Goal: Use online tool/utility: Utilize a website feature to perform a specific function

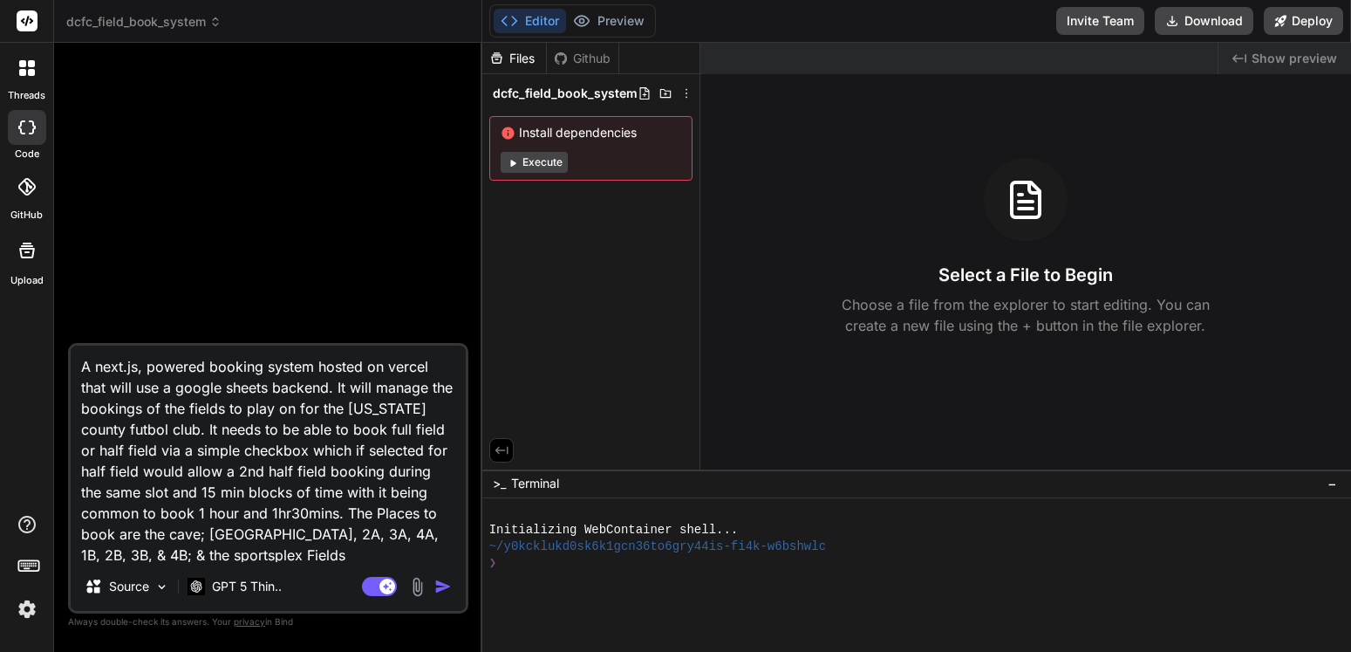
click at [440, 583] on img "button" at bounding box center [442, 586] width 17 height 17
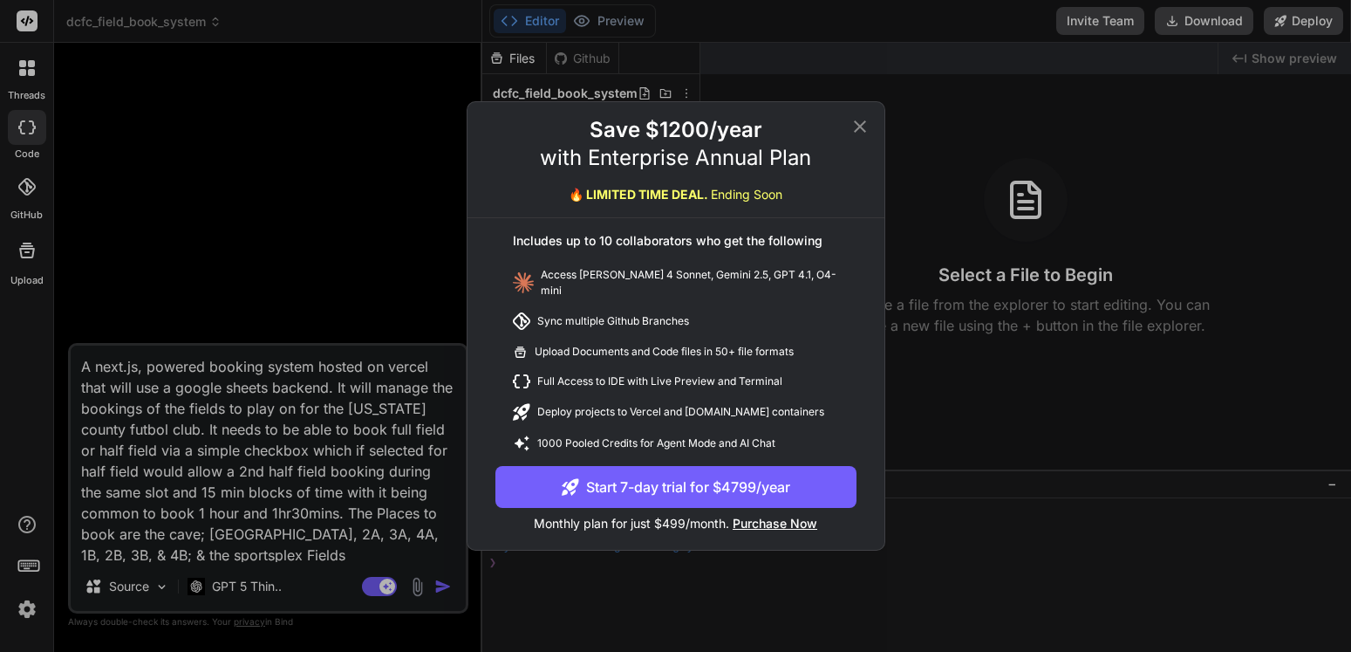
click at [860, 133] on icon at bounding box center [860, 126] width 21 height 21
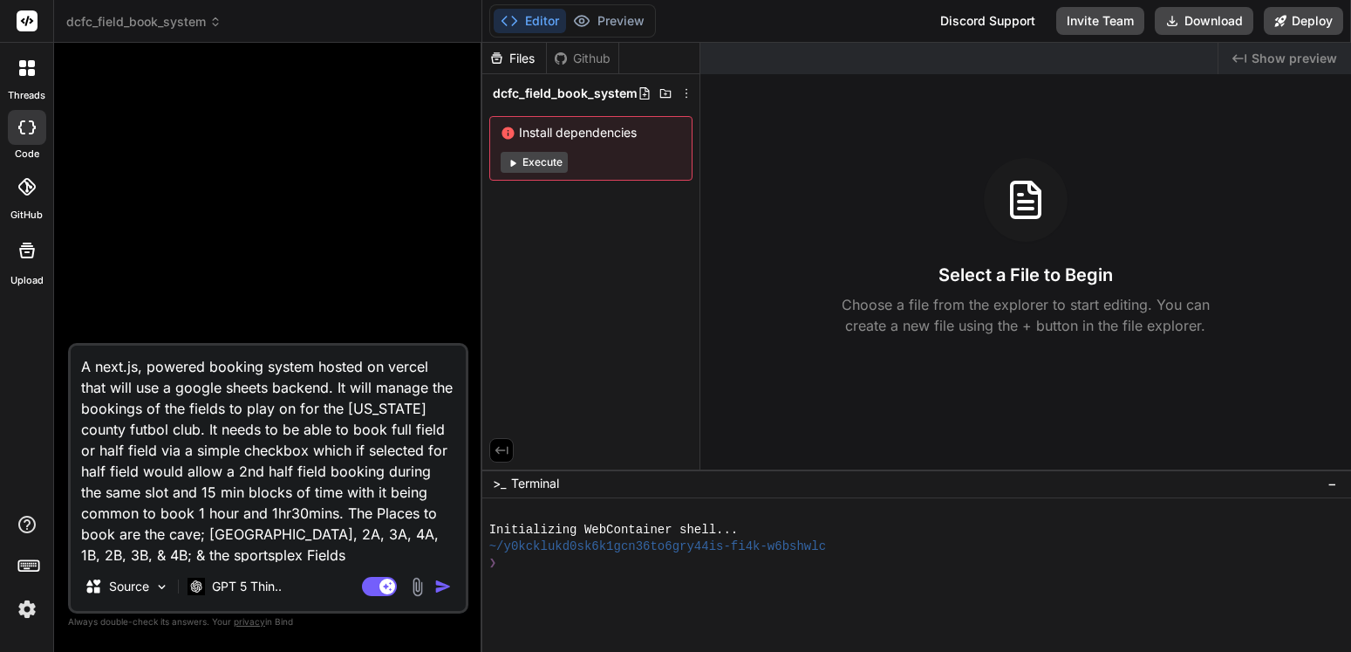
type textarea "x"
click at [438, 582] on img "button" at bounding box center [442, 586] width 17 height 17
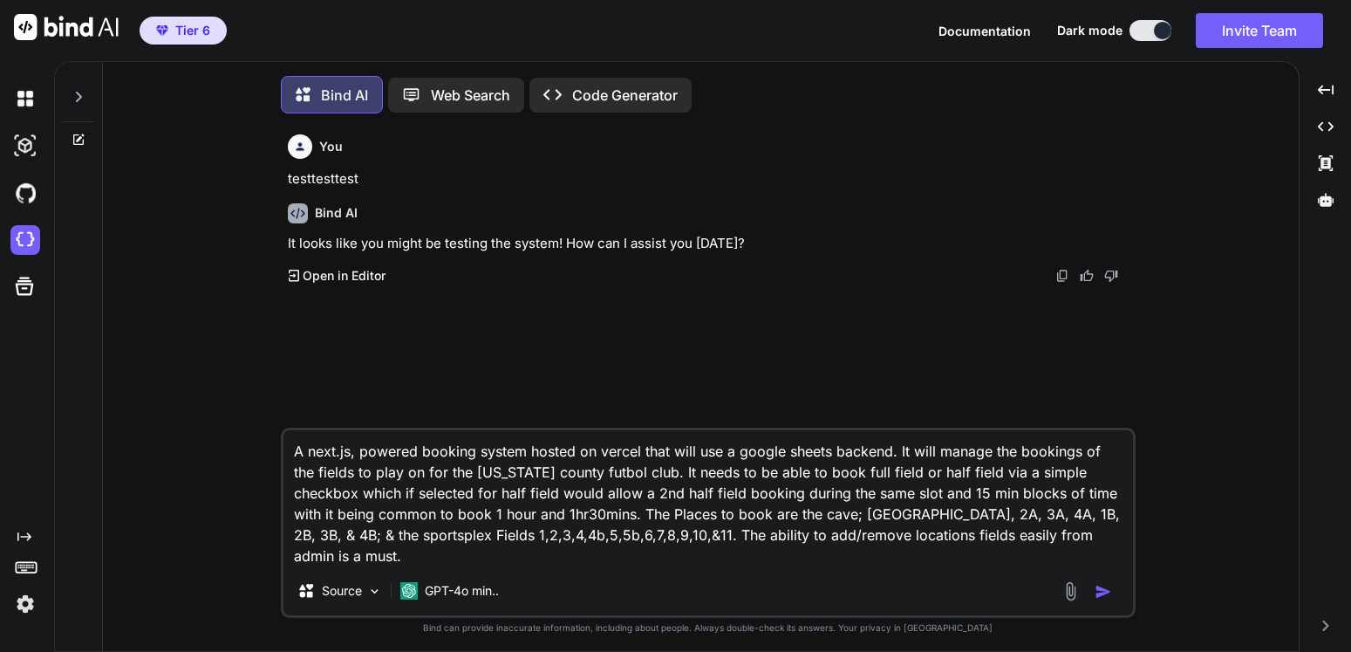
scroll to position [19, 0]
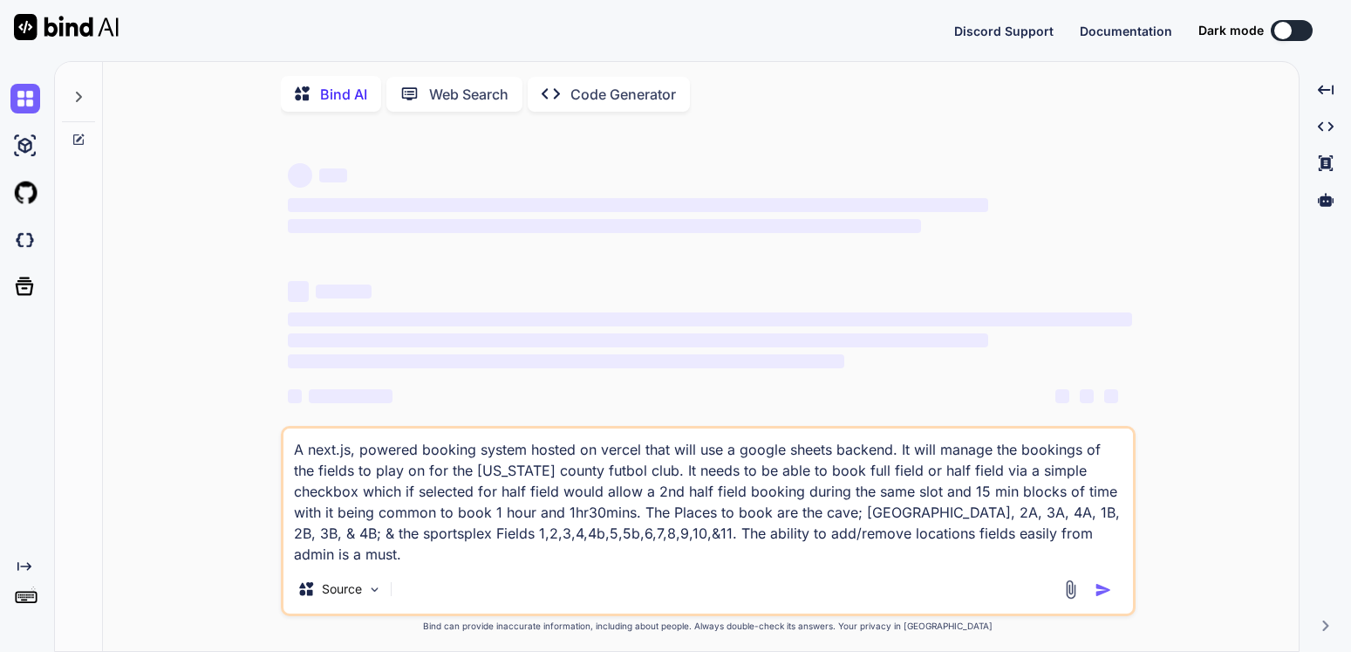
scroll to position [17, 0]
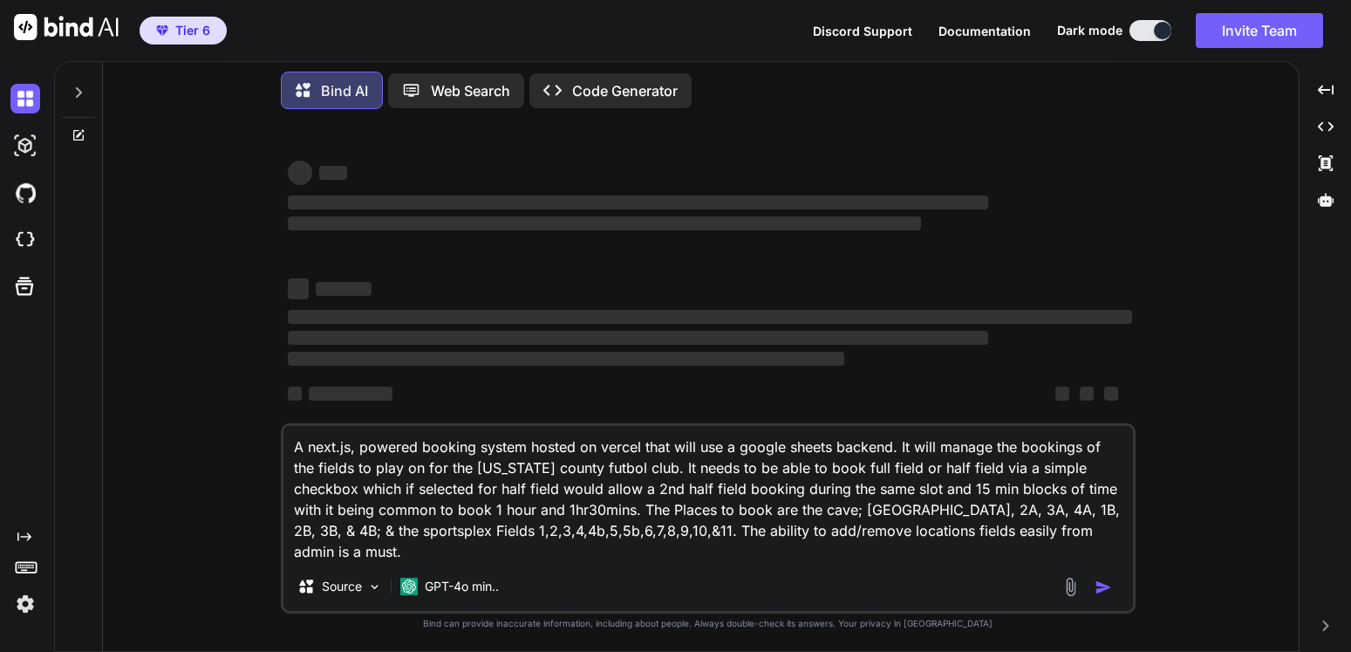
type textarea "x"
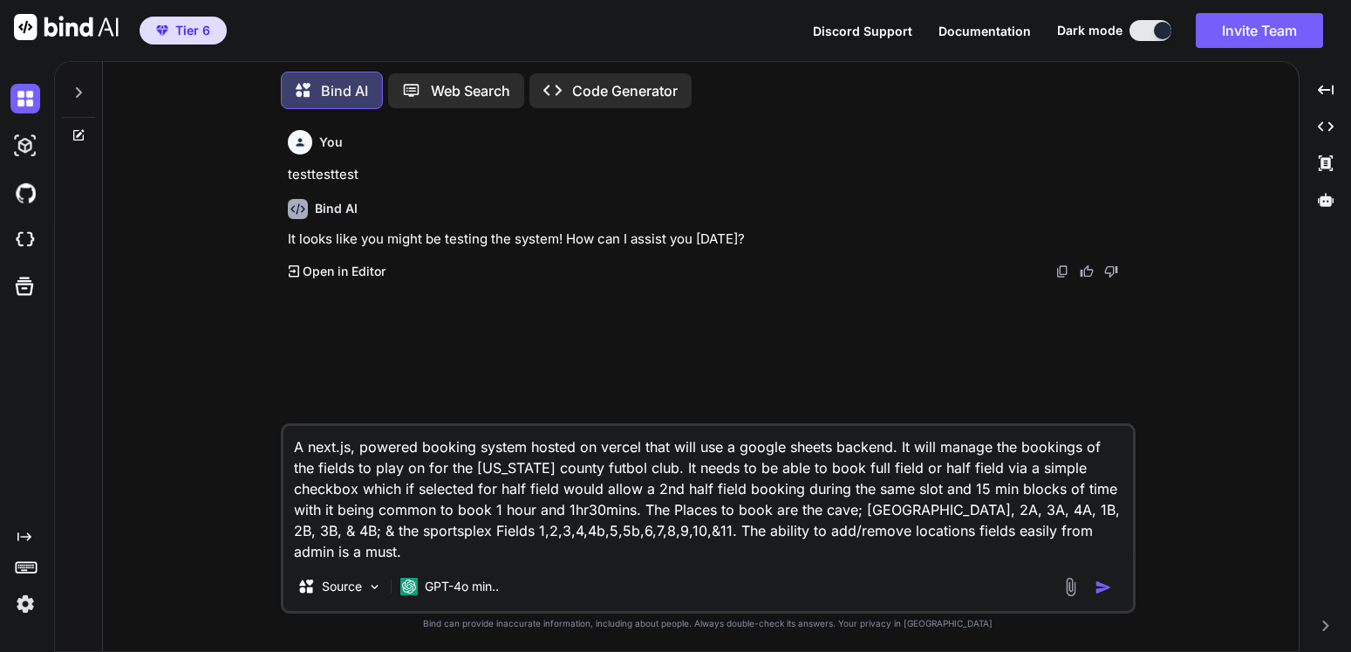
scroll to position [19, 0]
click at [29, 236] on img at bounding box center [25, 240] width 30 height 30
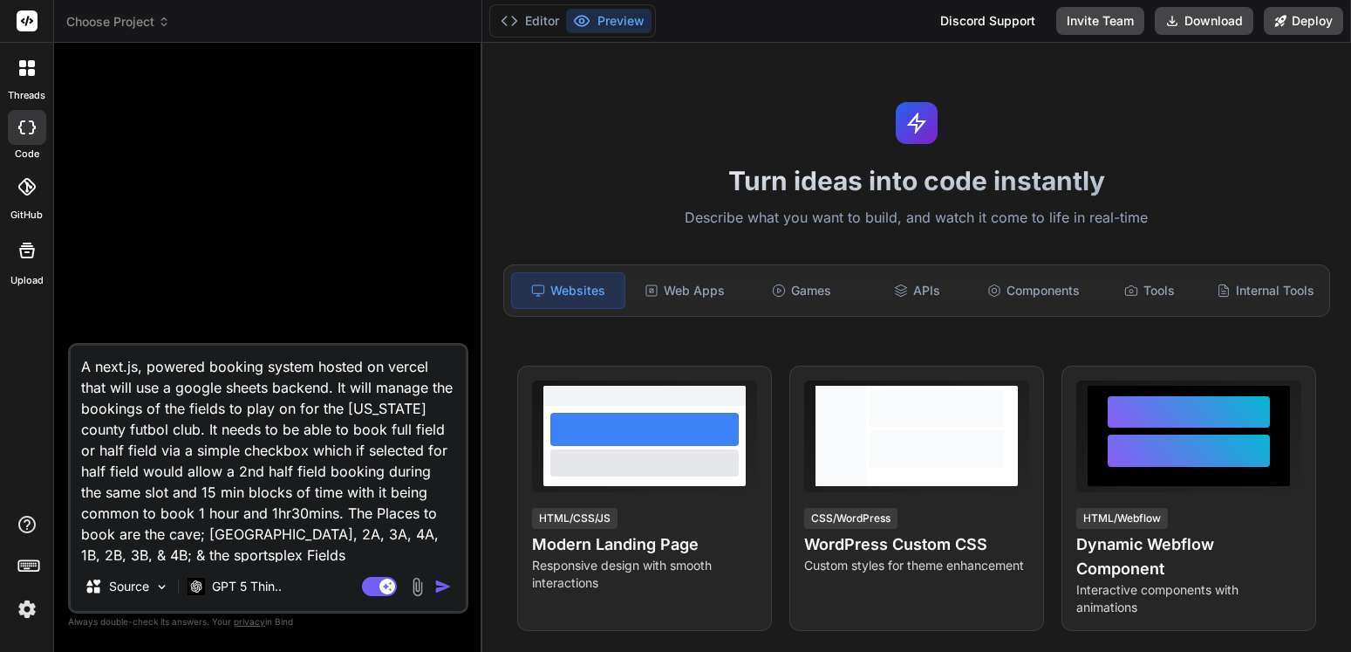
type textarea "x"
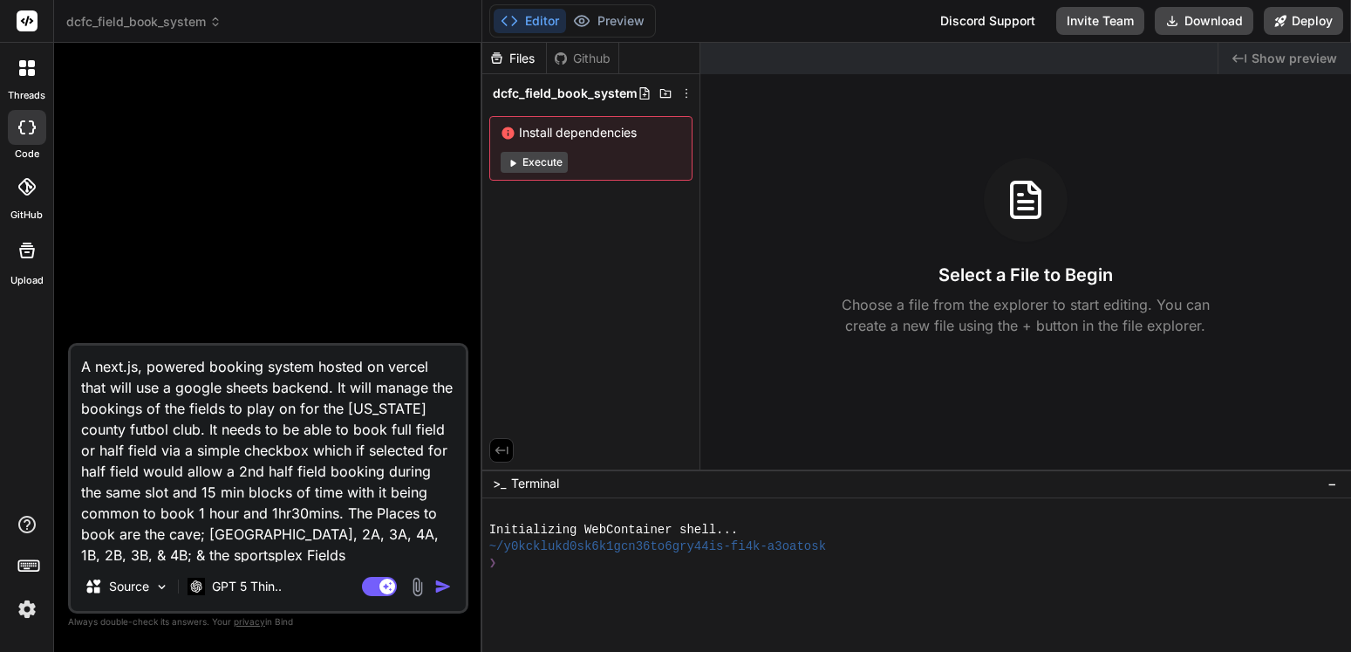
click at [448, 579] on img "button" at bounding box center [442, 586] width 17 height 17
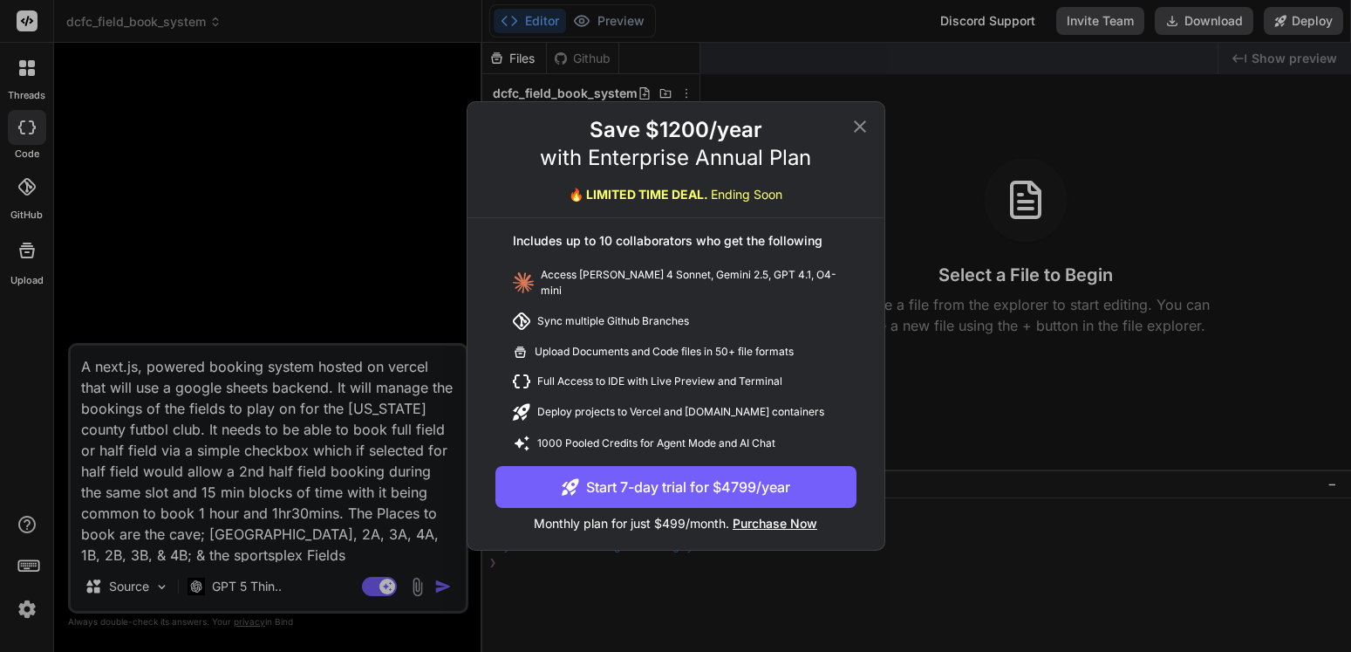
click at [864, 132] on icon at bounding box center [860, 126] width 21 height 21
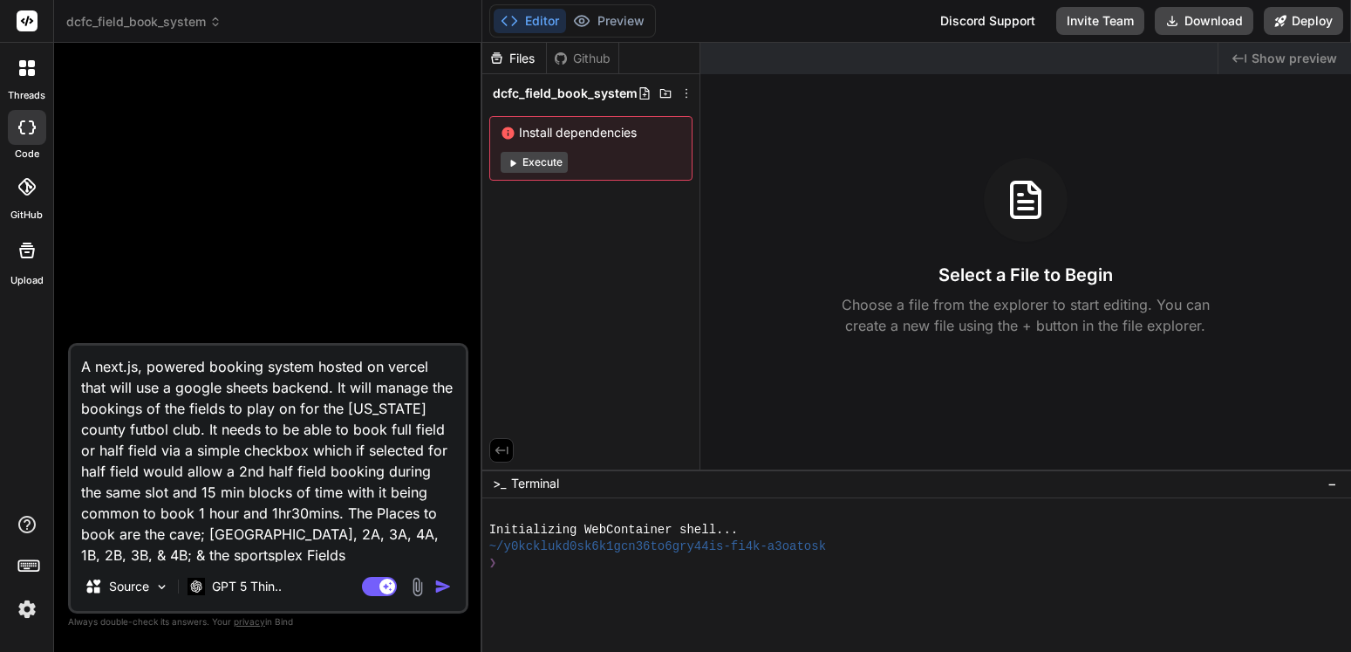
click at [441, 582] on img "button" at bounding box center [442, 586] width 17 height 17
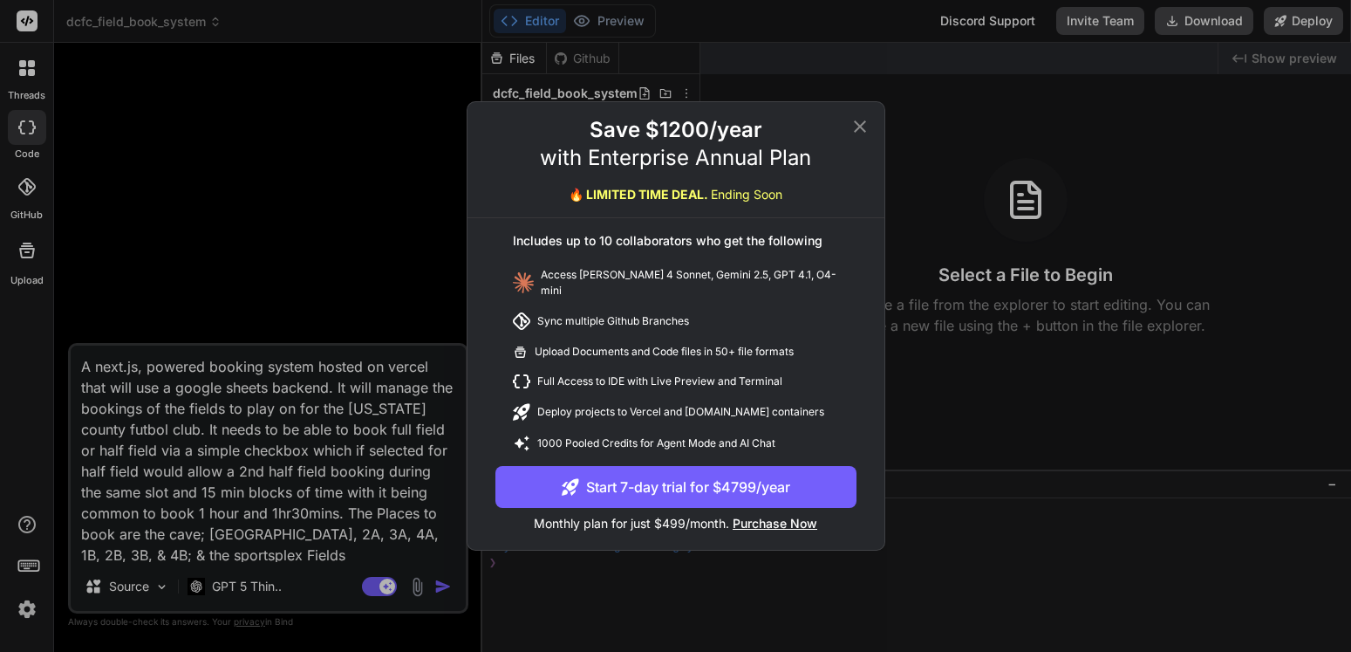
click at [869, 121] on icon at bounding box center [860, 126] width 21 height 21
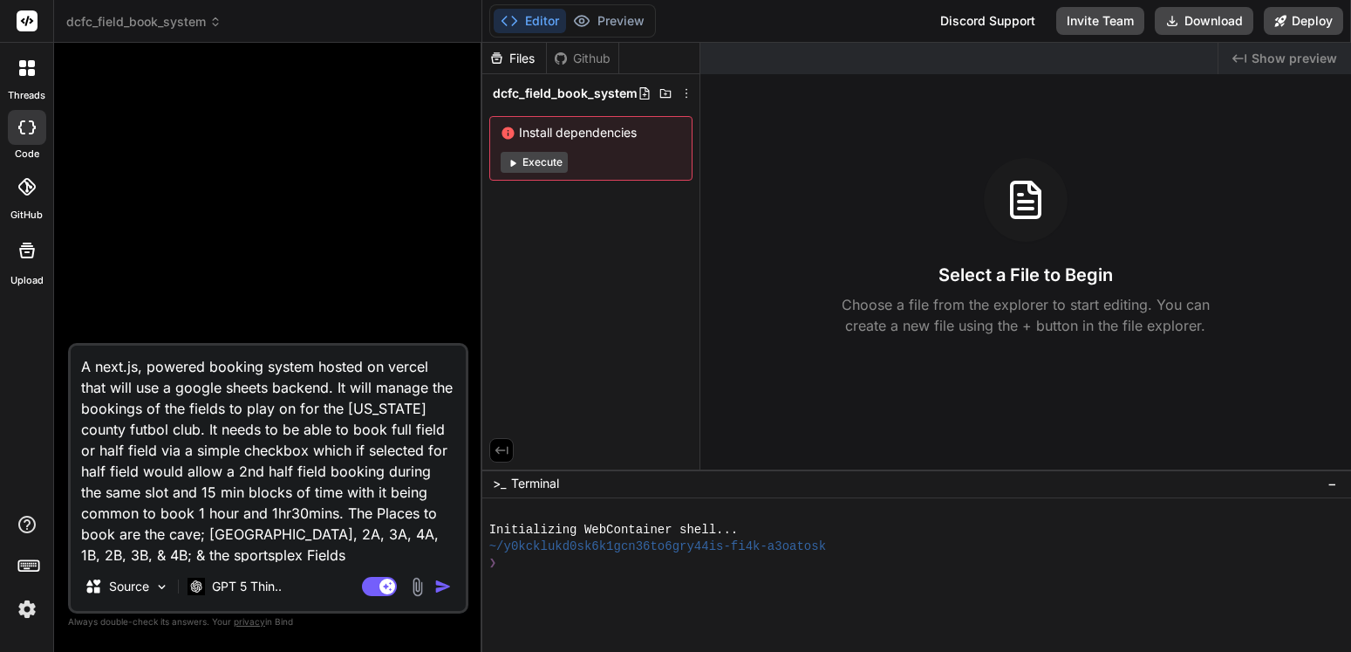
click at [444, 585] on img "button" at bounding box center [442, 586] width 17 height 17
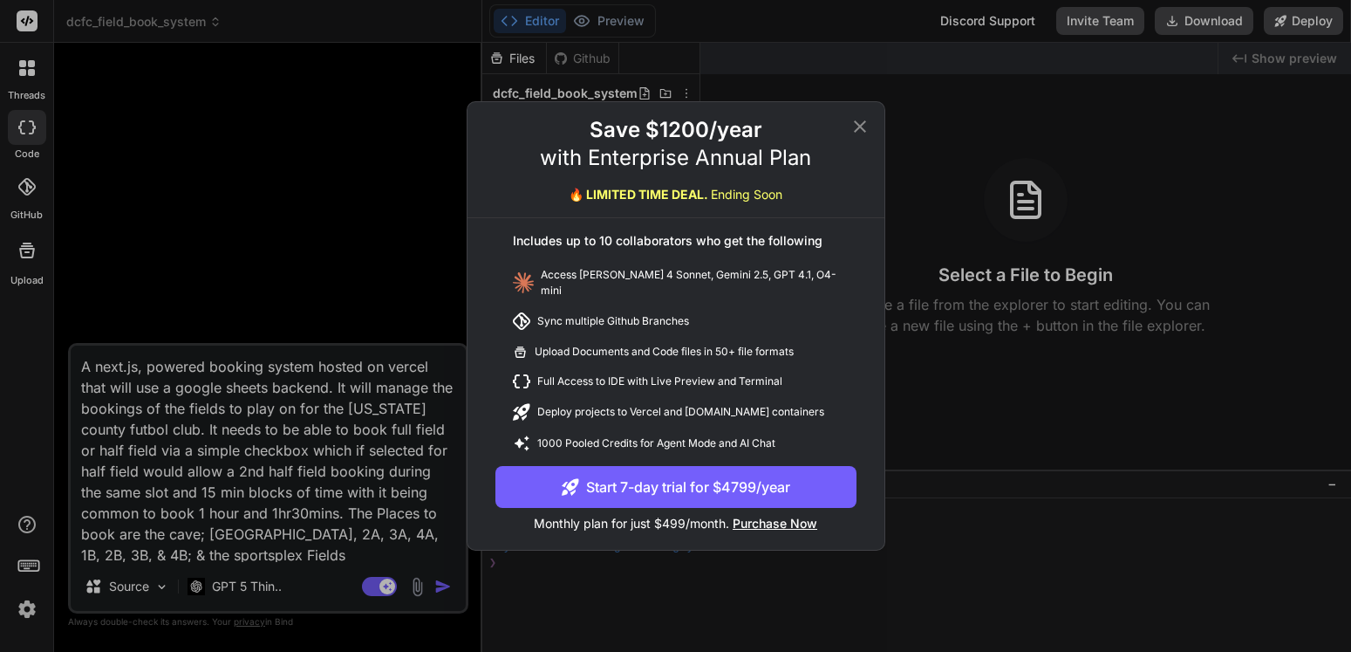
type textarea "x"
click at [866, 136] on icon at bounding box center [860, 126] width 21 height 21
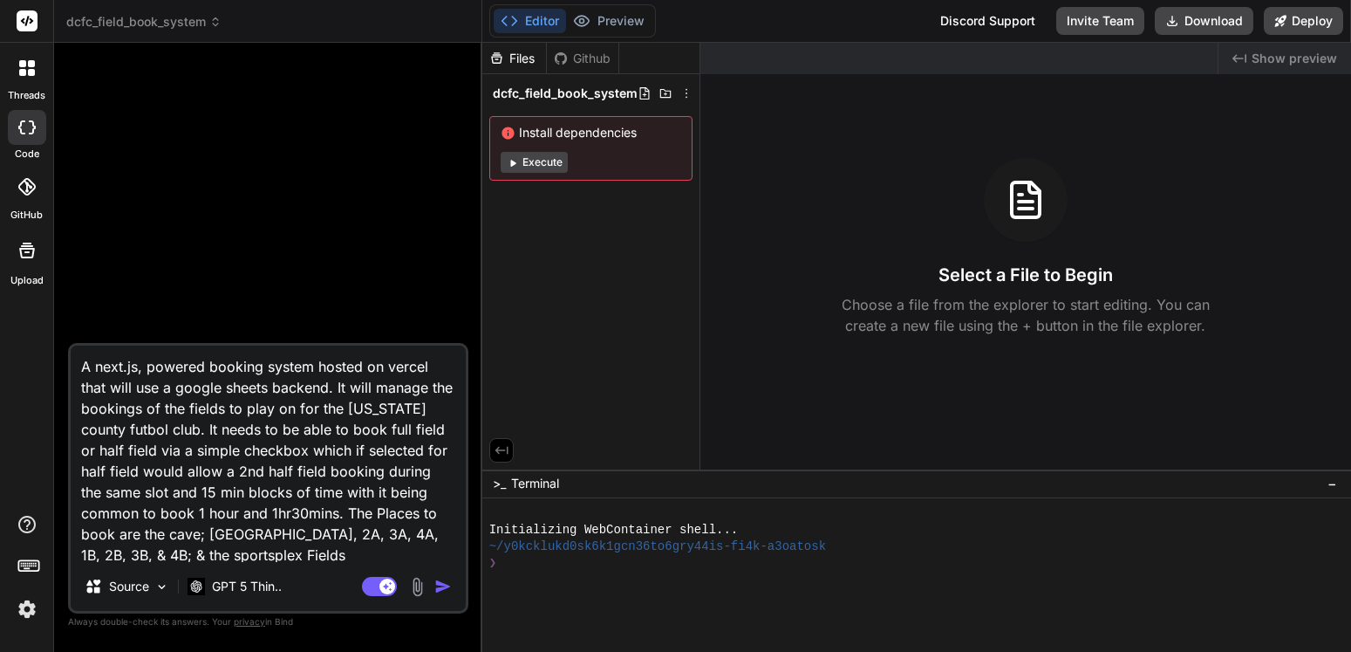
click at [444, 579] on img "button" at bounding box center [442, 586] width 17 height 17
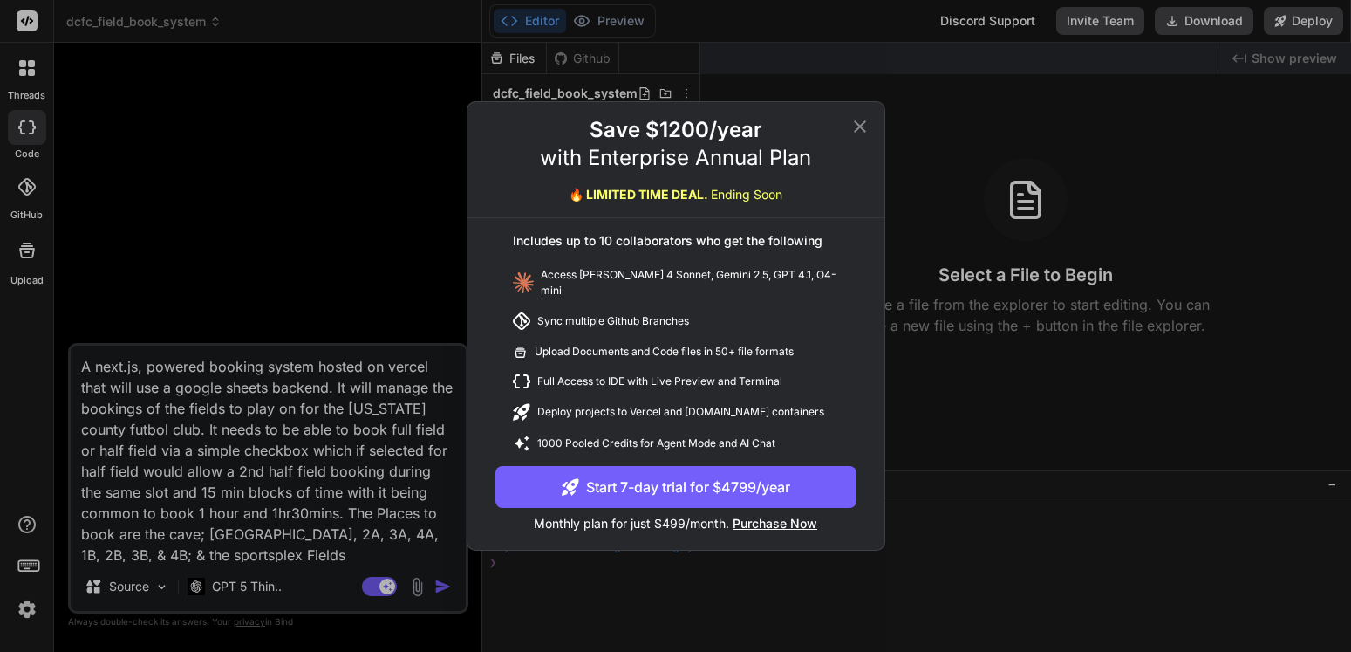
click at [865, 131] on icon at bounding box center [860, 126] width 21 height 21
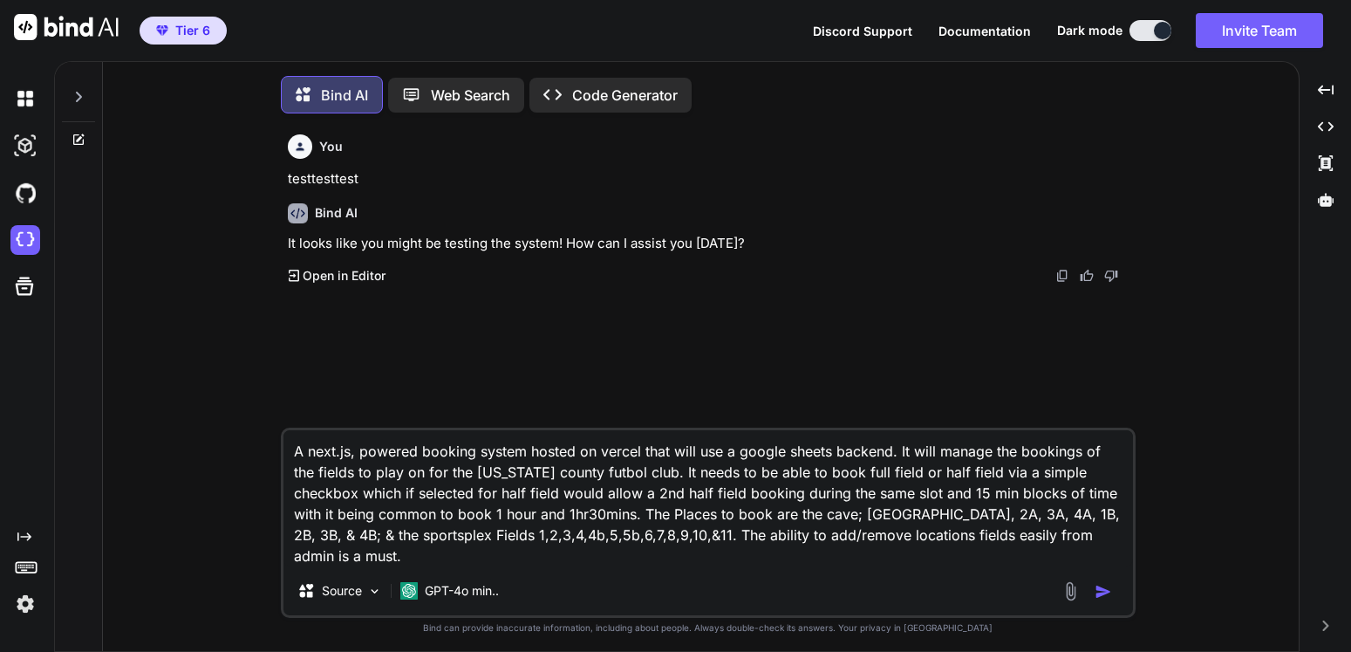
scroll to position [19, 0]
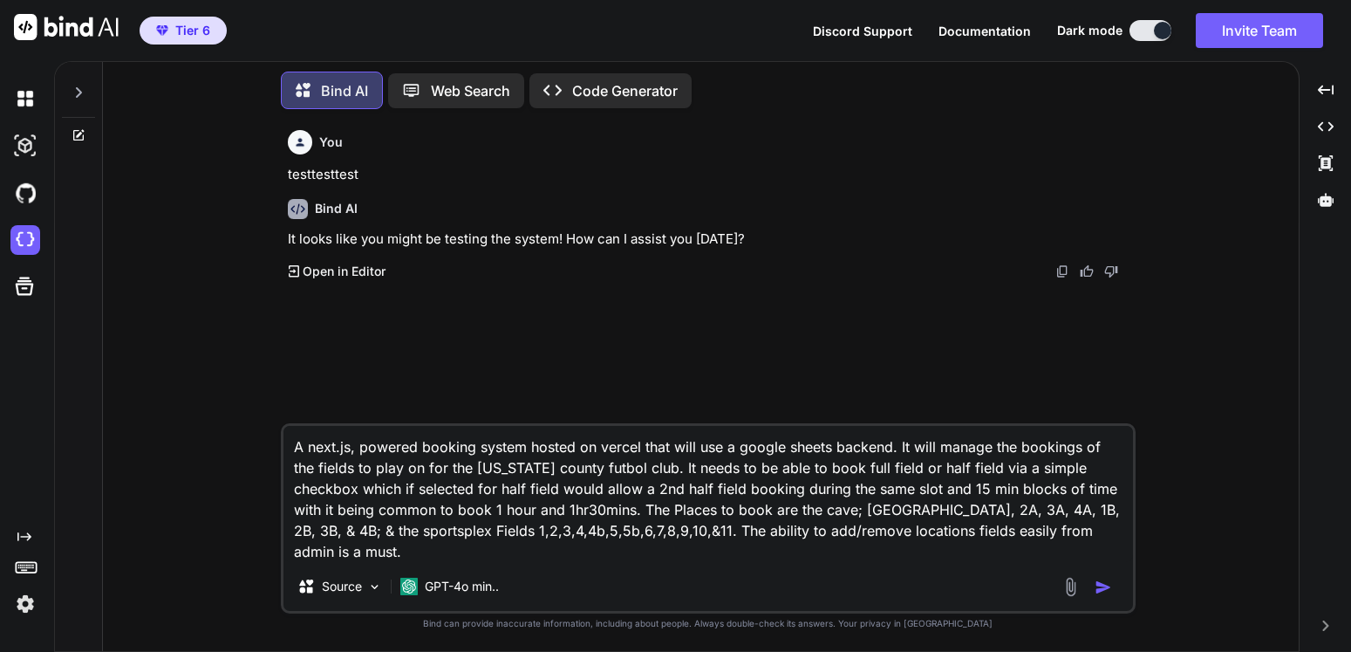
click at [22, 532] on icon "Created with Pixso." at bounding box center [24, 537] width 14 height 14
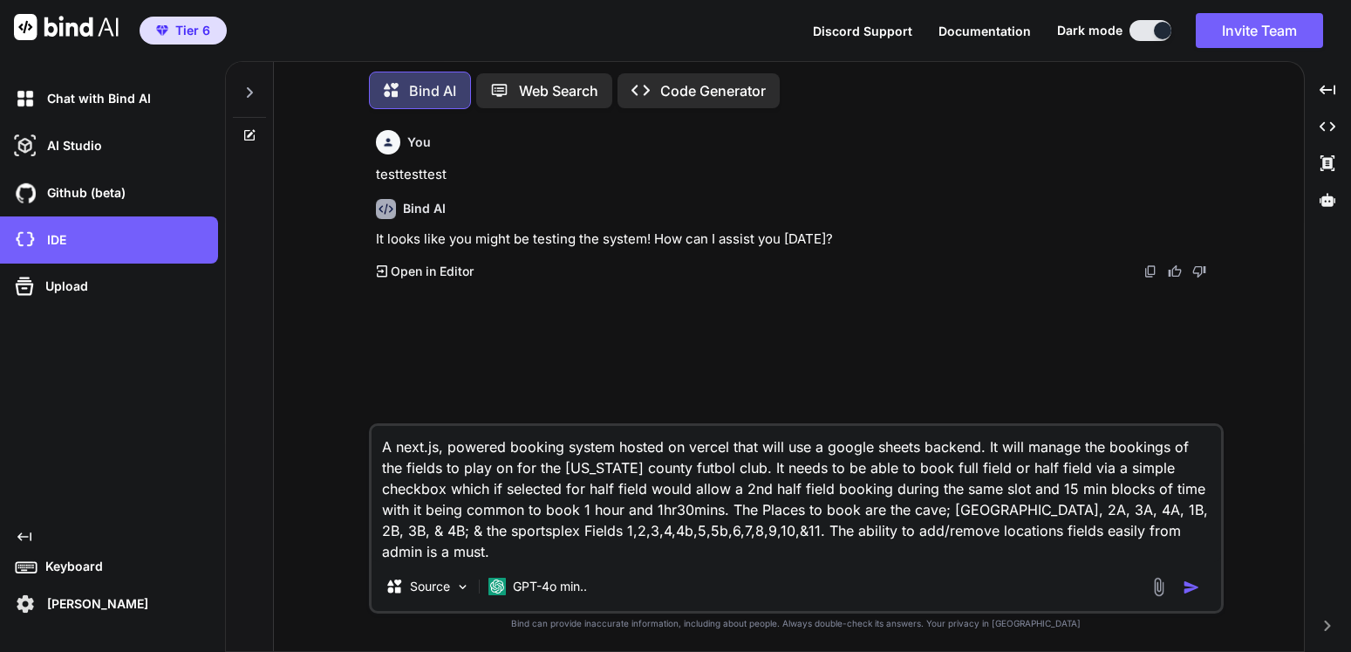
click at [26, 534] on icon "Created with Pixso." at bounding box center [24, 537] width 14 height 14
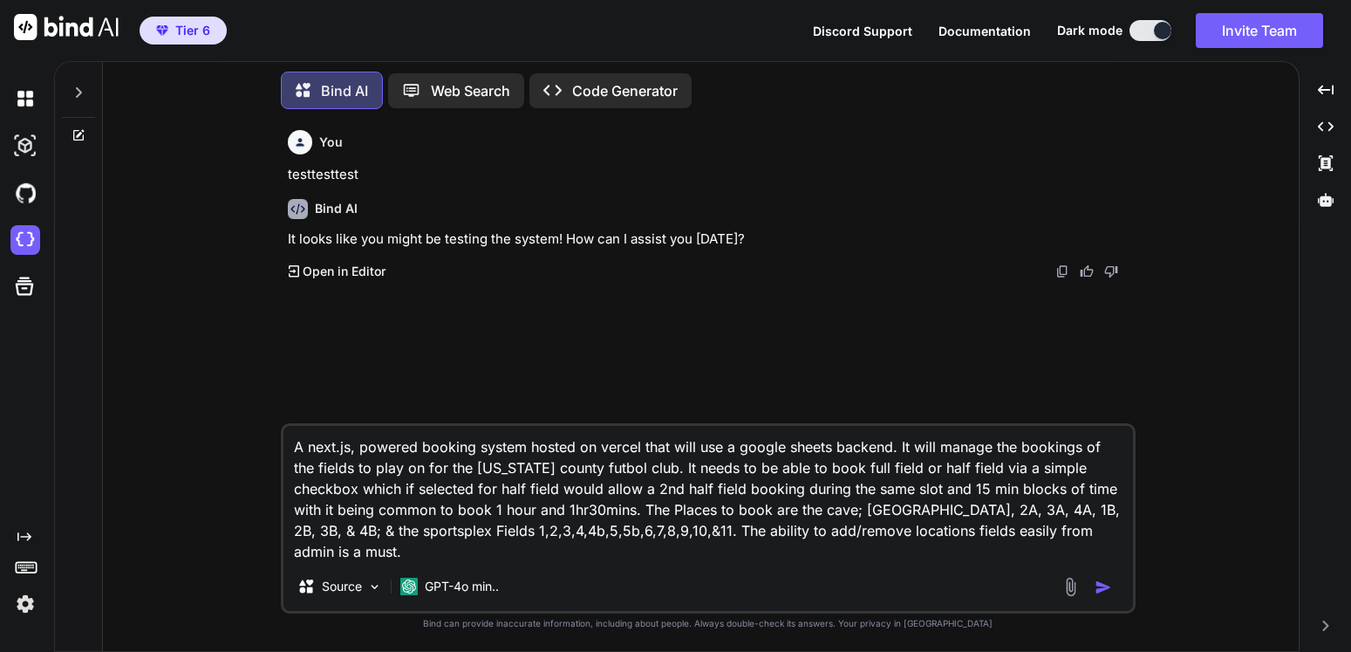
click at [23, 605] on img at bounding box center [25, 604] width 30 height 30
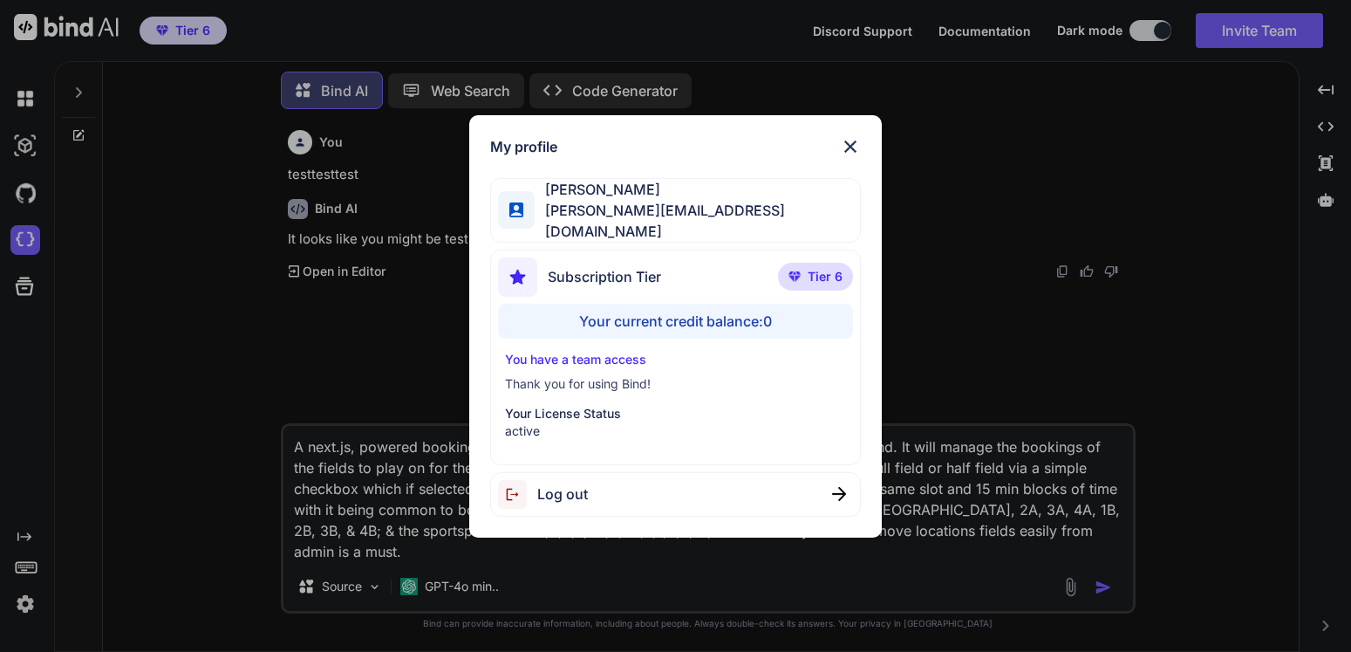
click at [551, 487] on span "Log out" at bounding box center [562, 493] width 51 height 21
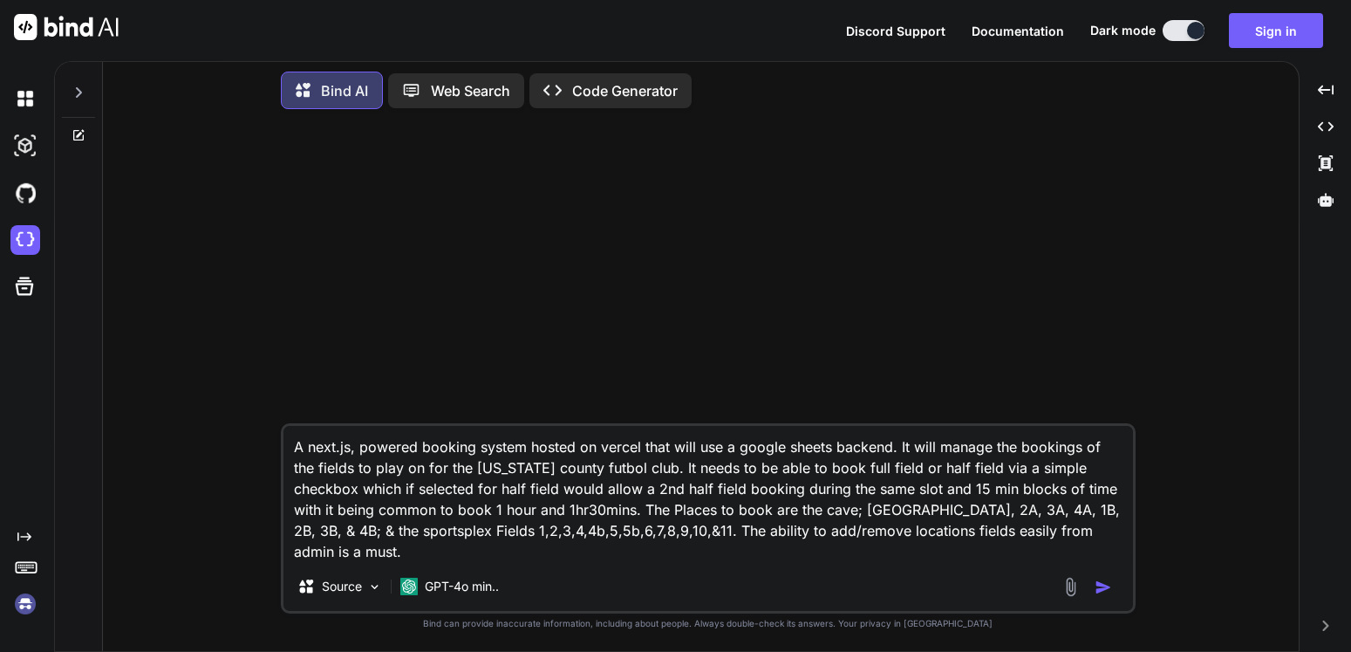
type textarea "x"
click at [1264, 31] on button "Sign in" at bounding box center [1276, 30] width 94 height 35
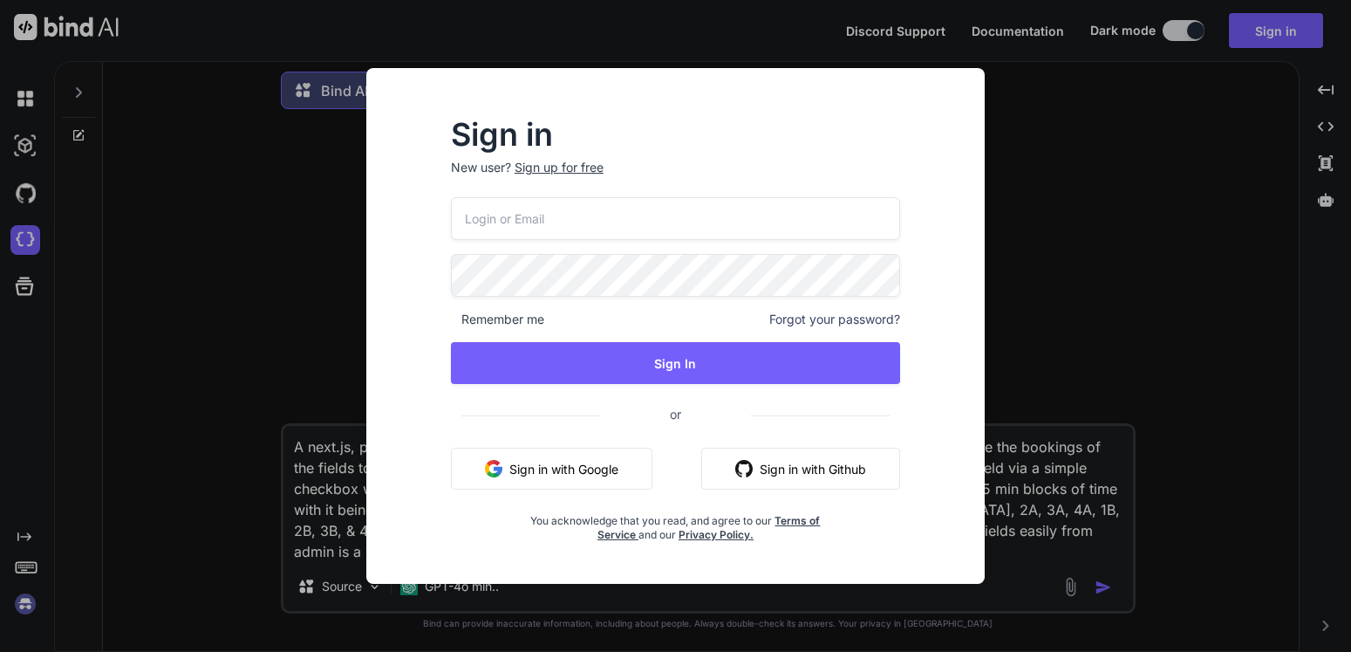
click at [535, 459] on button "Sign in with Google" at bounding box center [552, 469] width 202 height 42
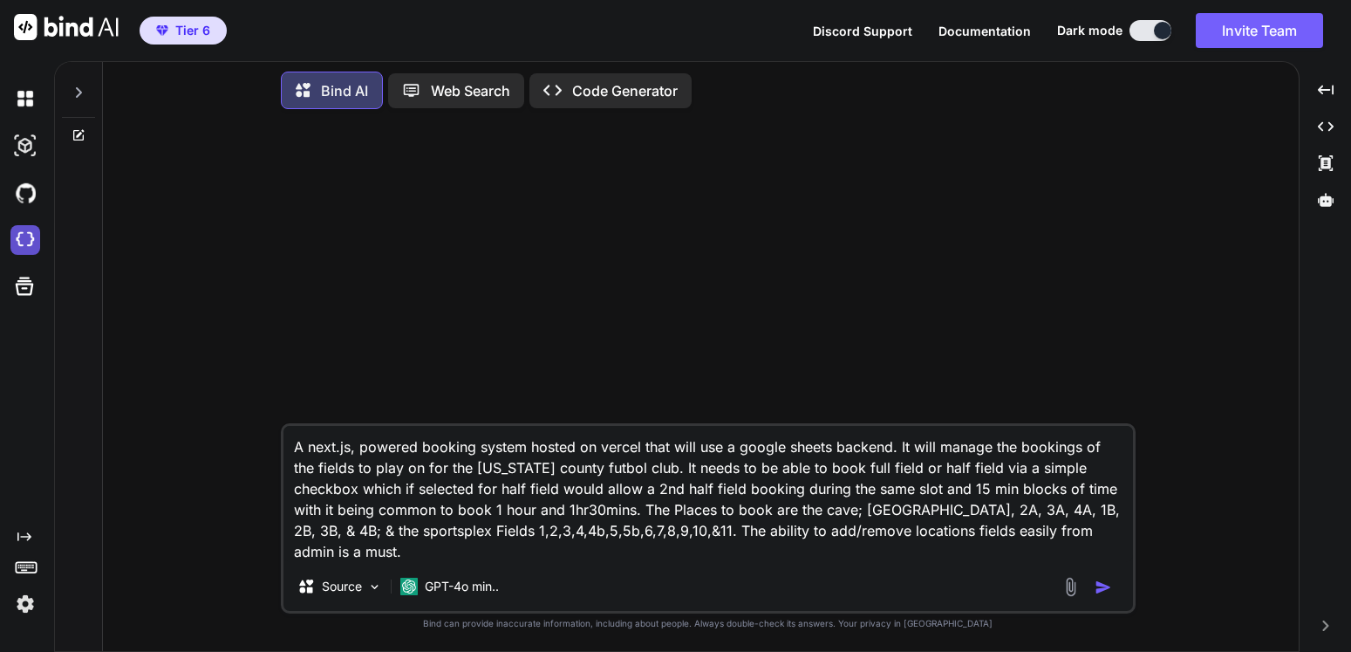
click at [22, 233] on img at bounding box center [25, 240] width 30 height 30
click at [22, 234] on img at bounding box center [25, 240] width 30 height 30
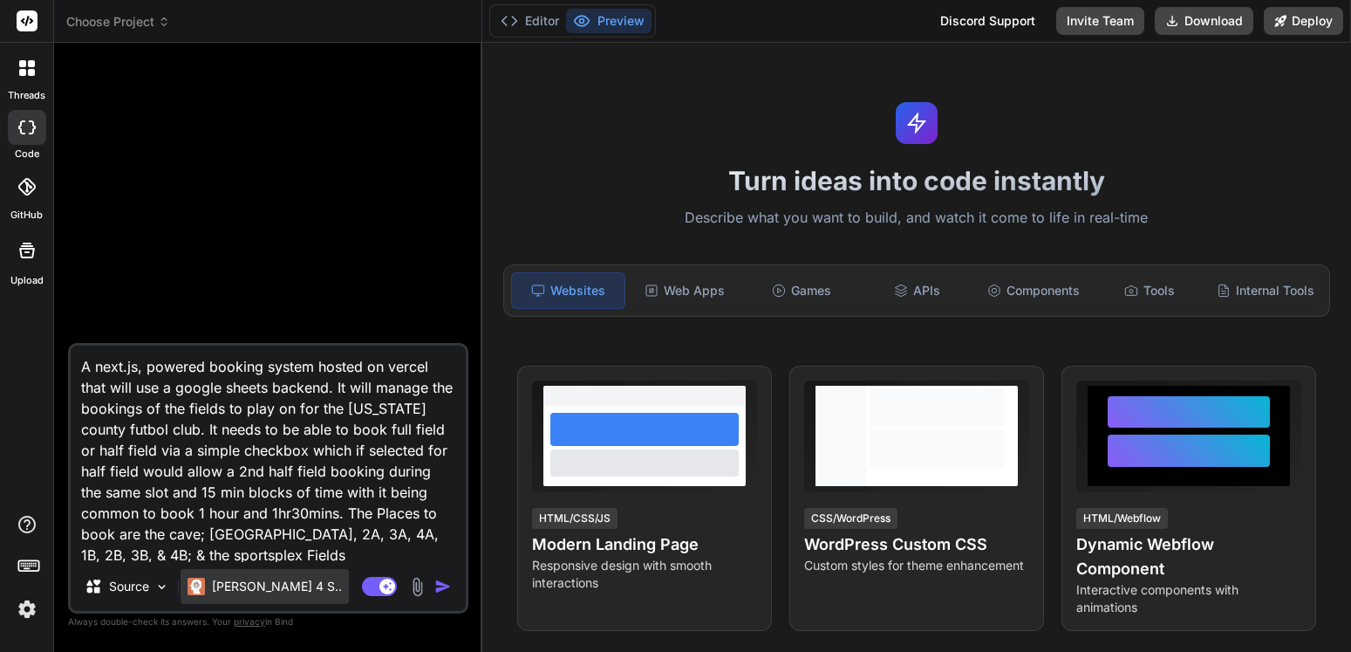
click at [250, 587] on p "Claude 4 S.." at bounding box center [277, 586] width 130 height 17
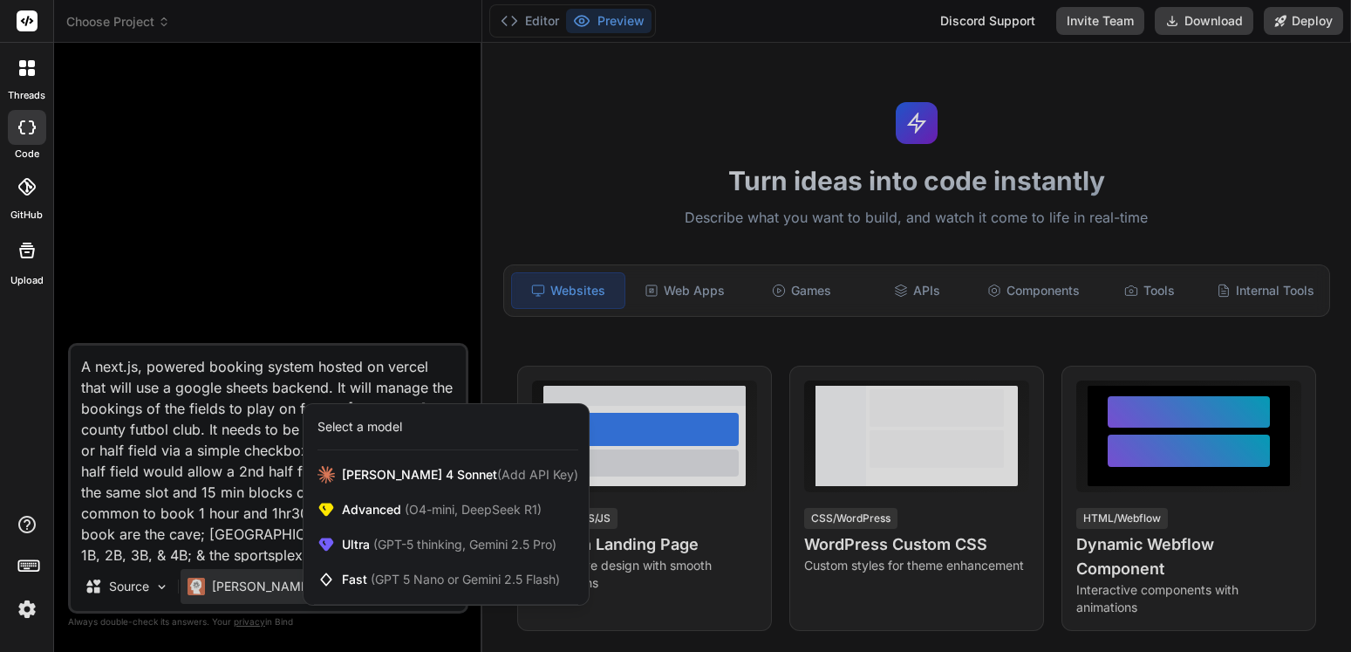
click at [250, 587] on div at bounding box center [675, 326] width 1351 height 652
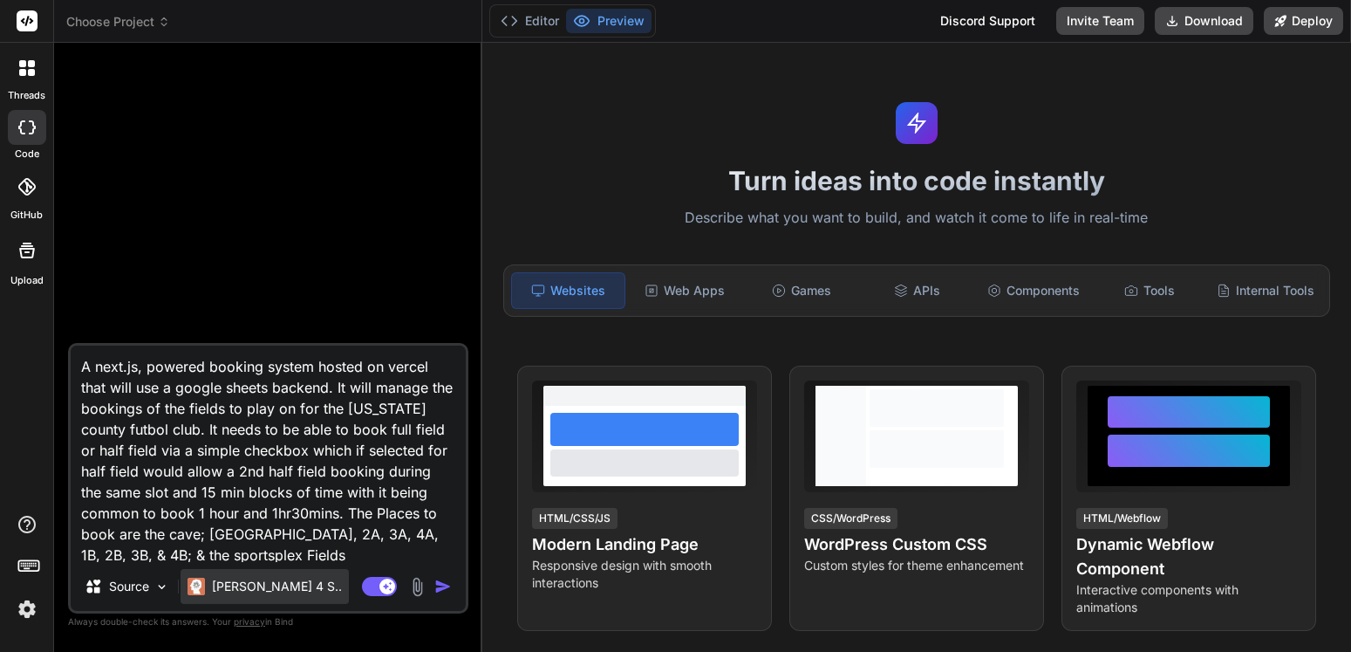
click at [250, 587] on p "Claude 4 S.." at bounding box center [277, 586] width 130 height 17
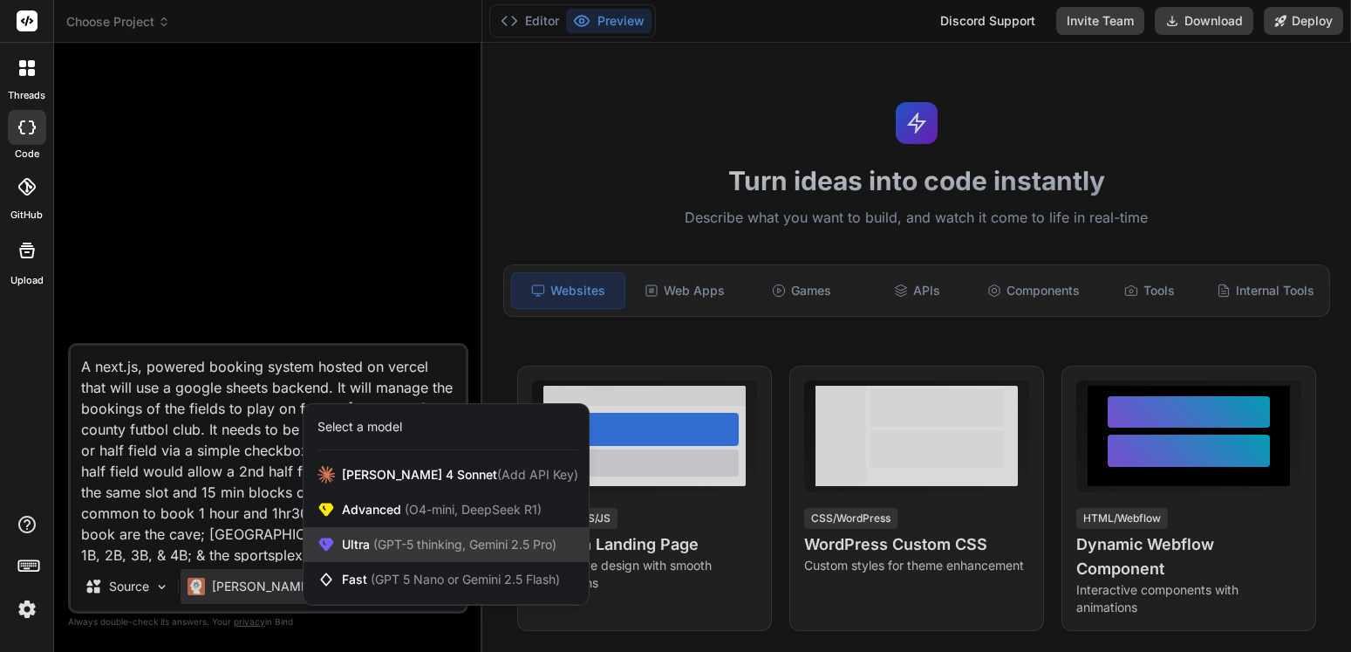
click at [380, 543] on span "(GPT-5 thinking, Gemini 2.5 Pro)" at bounding box center [463, 544] width 187 height 15
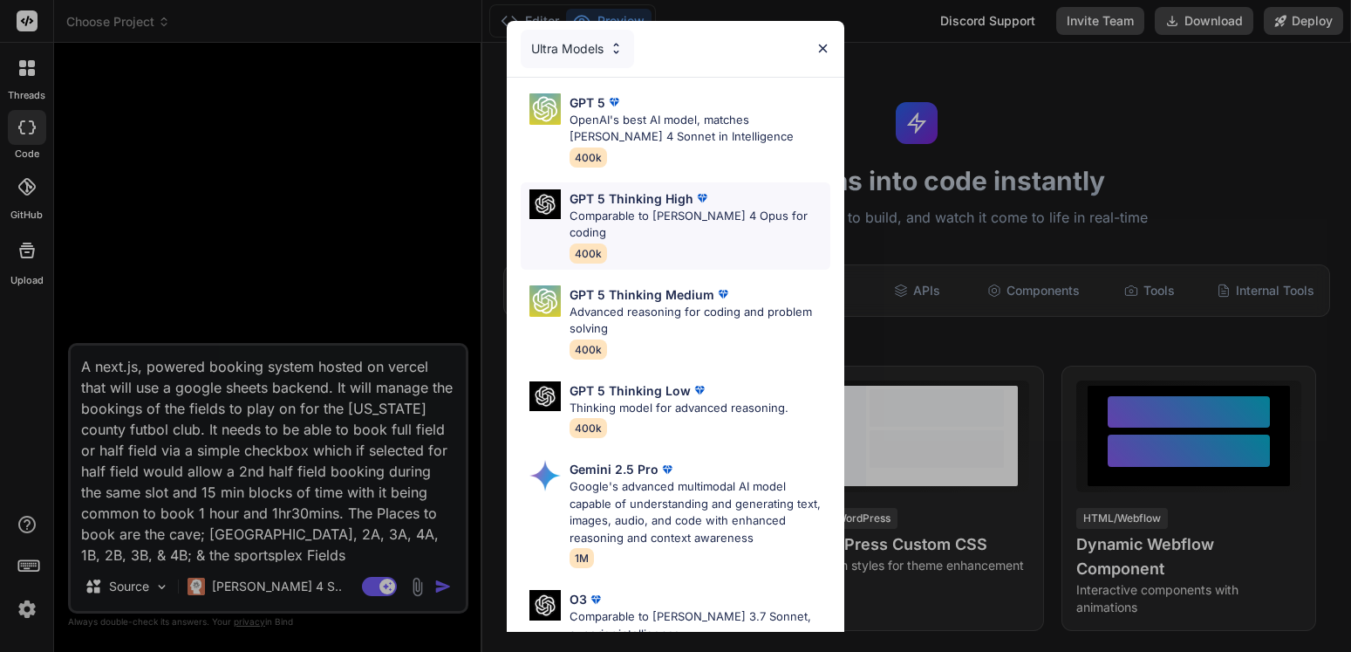
click at [708, 213] on p "Comparable to Claude 4 Opus for coding" at bounding box center [700, 225] width 261 height 34
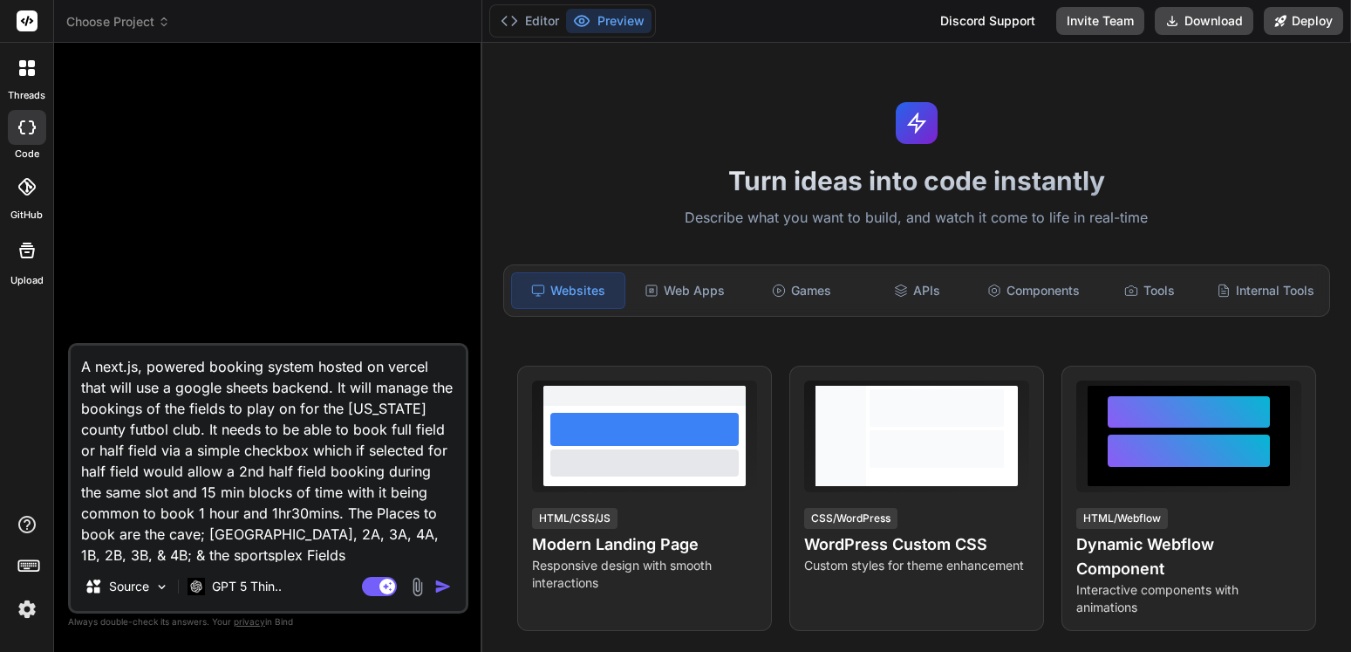
click at [438, 589] on img "button" at bounding box center [442, 586] width 17 height 17
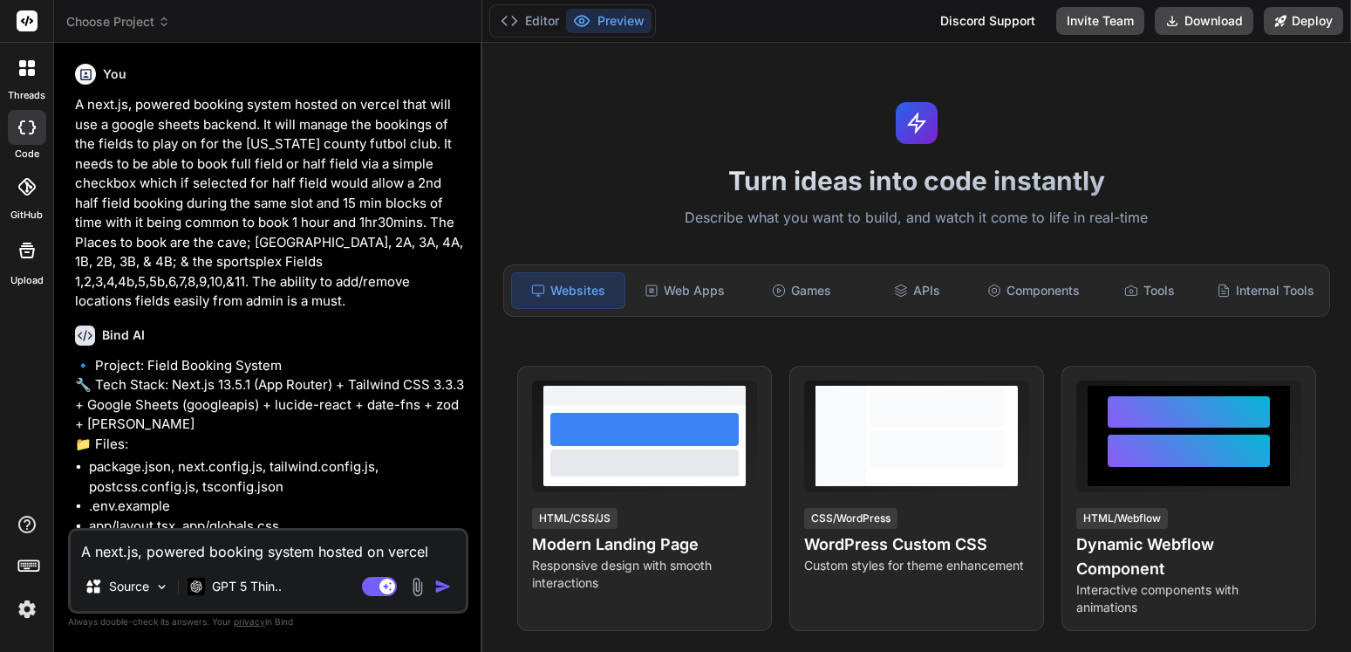
type textarea "x"
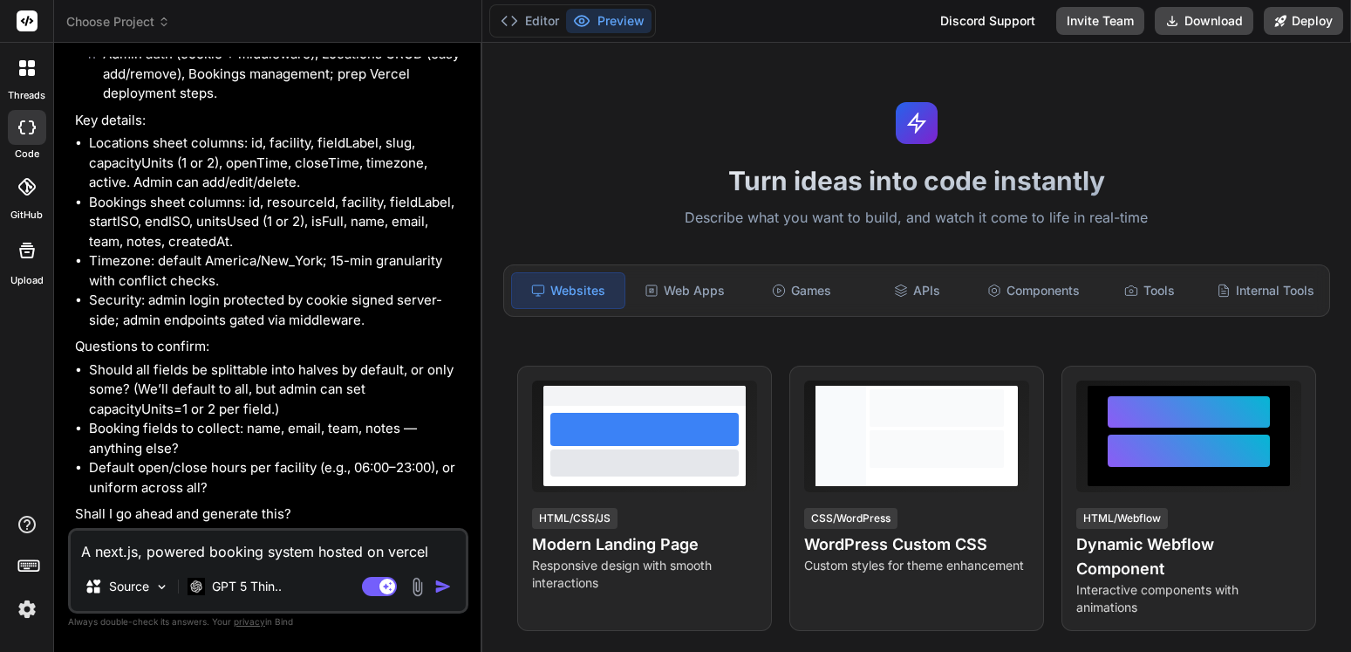
scroll to position [1012, 0]
click at [157, 544] on textarea "A next.js, powered booking system hosted on vercel that will use a google sheet…" at bounding box center [268, 545] width 395 height 31
click at [140, 546] on textarea "A next.js, powered booking system hosted on vercel that will use a google sheet…" at bounding box center [268, 545] width 395 height 31
type textarea "a"
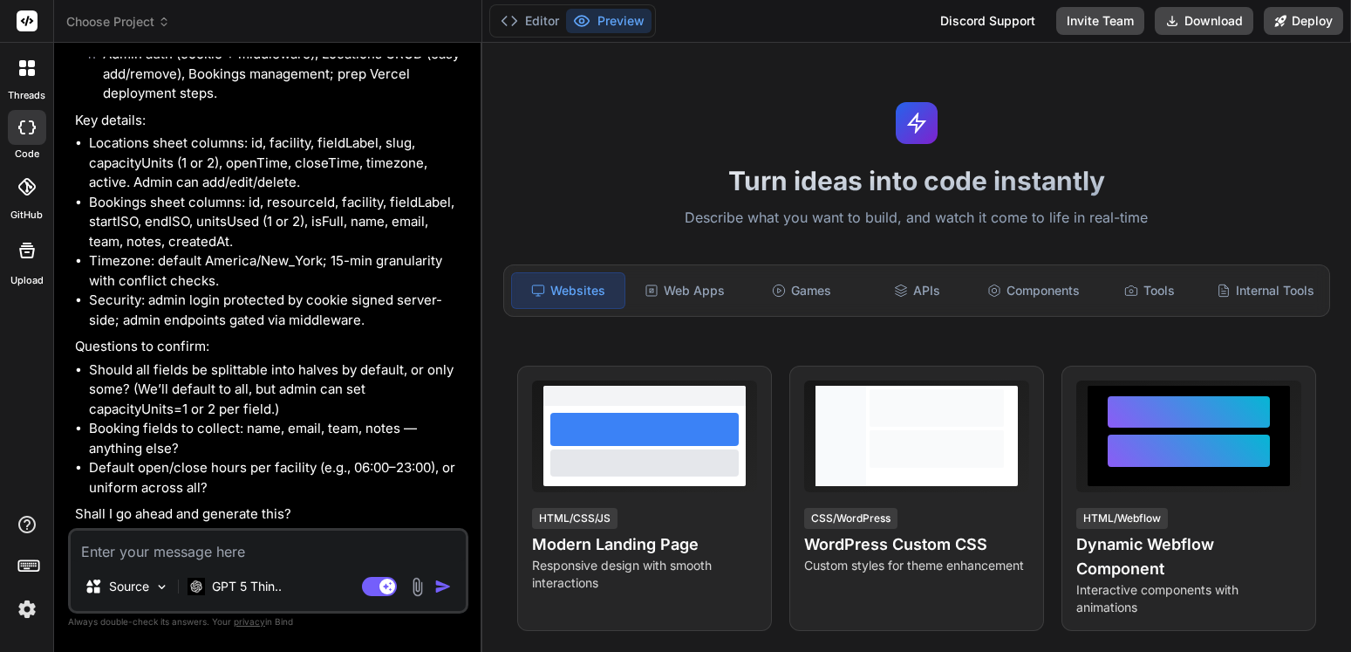
type textarea "x"
type textarea "al"
type textarea "x"
type textarea "all"
type textarea "x"
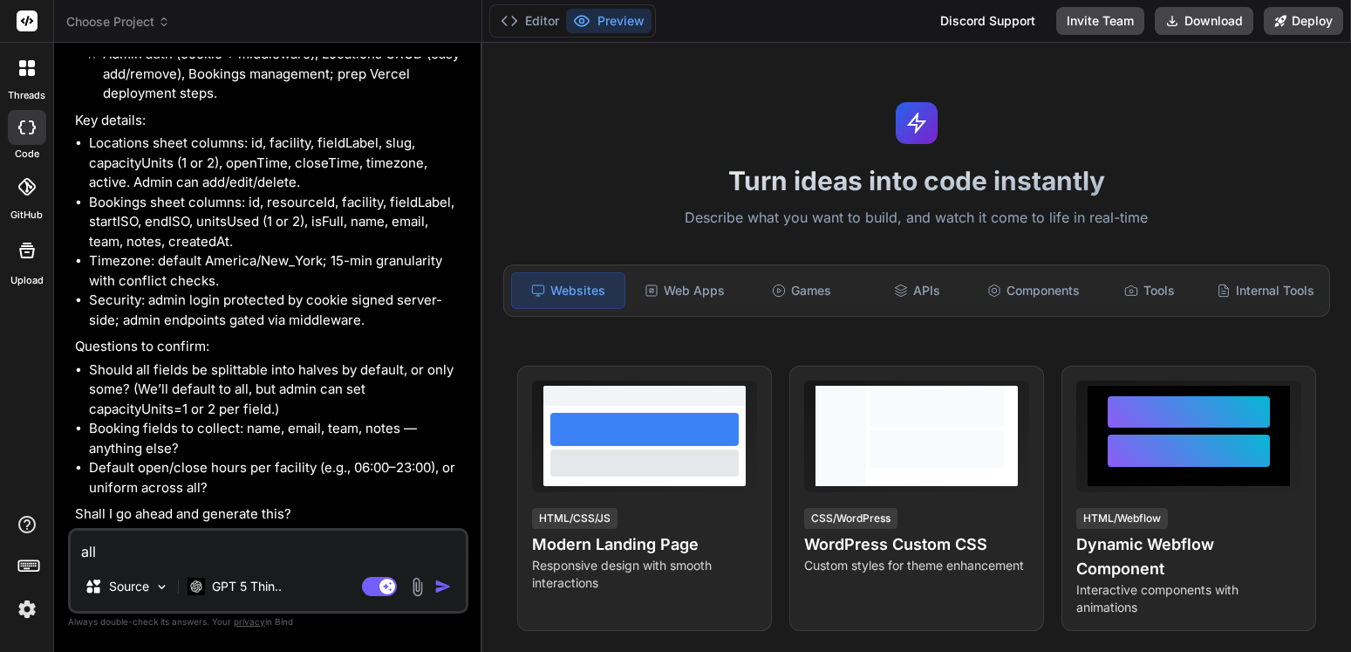
type textarea "all"
type textarea "x"
type textarea "all y"
type textarea "x"
type textarea "all ye"
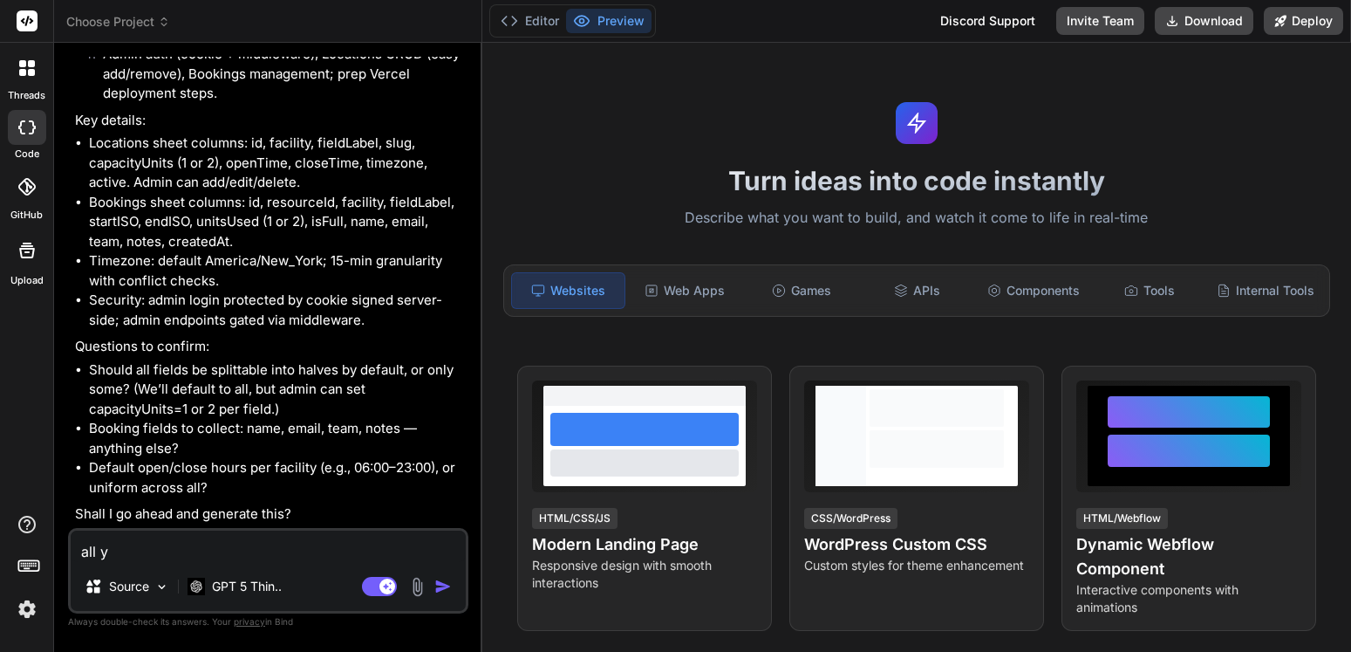
type textarea "x"
type textarea "all yes"
type textarea "x"
type textarea "all yes,"
type textarea "x"
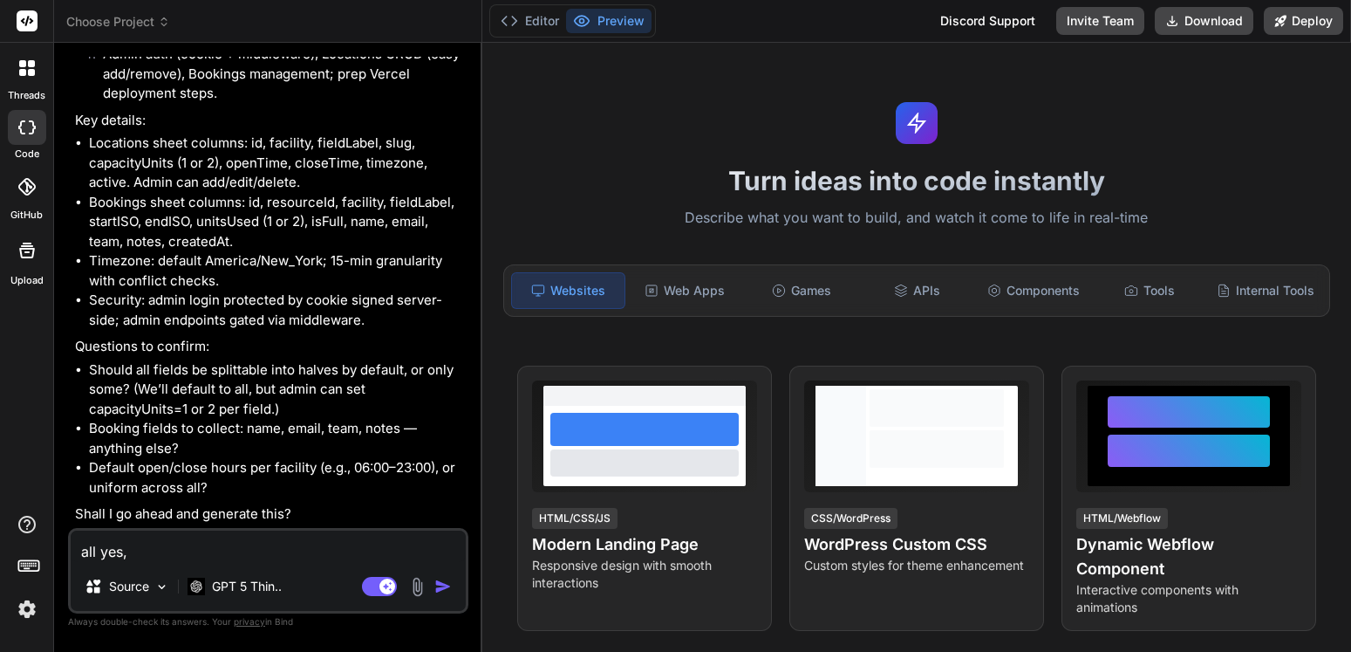
type textarea "all yes,"
type textarea "x"
type textarea "all yes,"
type textarea "x"
type textarea "all yes"
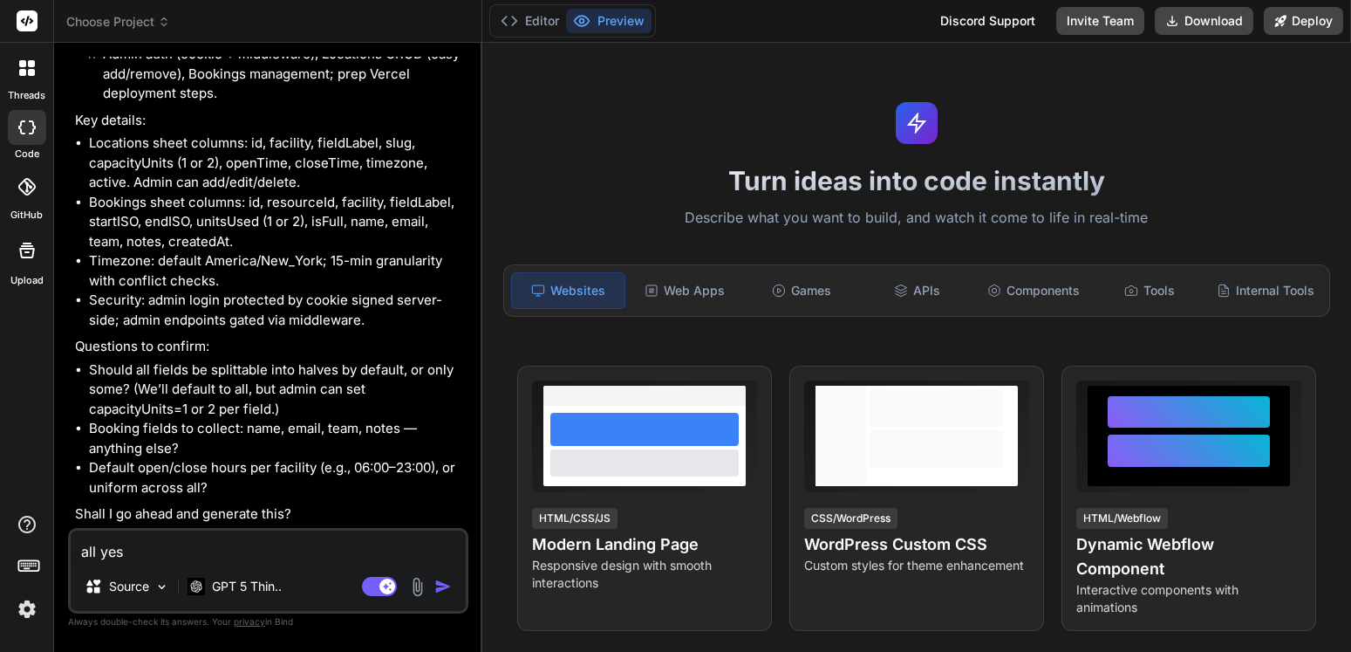
type textarea "x"
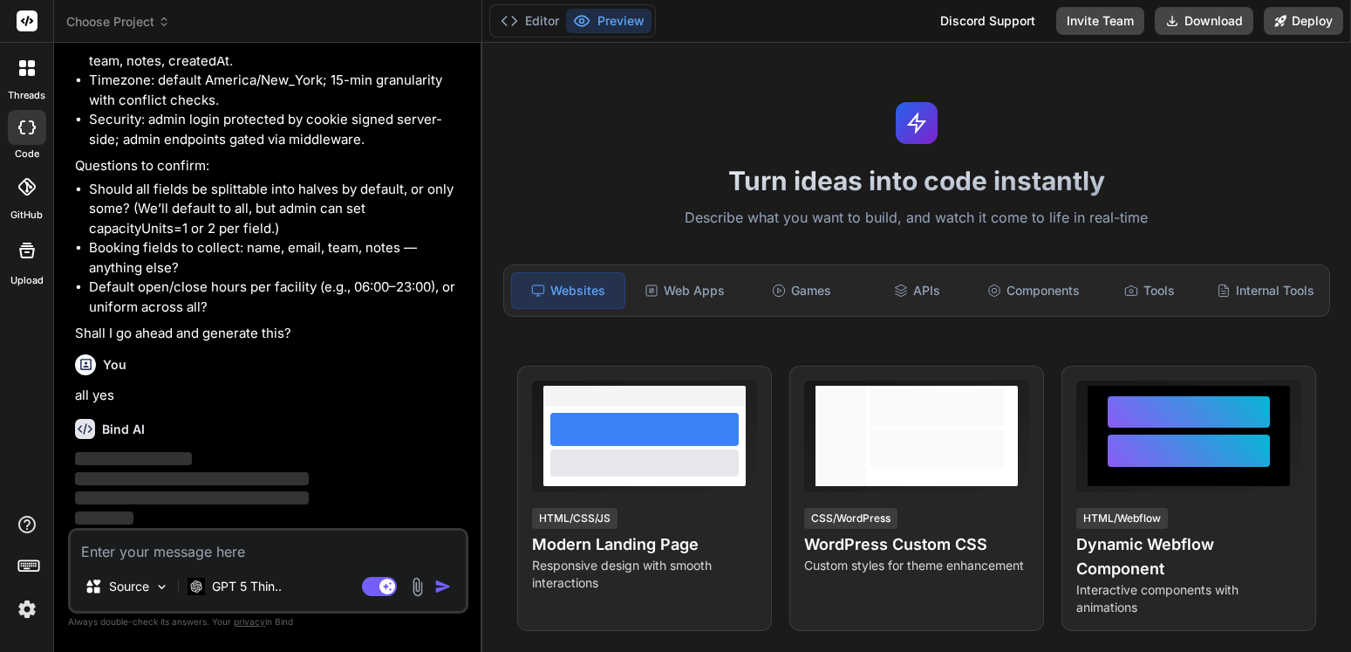
scroll to position [1193, 0]
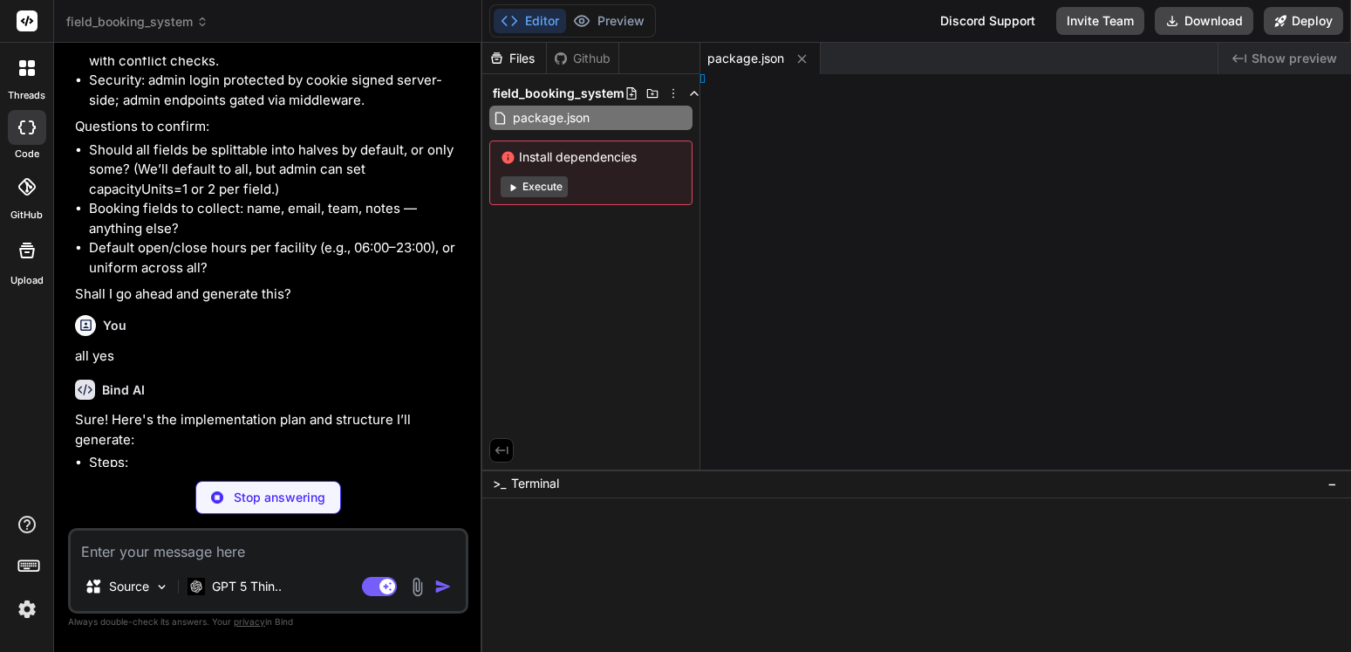
type textarea "x"
type textarea "ig;"
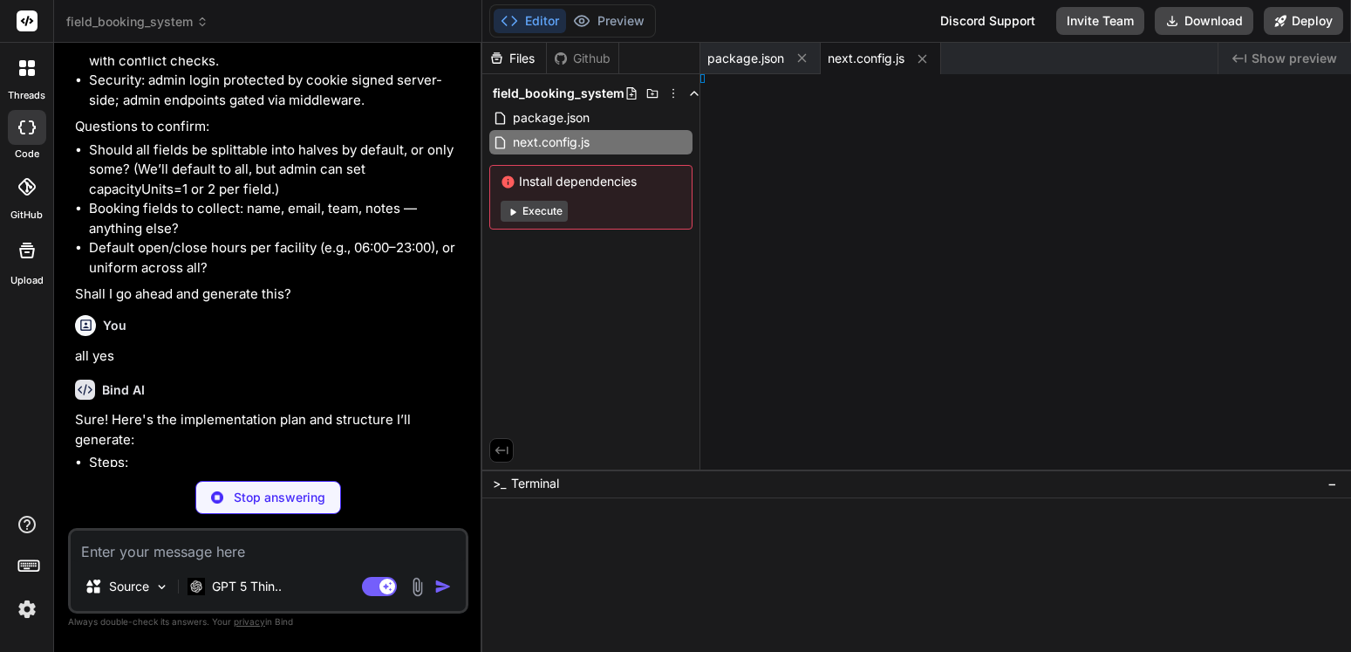
type textarea "x"
type textarea ", }, };"
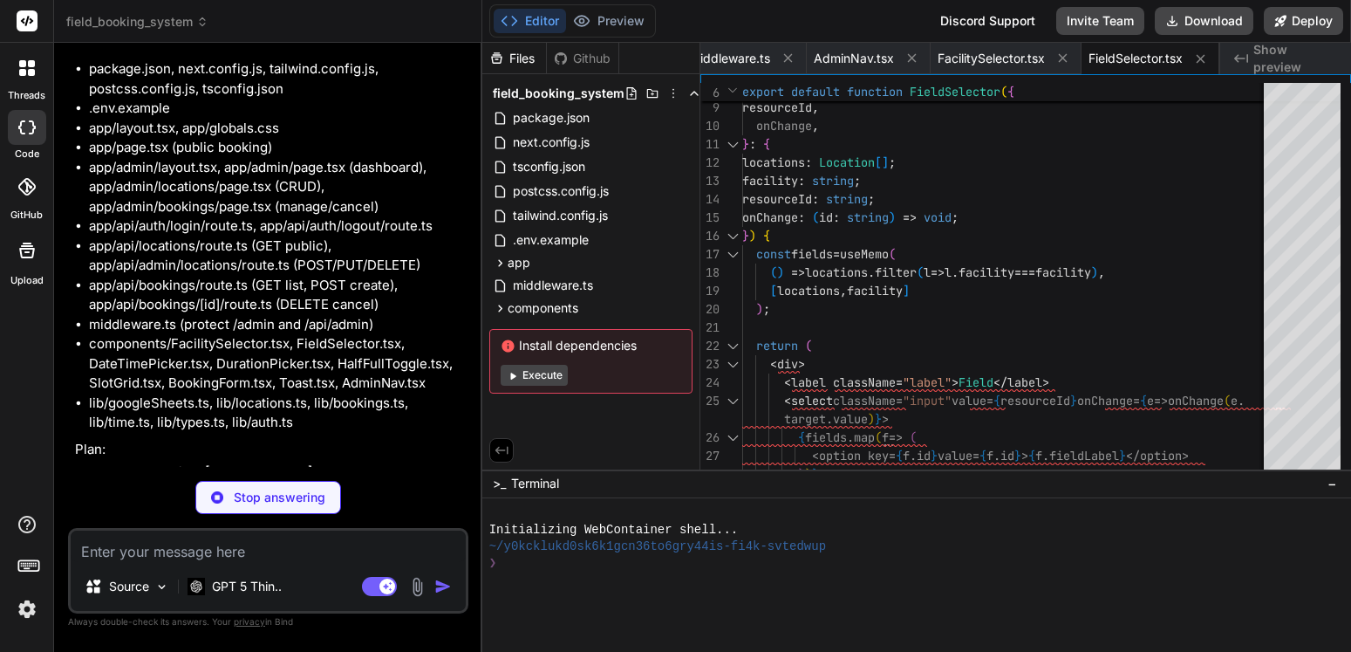
scroll to position [0, 0]
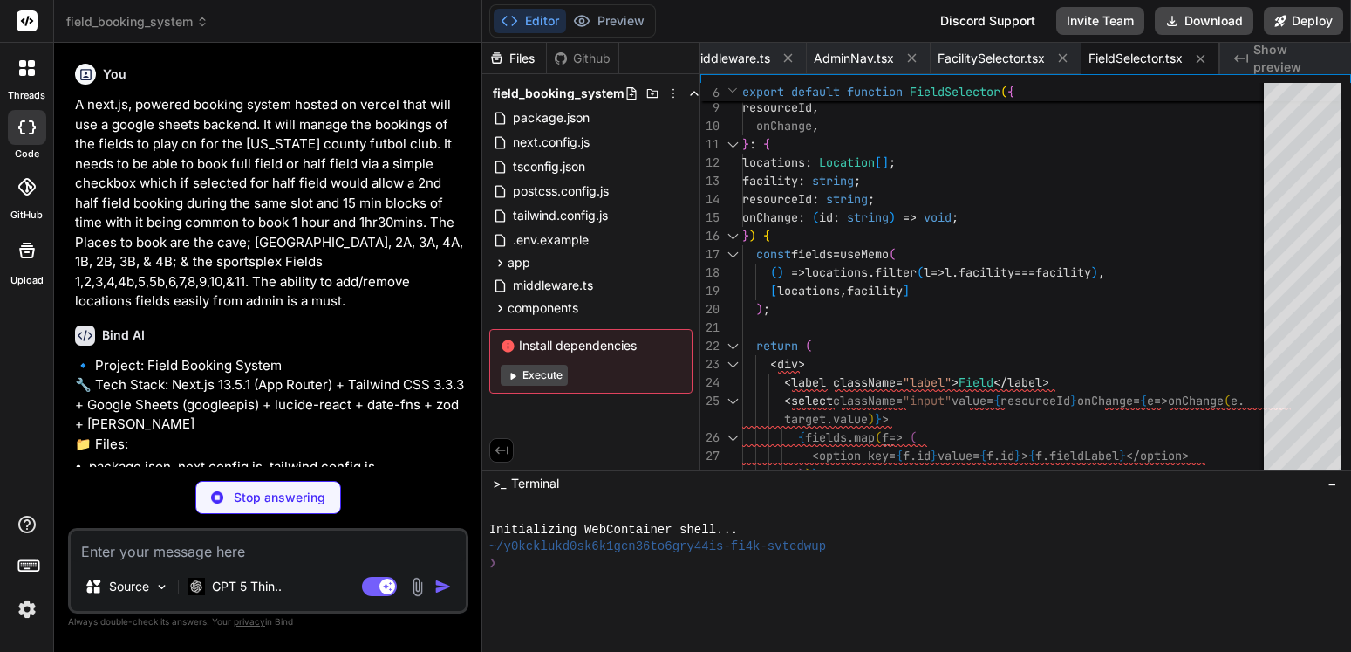
drag, startPoint x: 359, startPoint y: 302, endPoint x: 76, endPoint y: 106, distance: 344.1
click at [76, 106] on p "A next.js, powered booking system hosted on vercel that will use a google sheet…" at bounding box center [270, 203] width 390 height 216
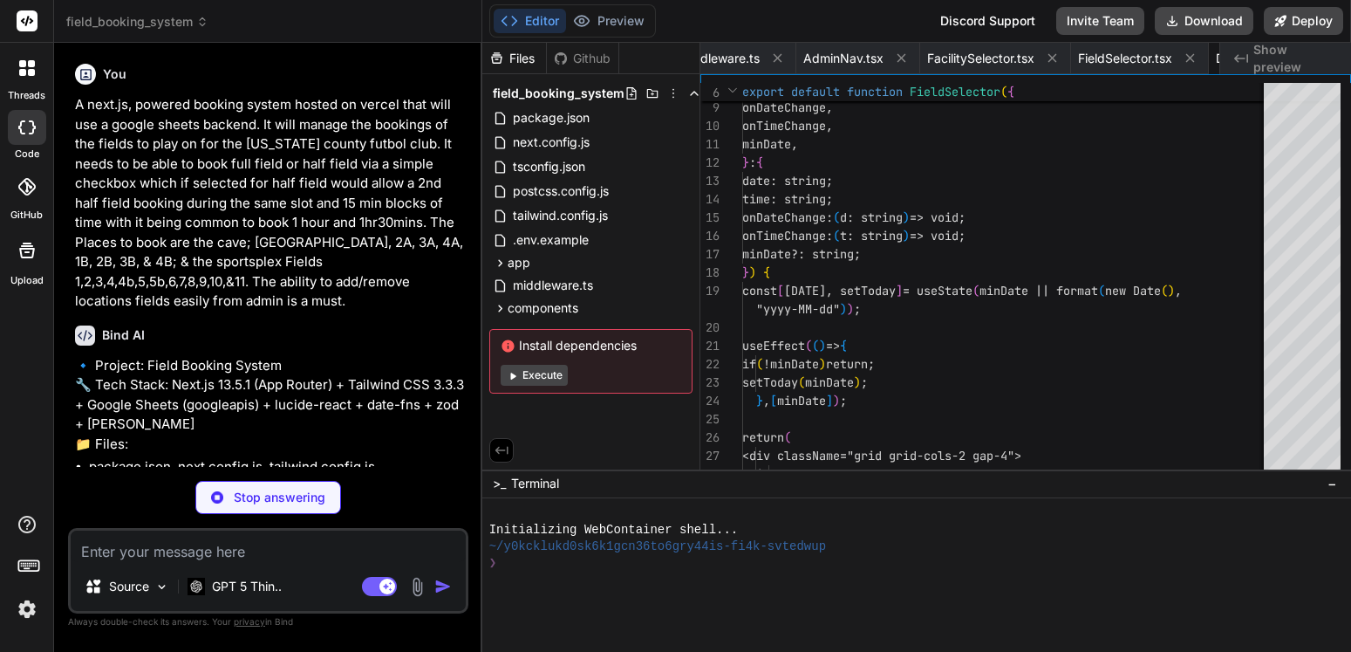
scroll to position [0, 2509]
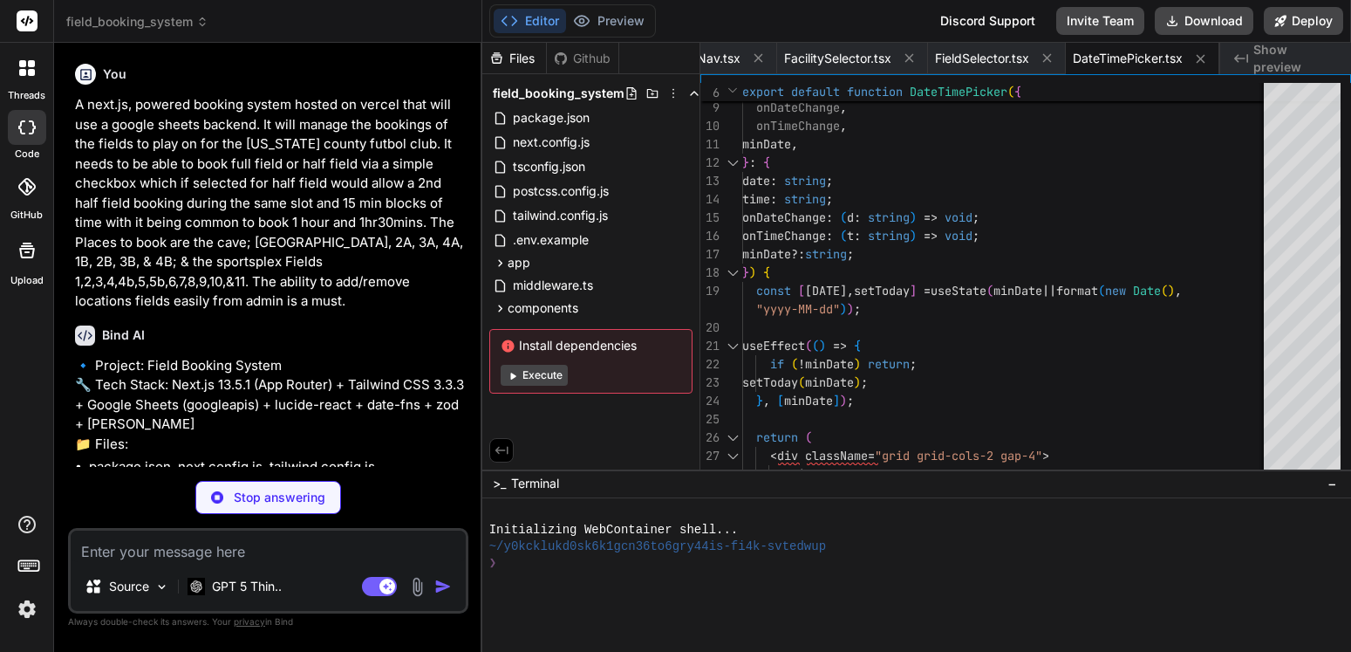
copy p "A next.js, powered booking system hosted on vercel that will use a google sheet…"
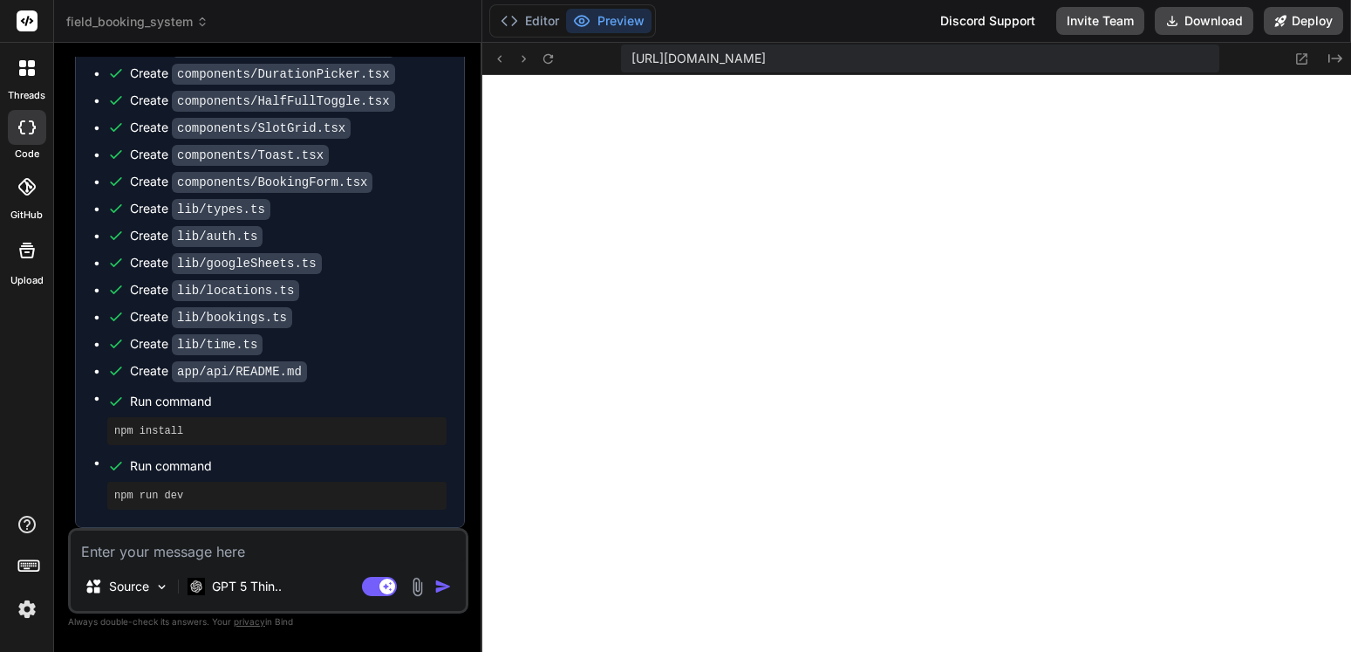
scroll to position [663, 0]
click at [551, 59] on icon at bounding box center [548, 58] width 15 height 15
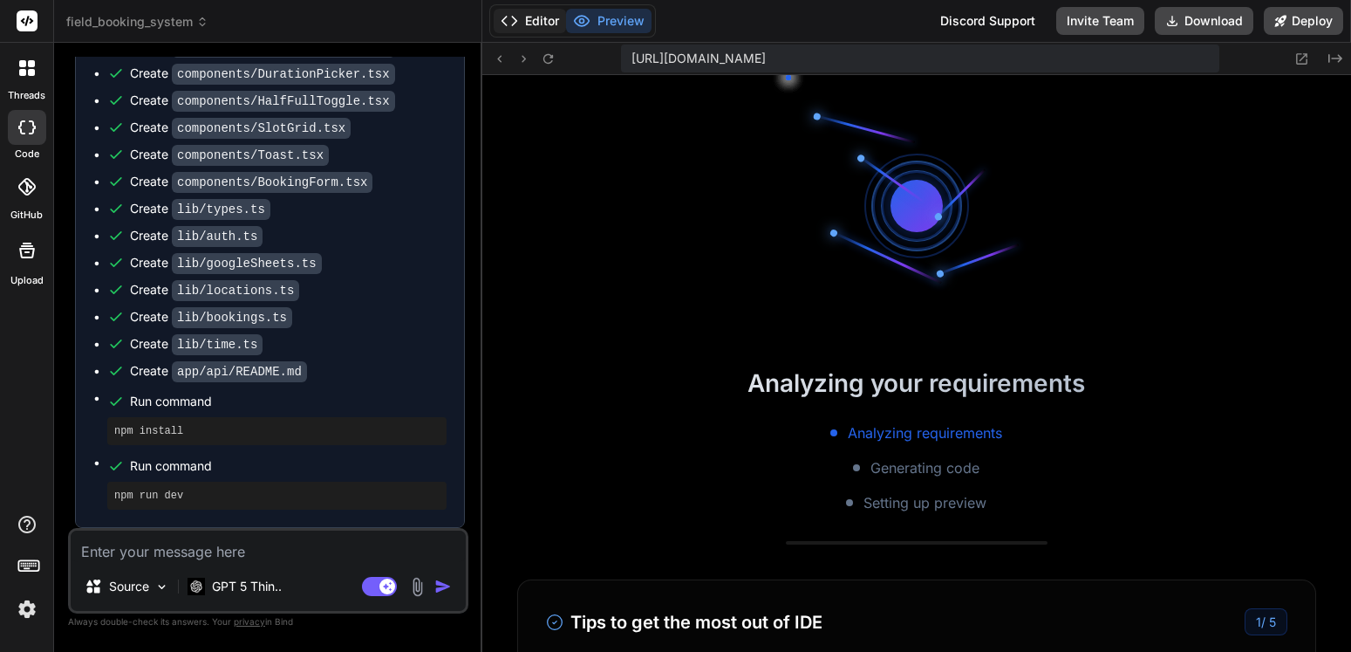
click at [526, 19] on button "Editor" at bounding box center [530, 21] width 72 height 24
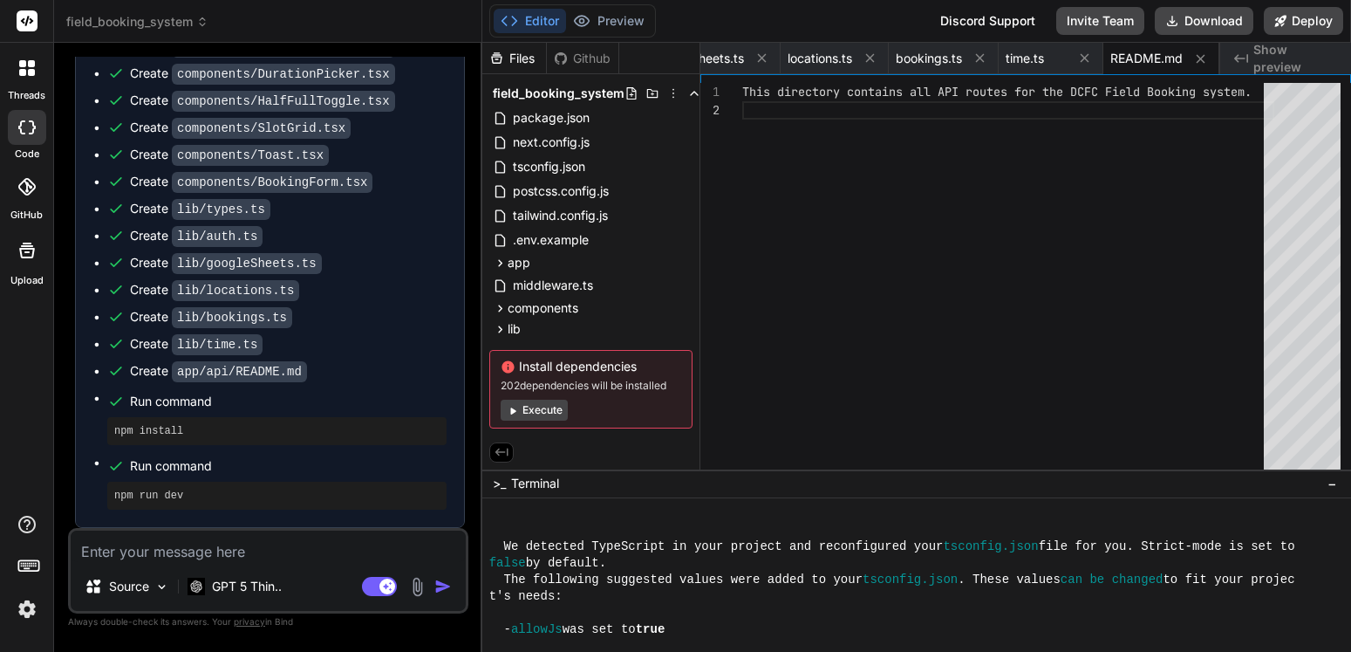
scroll to position [497, 0]
click at [612, 11] on button "Preview" at bounding box center [608, 21] width 85 height 24
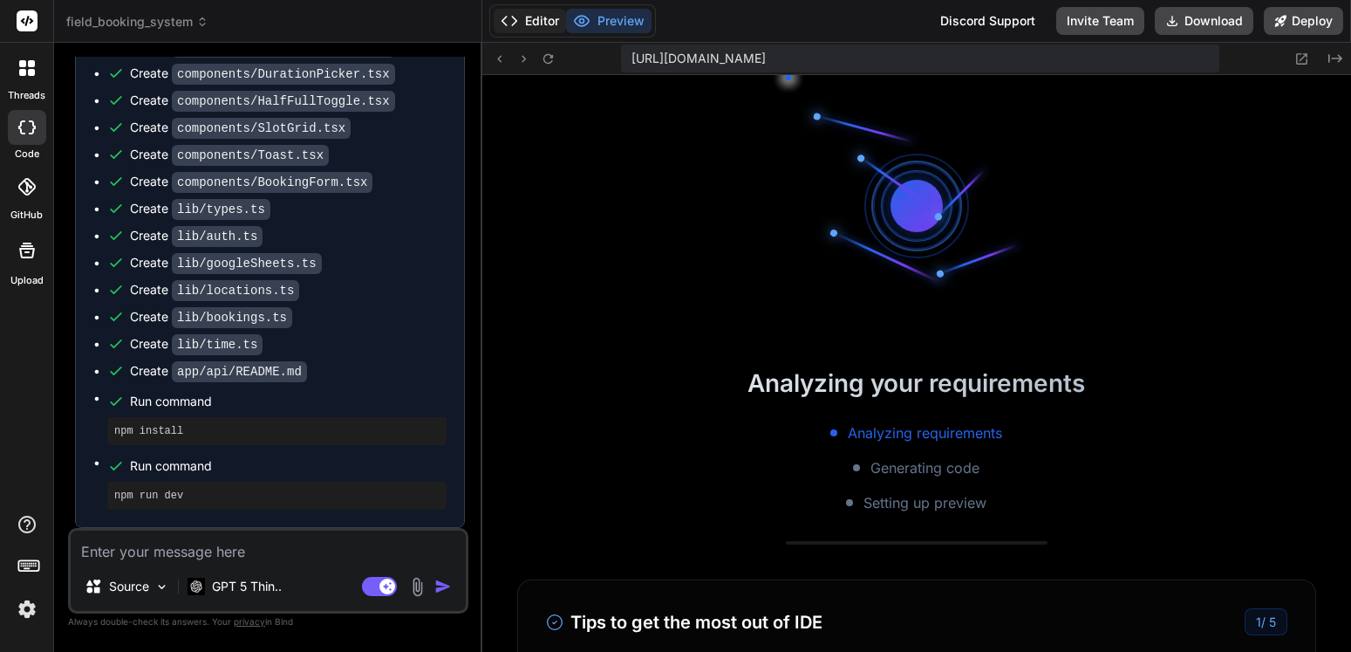
click at [522, 15] on button "Editor" at bounding box center [530, 21] width 72 height 24
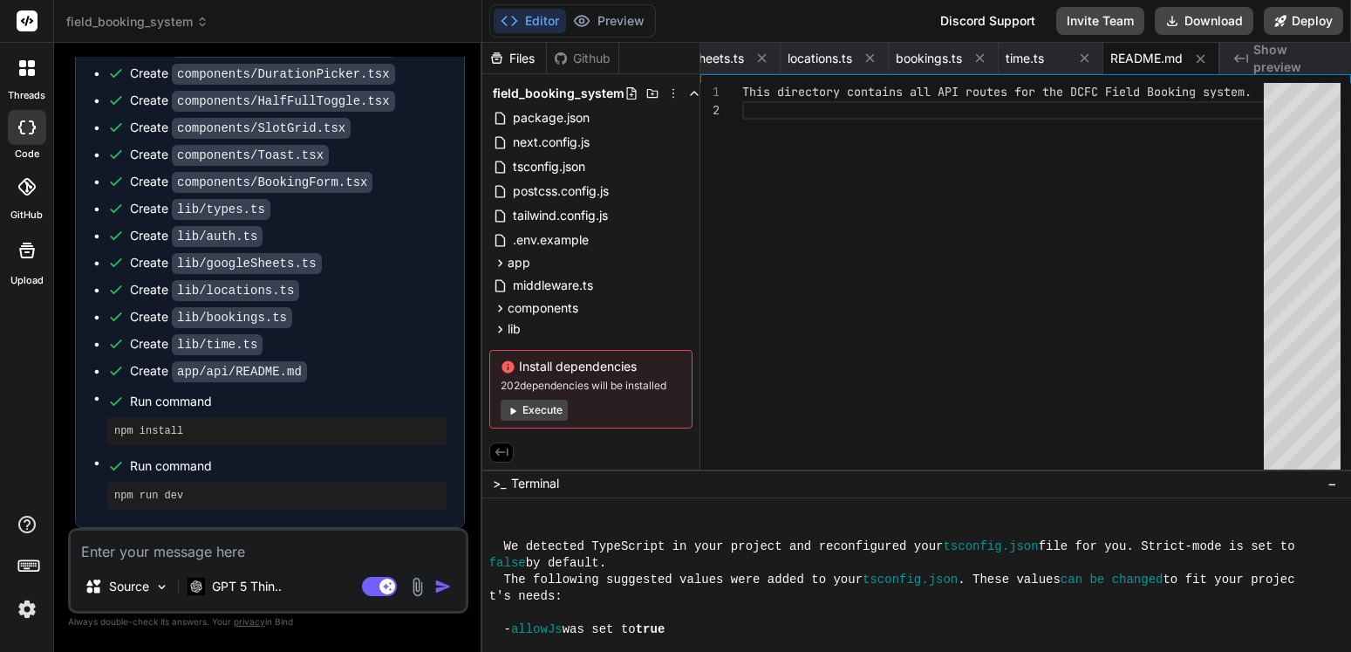
click at [551, 407] on button "Execute" at bounding box center [534, 410] width 67 height 21
click at [538, 407] on button "Execute" at bounding box center [534, 410] width 67 height 21
type textarea "x"
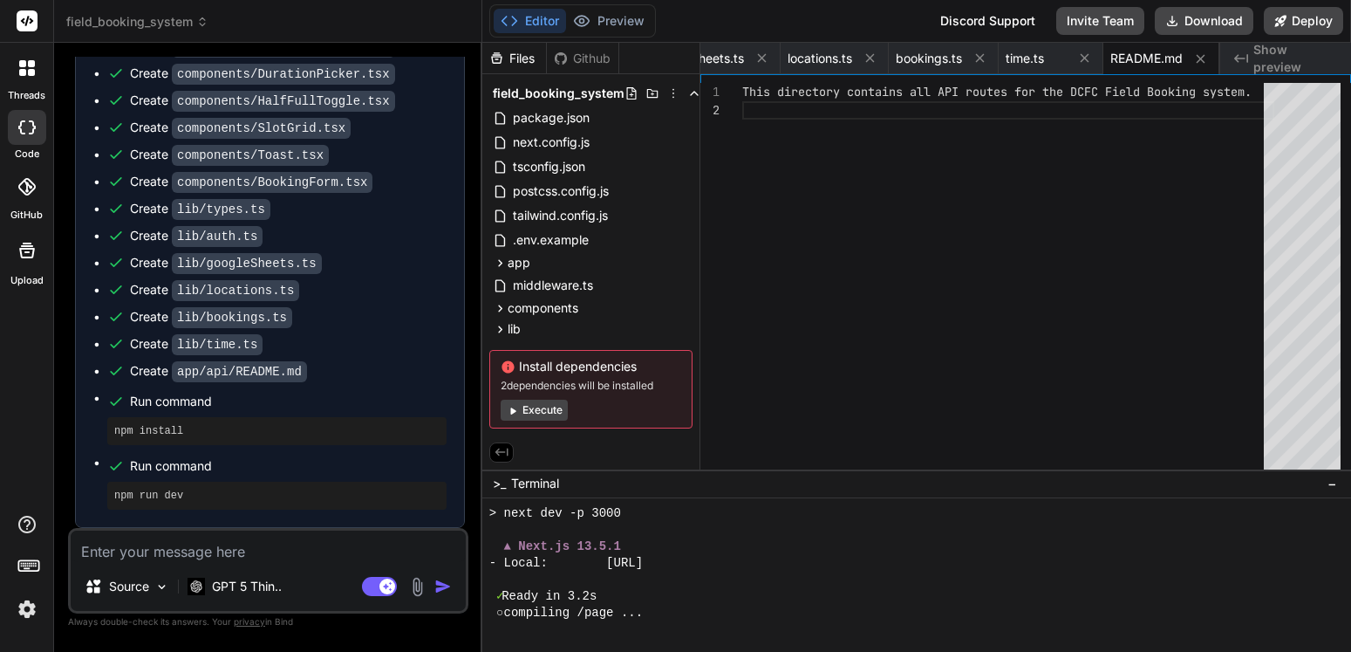
scroll to position [3564, 0]
click at [617, 14] on button "Preview" at bounding box center [608, 21] width 85 height 24
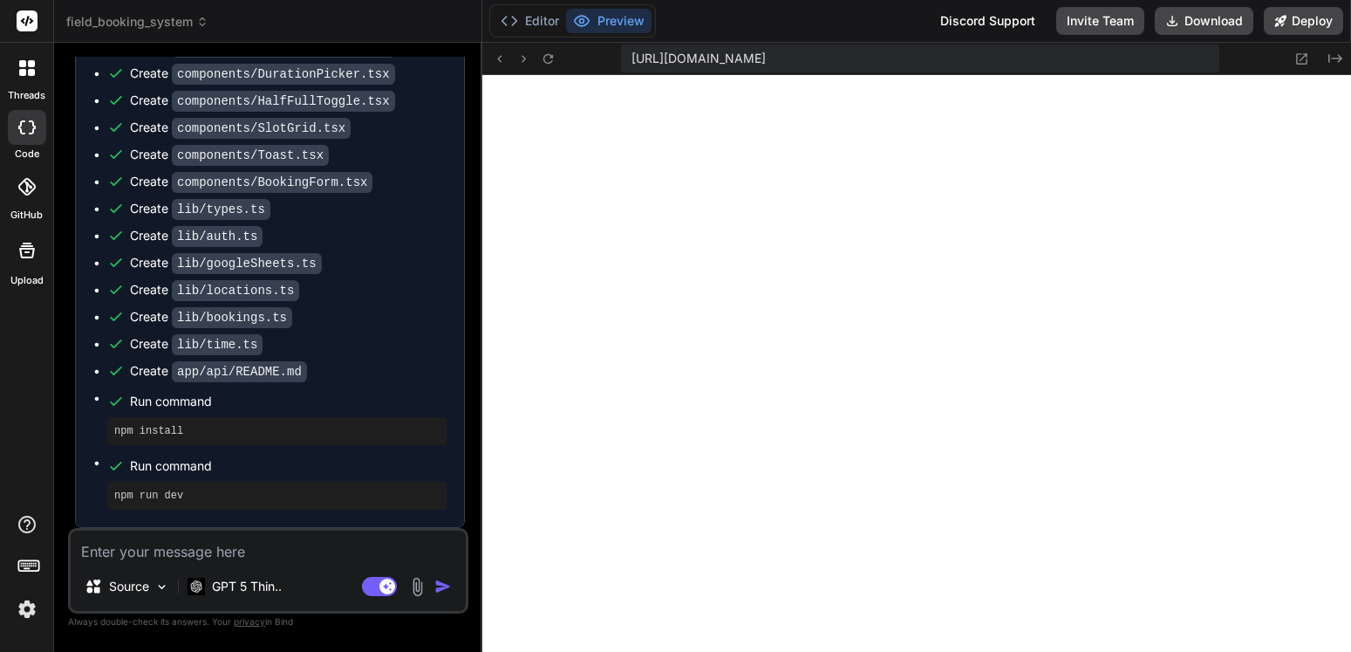
scroll to position [4144, 0]
click at [539, 19] on button "Editor" at bounding box center [530, 21] width 72 height 24
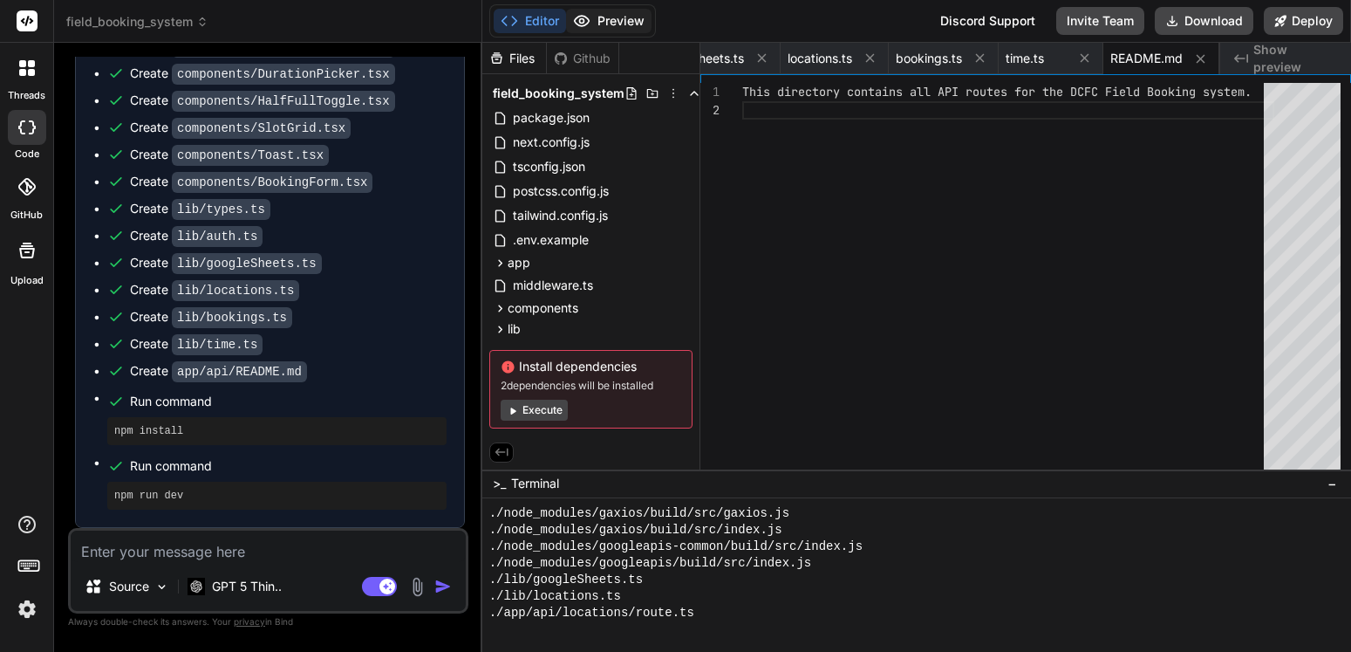
scroll to position [0, 3947]
click at [631, 23] on button "Preview" at bounding box center [608, 21] width 85 height 24
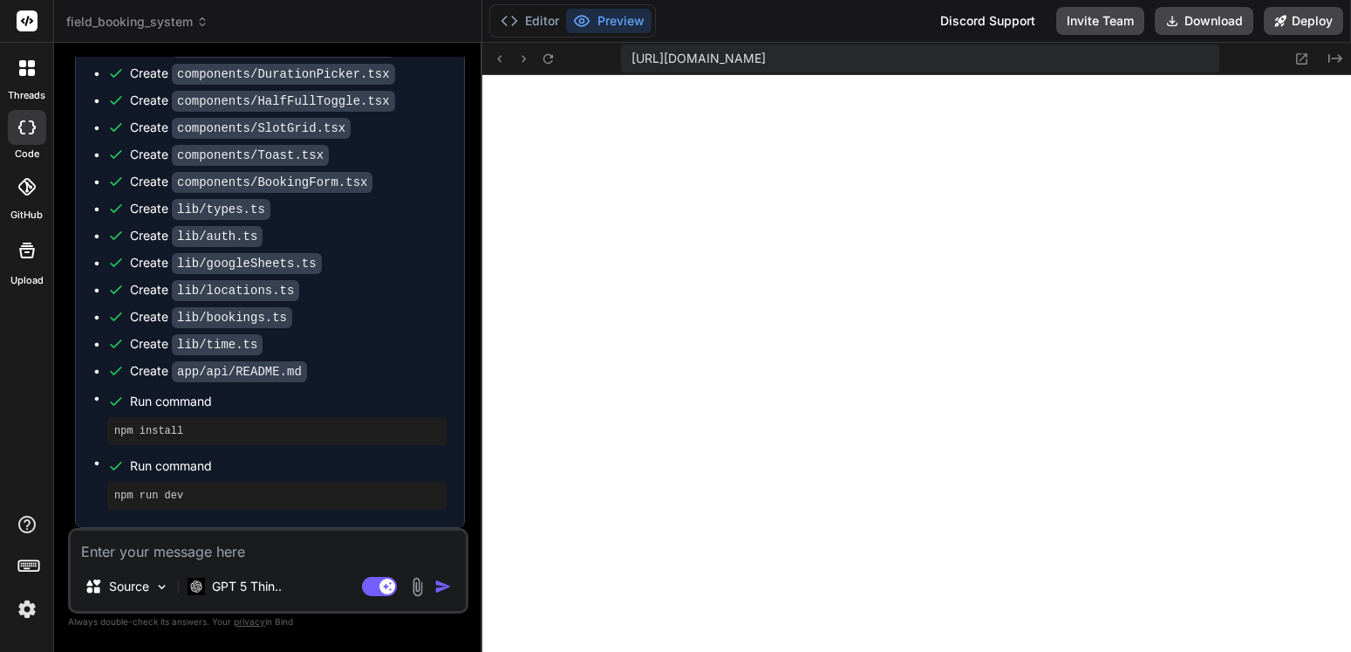
click at [200, 552] on textarea at bounding box center [268, 545] width 395 height 31
type textarea "s"
type textarea "x"
type textarea "sh"
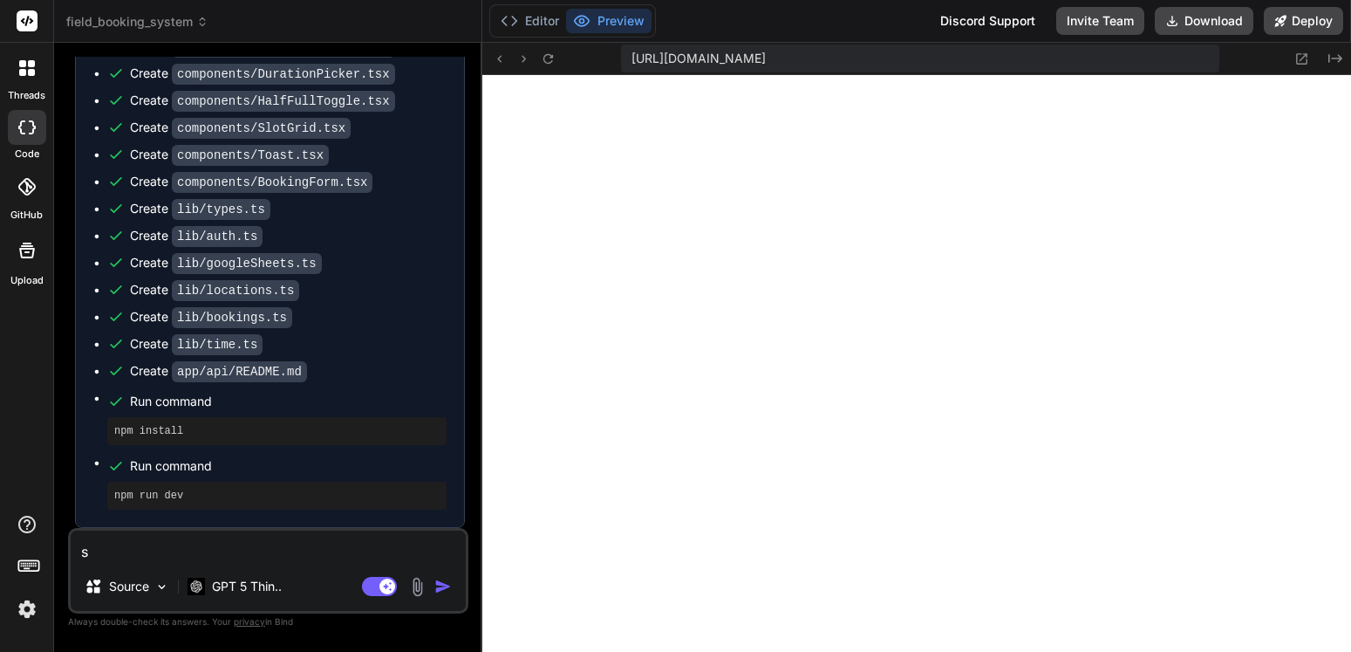
type textarea "x"
type textarea "sho"
type textarea "x"
type textarea "show"
type textarea "x"
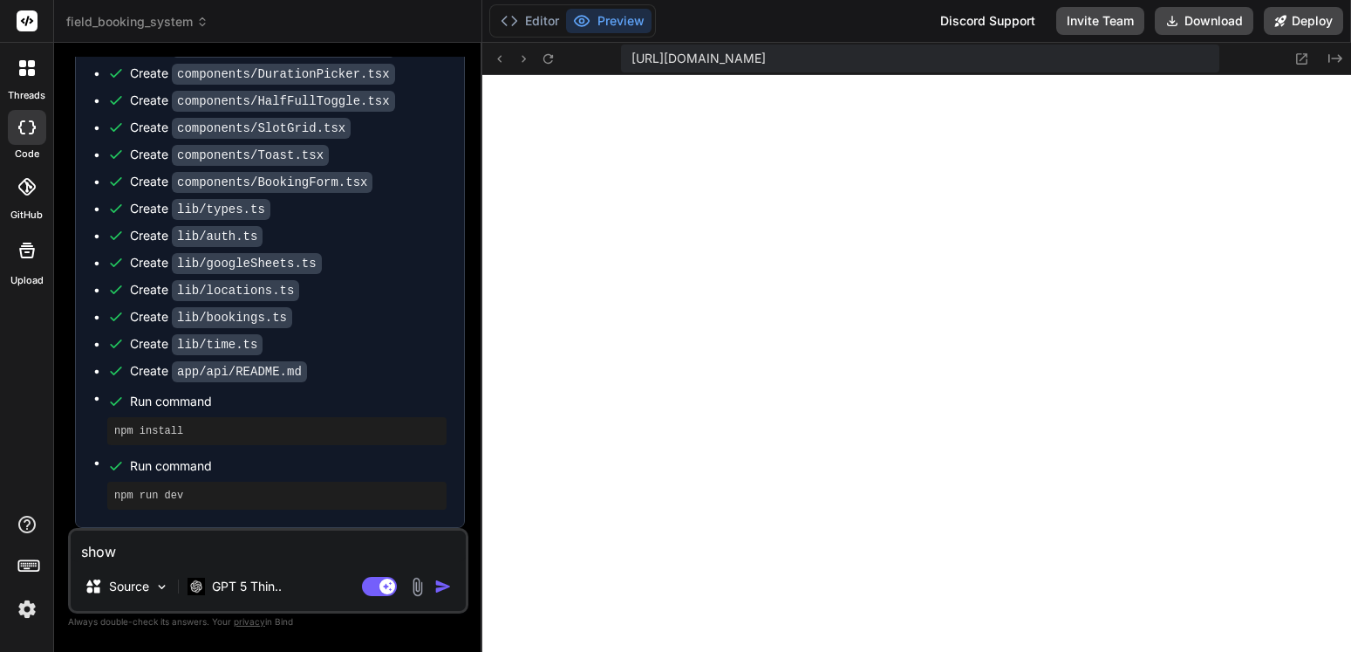
type textarea "show"
type textarea "x"
type textarea "show m"
type textarea "x"
type textarea "show me"
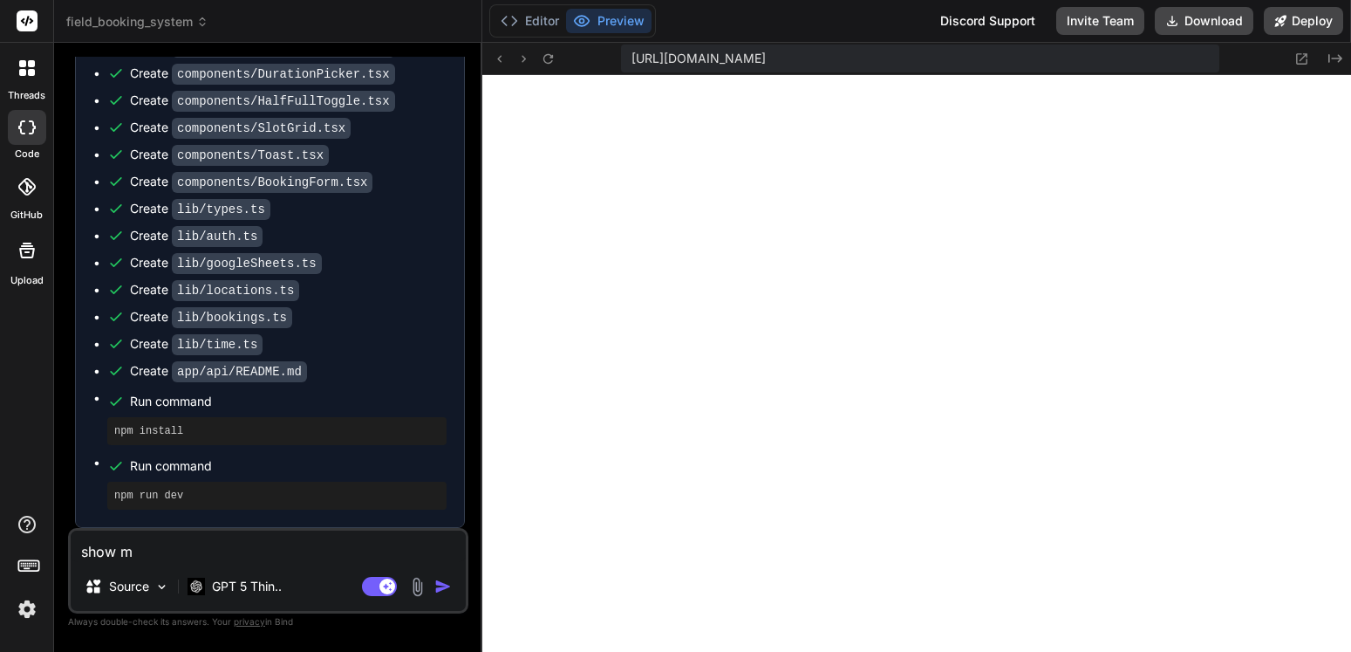
type textarea "x"
type textarea "show me"
type textarea "x"
type textarea "show me t"
type textarea "x"
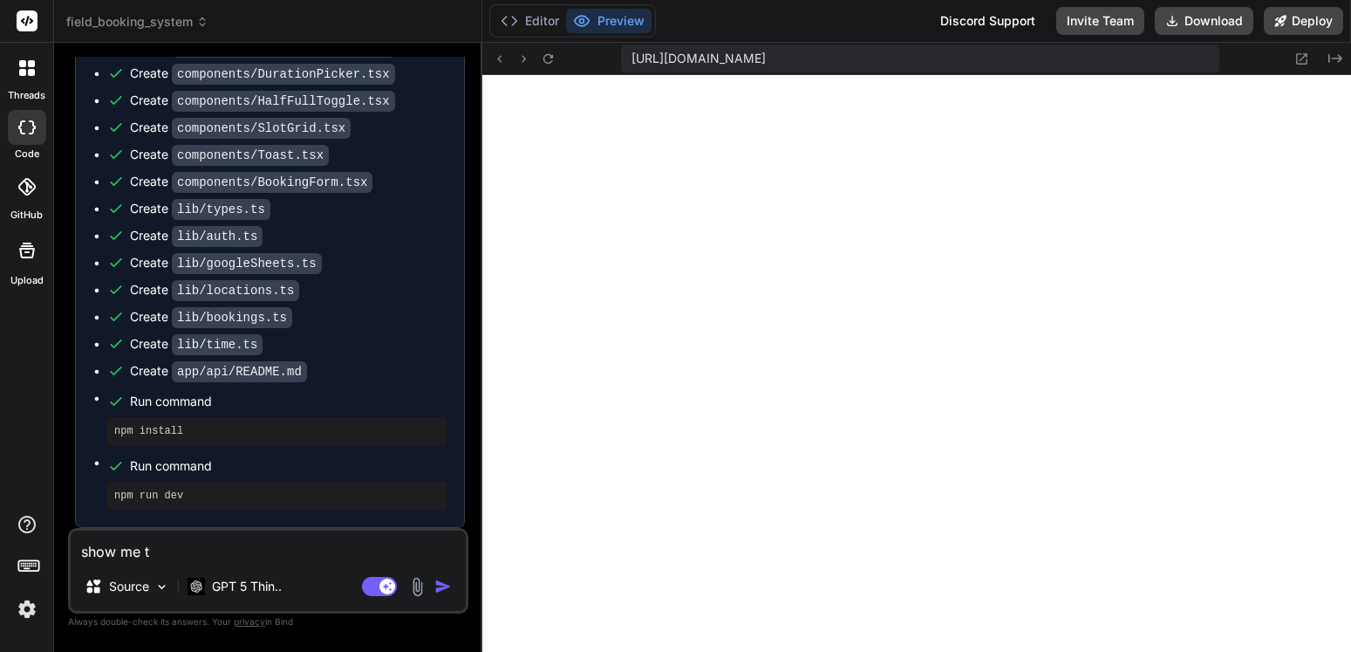
type textarea "show me th"
type textarea "x"
type textarea "show me the"
type textarea "x"
type textarea "show me the"
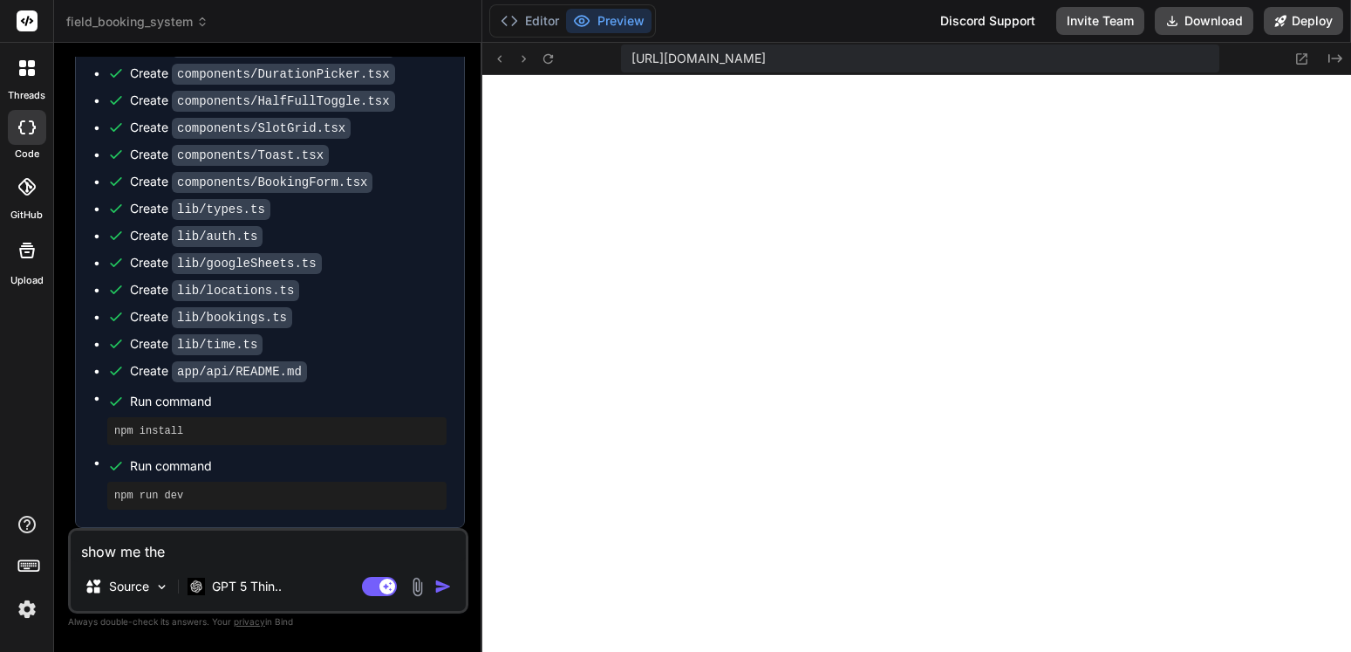
type textarea "x"
type textarea "show me the c"
type textarea "x"
type textarea "show me the co"
type textarea "x"
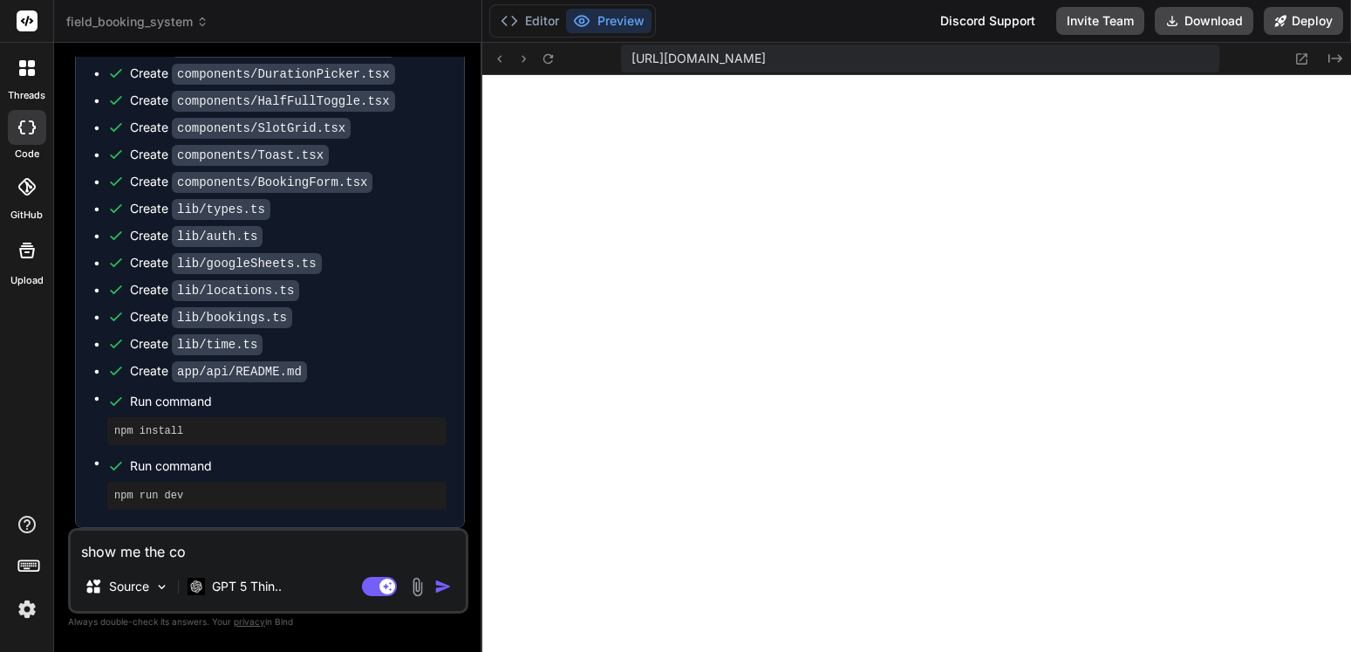
type textarea "show me the com"
type textarea "x"
type textarea "show me the co"
type textarea "x"
type textarea "show me the c"
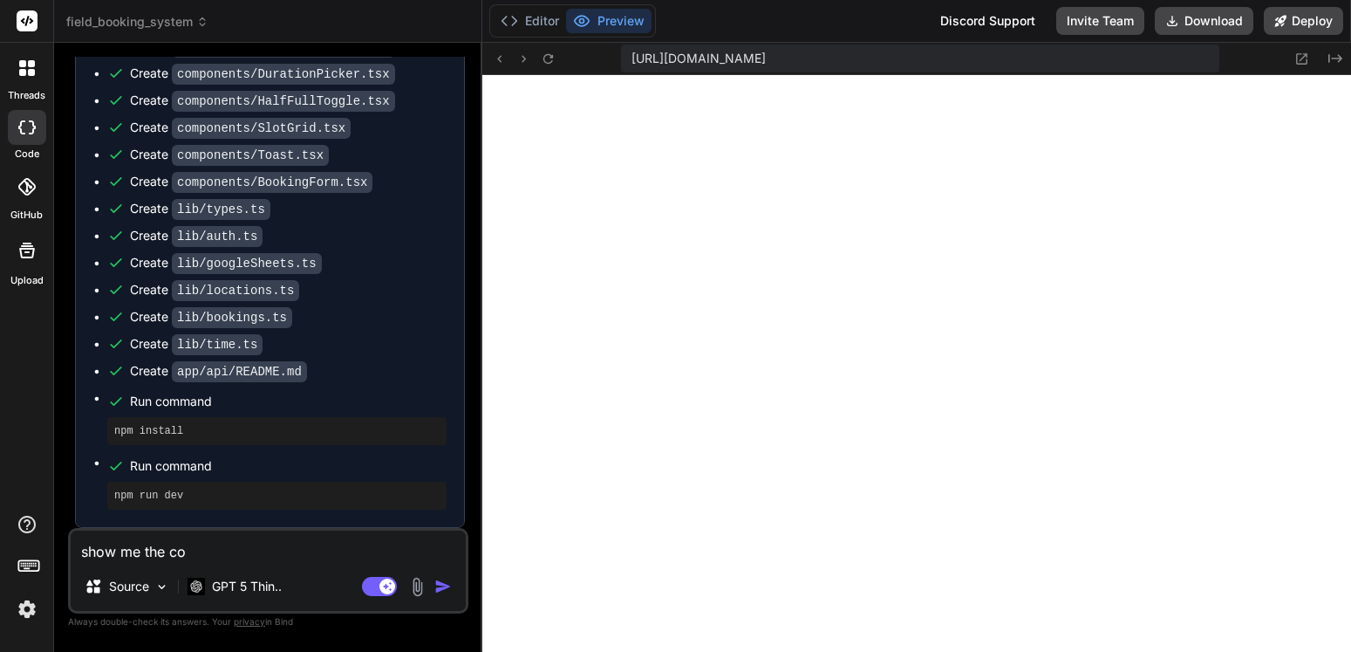
type textarea "x"
type textarea "show me the"
type textarea "x"
type textarea "show me the"
type textarea "x"
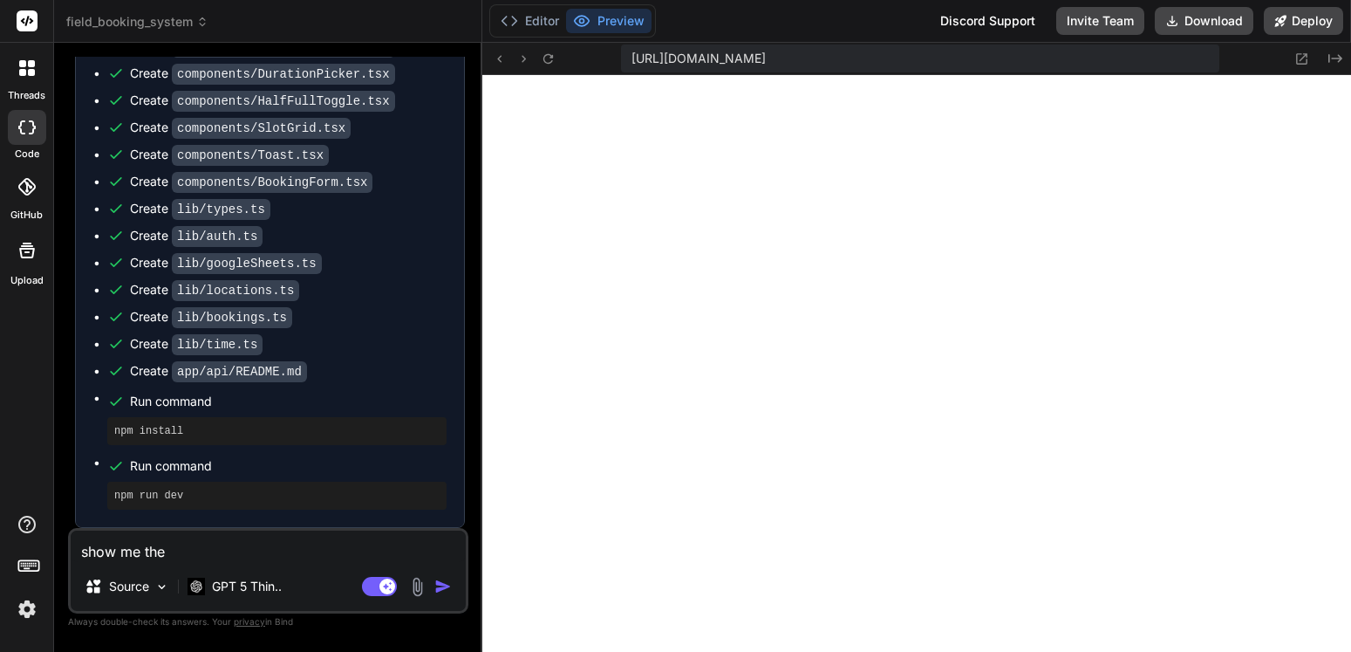
type textarea "show me th"
type textarea "x"
type textarea "show me t"
type textarea "x"
type textarea "show me"
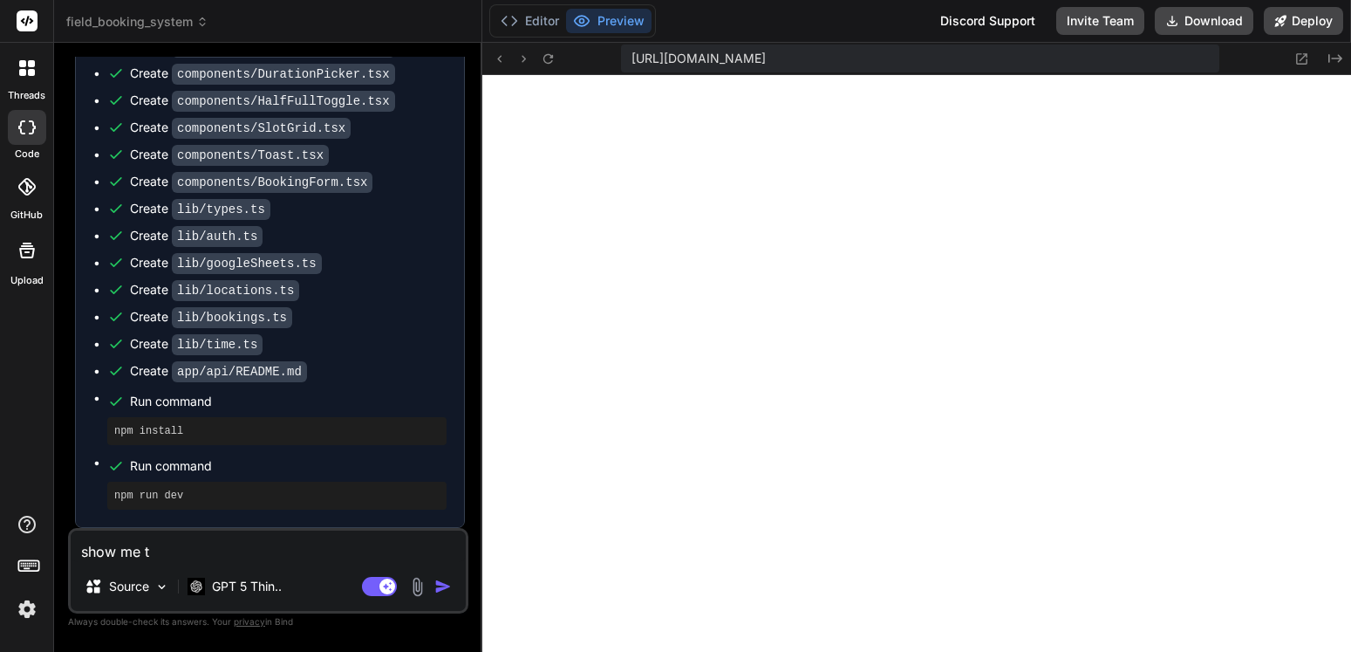
type textarea "x"
type textarea "show me"
type textarea "x"
type textarea "show"
type textarea "x"
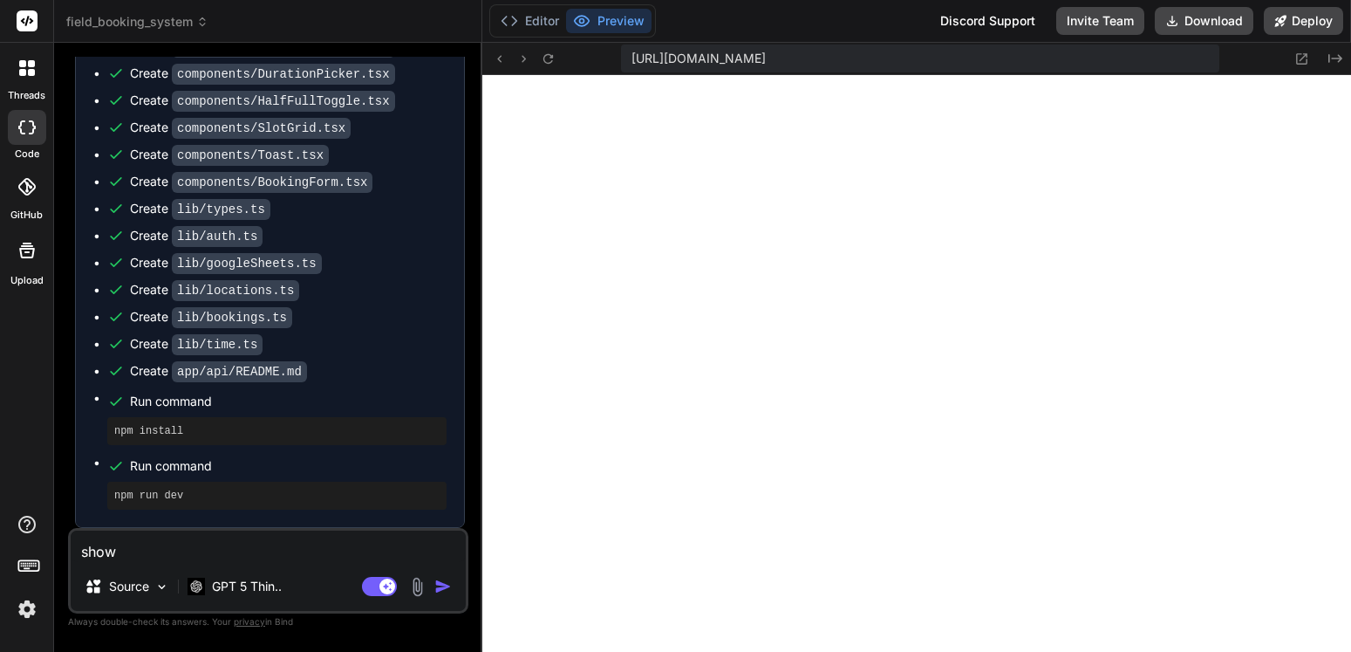
type textarea "show"
type textarea "x"
type textarea "sho"
type textarea "x"
type textarea "sh"
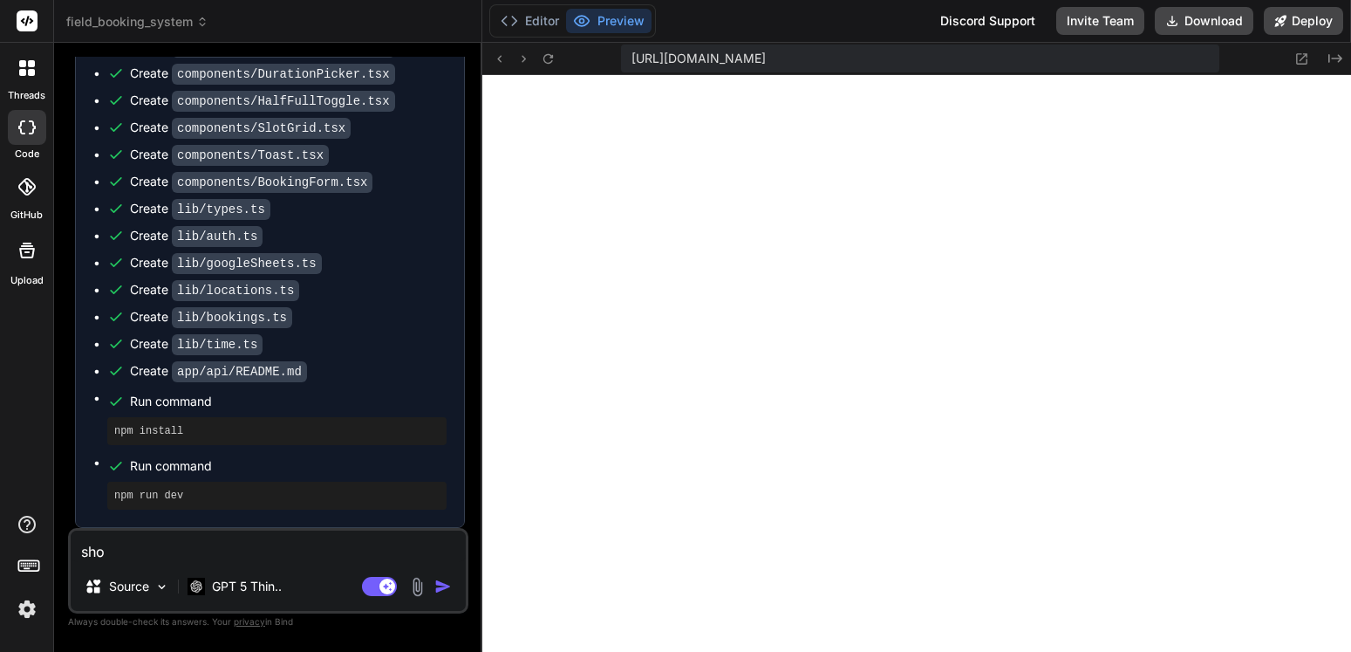
type textarea "x"
type textarea "s"
type textarea "x"
click at [823, 393] on div at bounding box center [916, 363] width 869 height 577
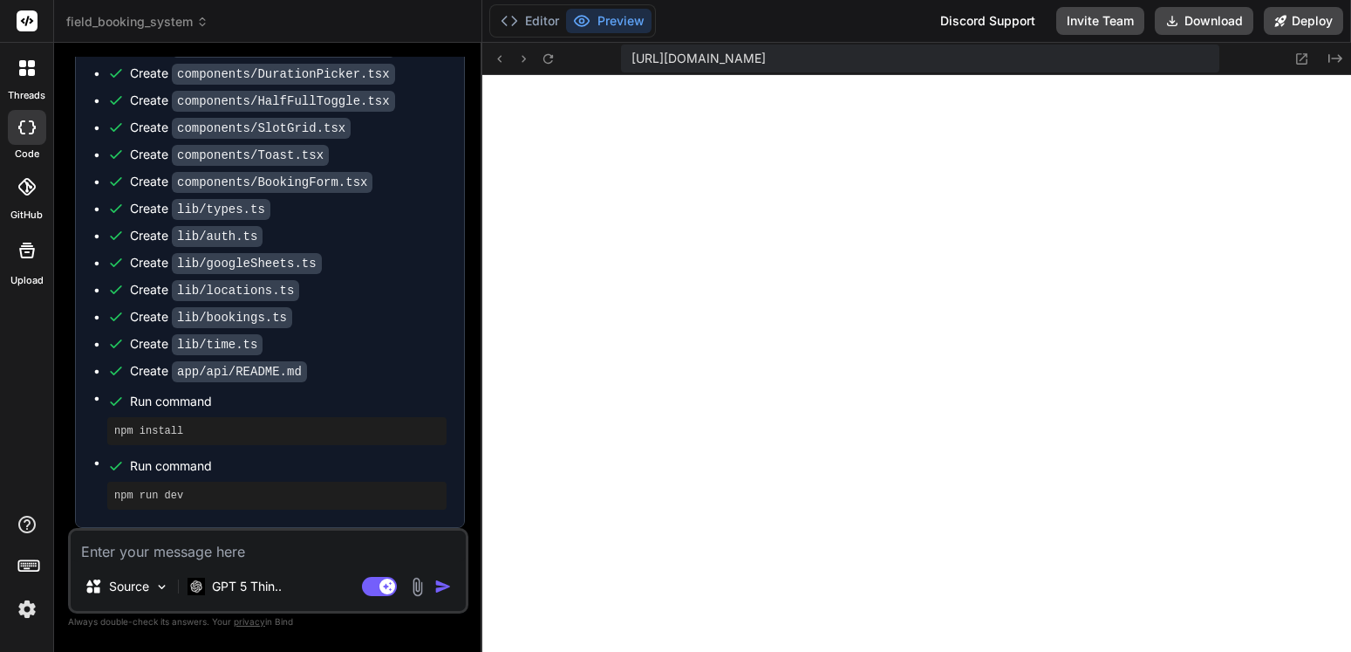
click at [974, 420] on div at bounding box center [916, 363] width 869 height 577
click at [244, 544] on textarea at bounding box center [268, 545] width 395 height 31
type textarea "s"
type textarea "x"
type textarea "sh"
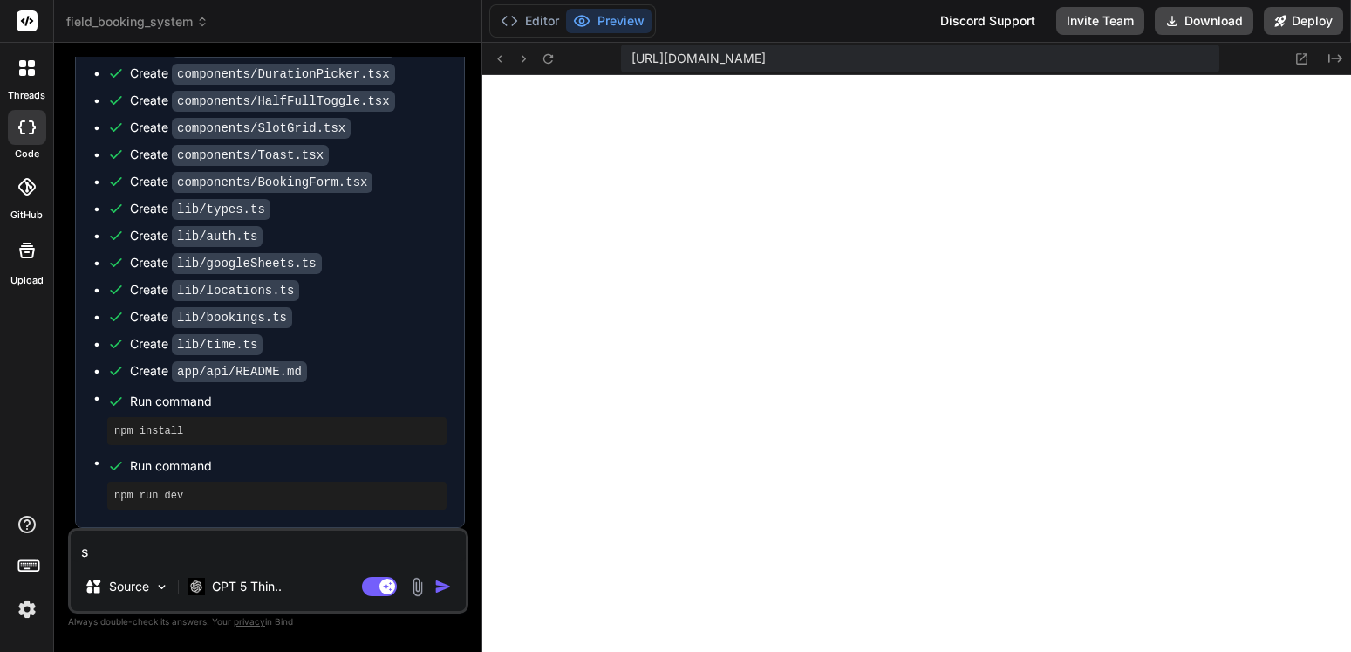
type textarea "x"
type textarea "sho"
type textarea "x"
type textarea "show"
type textarea "x"
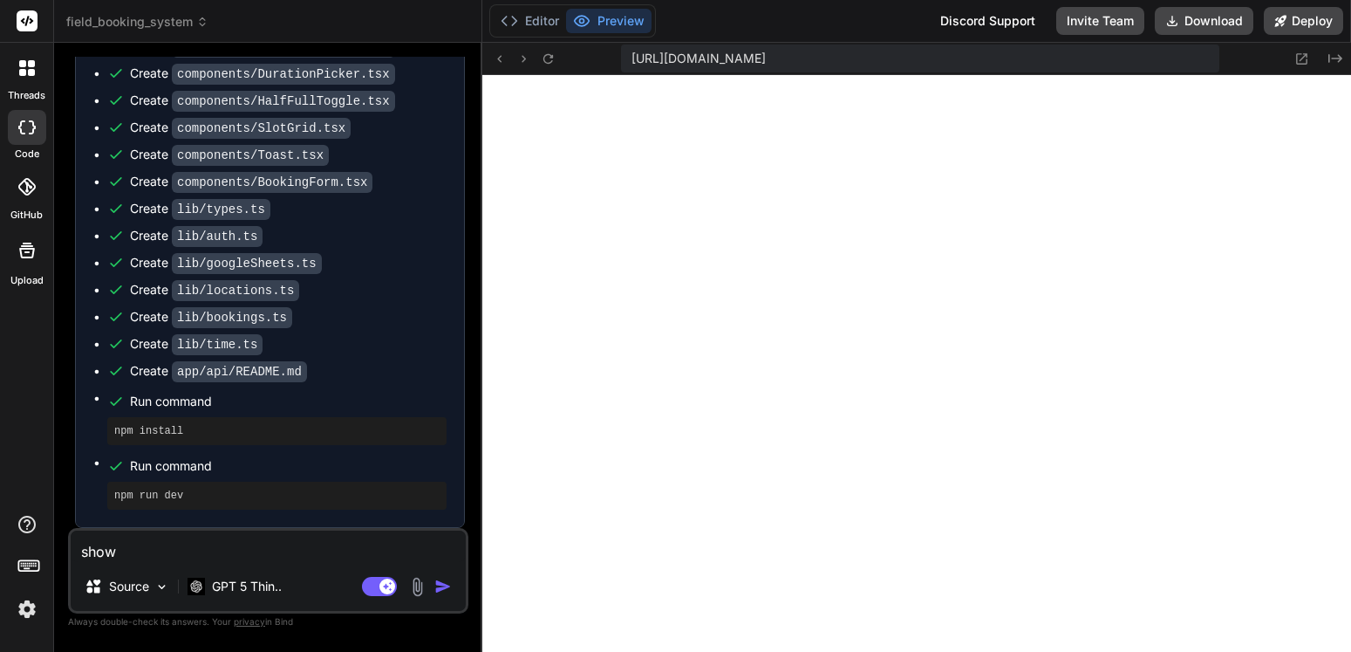
type textarea "show"
type textarea "x"
type textarea "show m"
type textarea "x"
type textarea "show me"
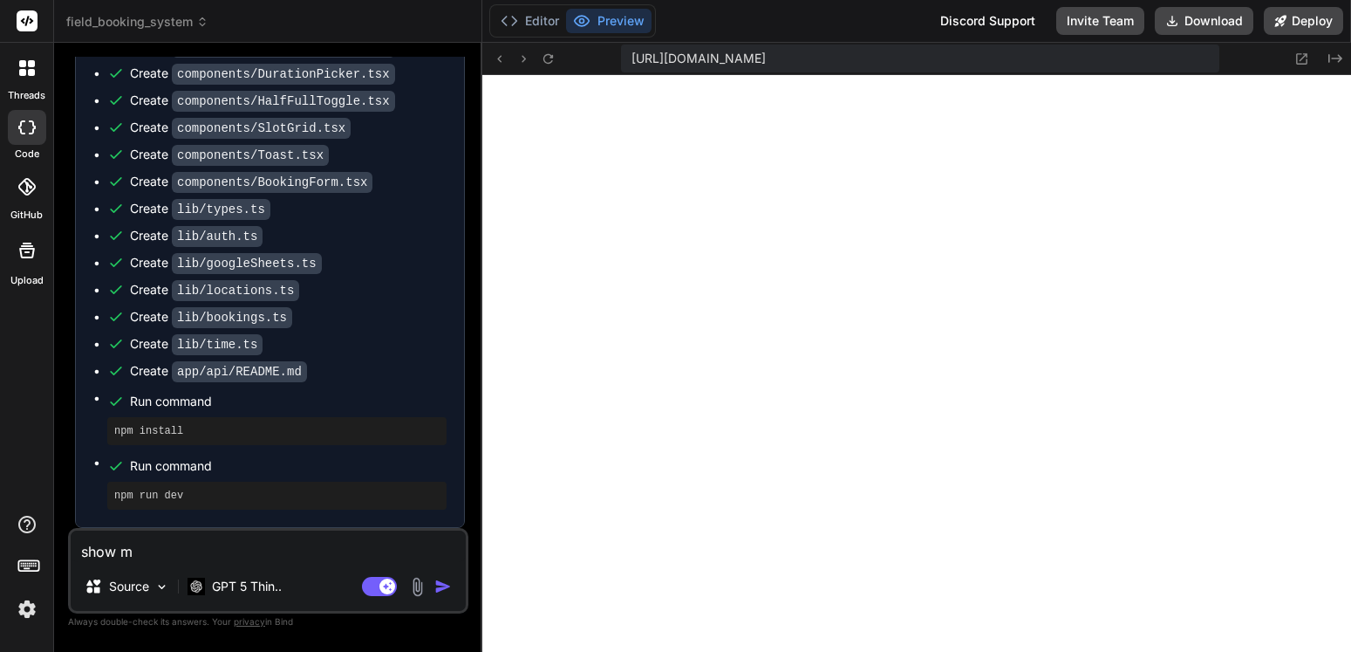
type textarea "x"
type textarea "show me"
type textarea "x"
type textarea "show me t"
type textarea "x"
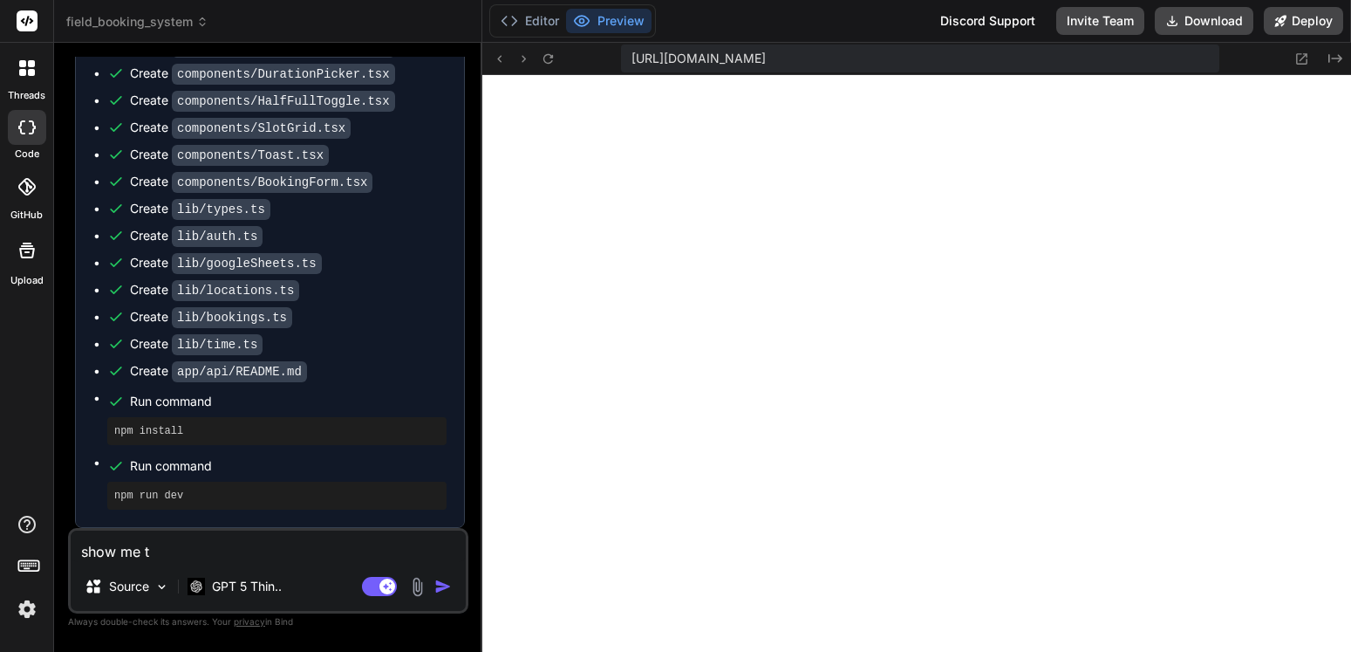
type textarea "show me th"
type textarea "x"
type textarea "show me the"
type textarea "x"
type textarea "show me the"
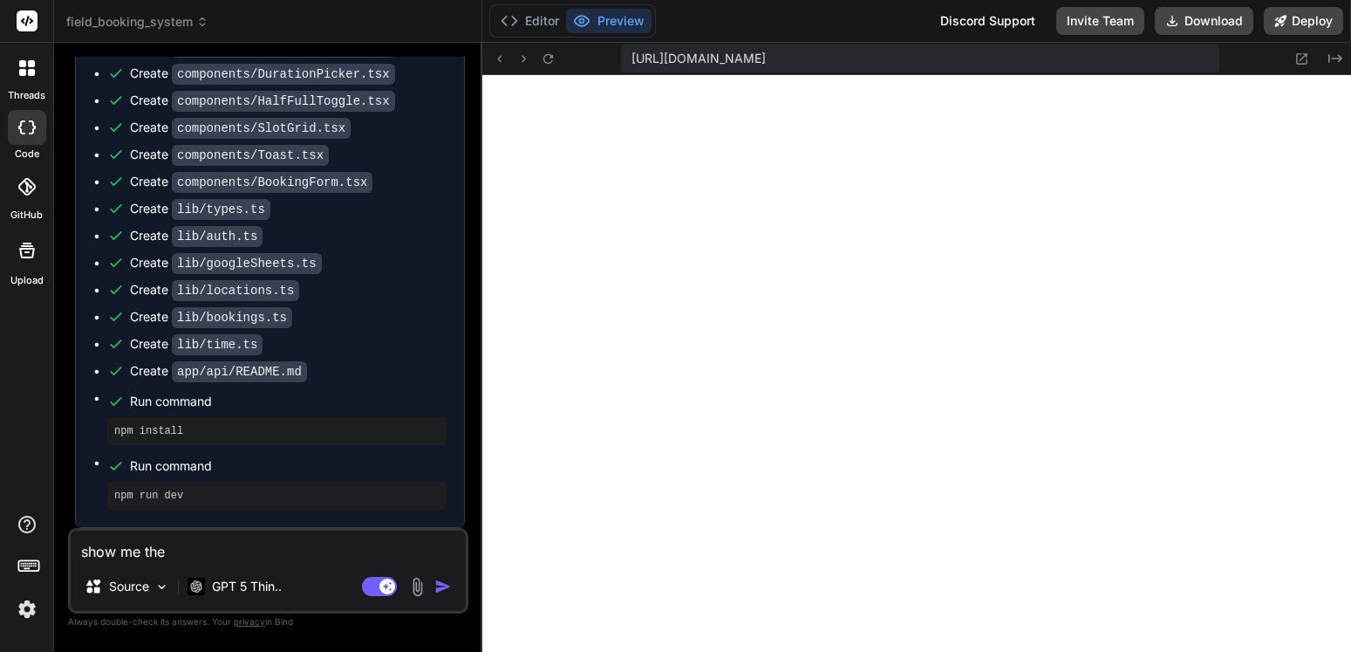
type textarea "x"
type textarea "show me the c"
type textarea "x"
type textarea "show me the co"
type textarea "x"
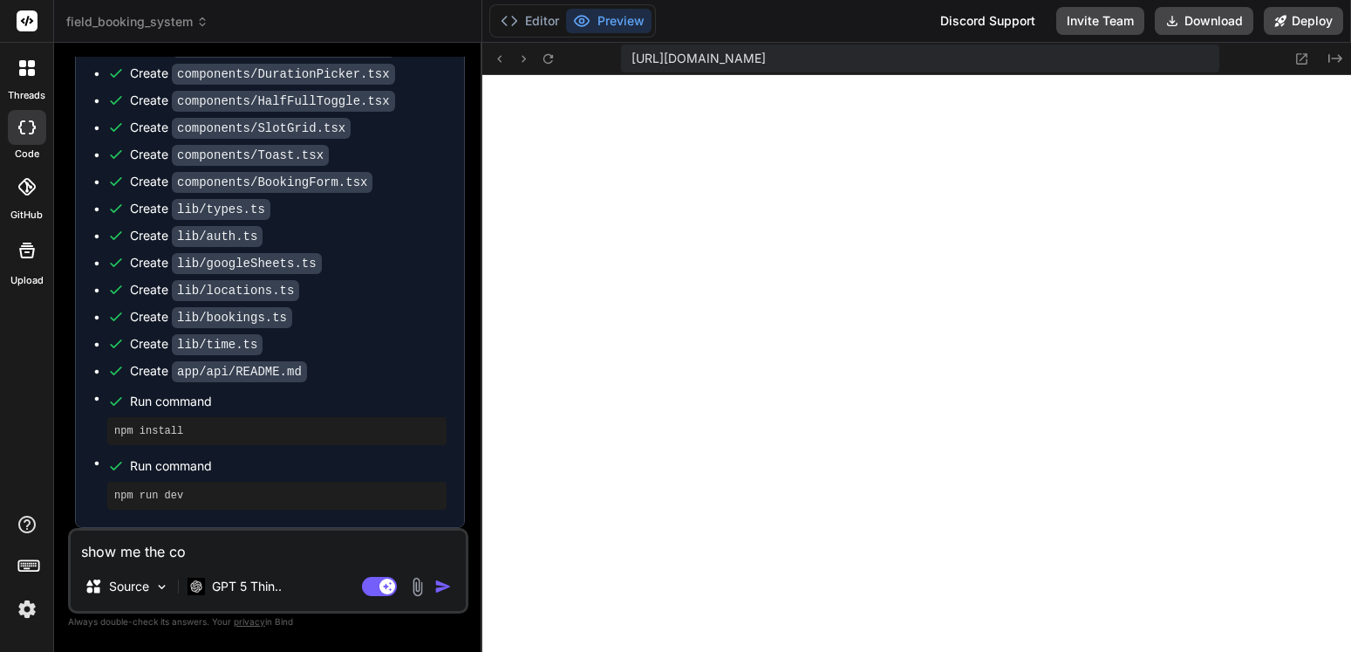
type textarea "show me the com"
type textarea "x"
type textarea "show me the comp"
type textarea "x"
type textarea "show me the compl"
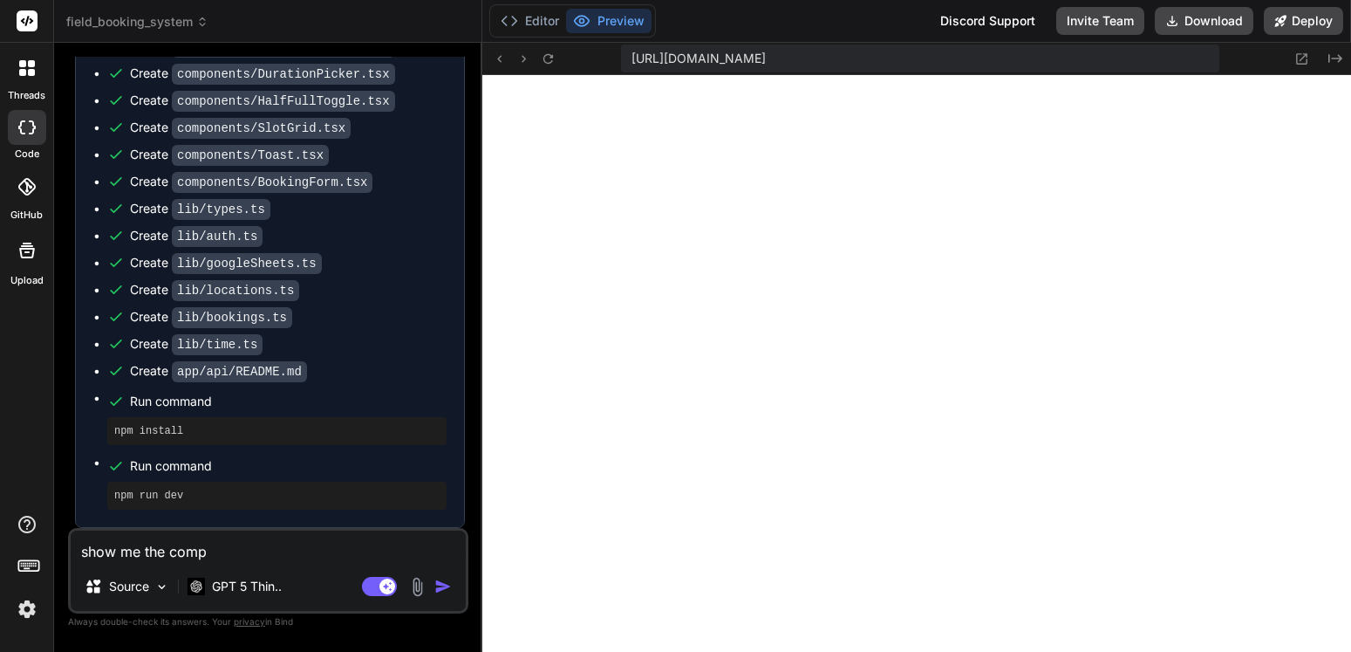
type textarea "x"
type textarea "show me the comple"
type textarea "x"
type textarea "show me the complet"
type textarea "x"
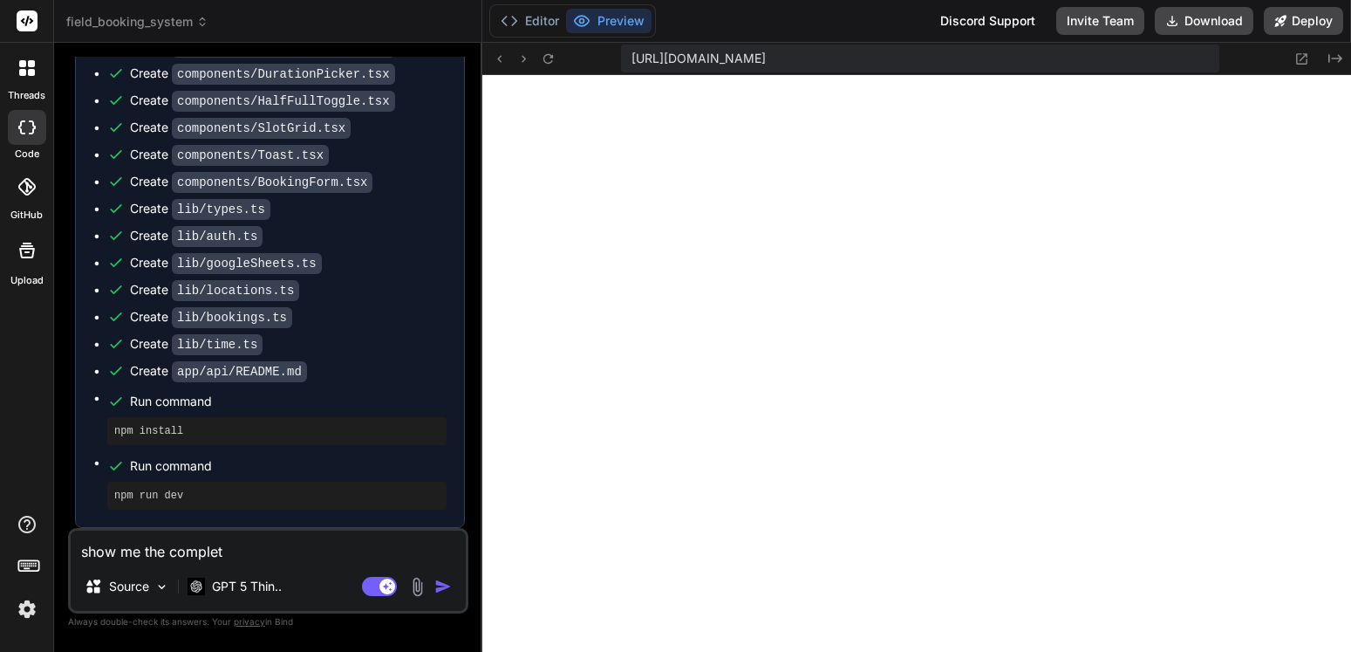
type textarea "show me the complete"
type textarea "x"
type textarea "show me the complete"
type textarea "x"
type textarea "show me the complete d"
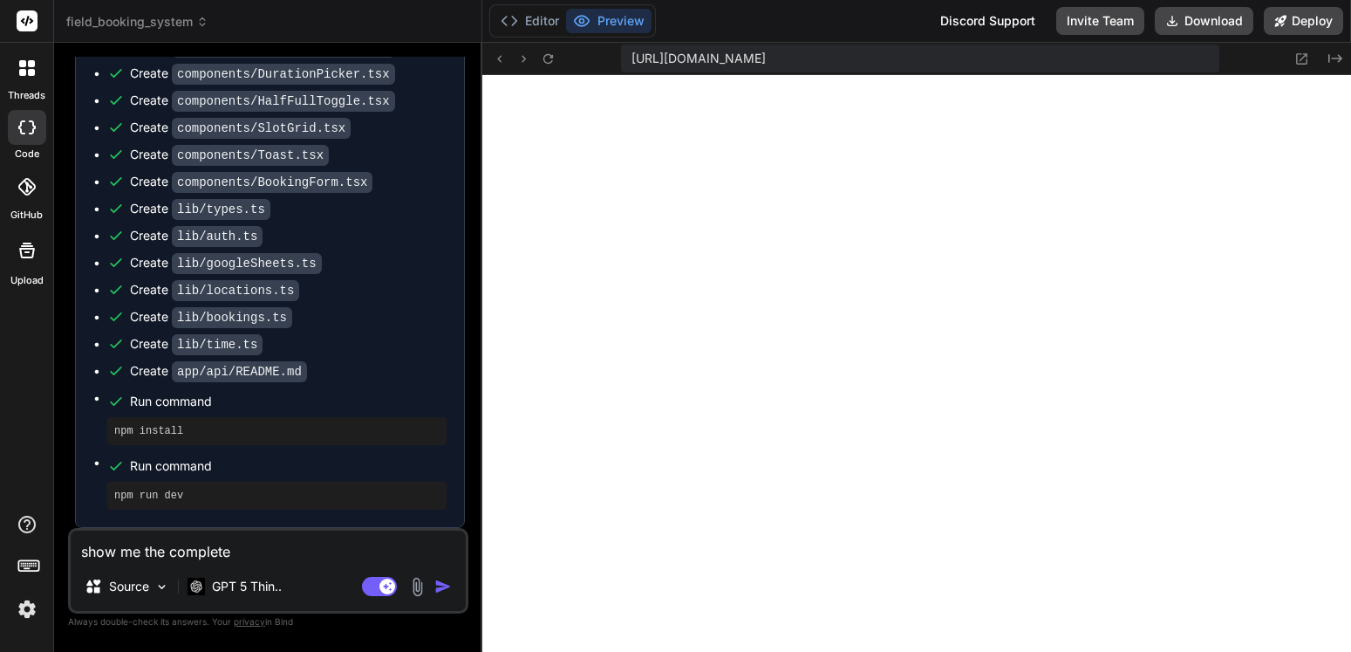
type textarea "x"
type textarea "show me the complete da"
type textarea "x"
type textarea "show me the complete dat"
type textarea "x"
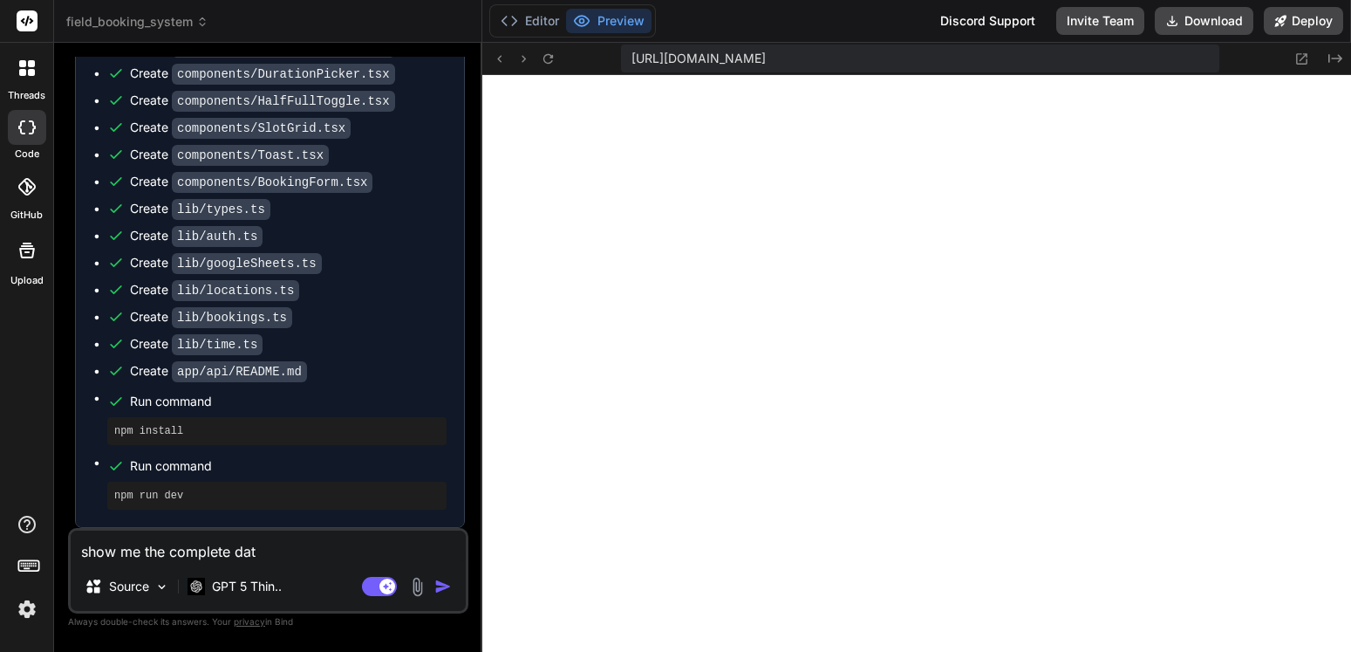
type textarea "show me the complete data"
type textarea "x"
type textarea "show me the complete datab"
type textarea "x"
type textarea "show me the complete databa"
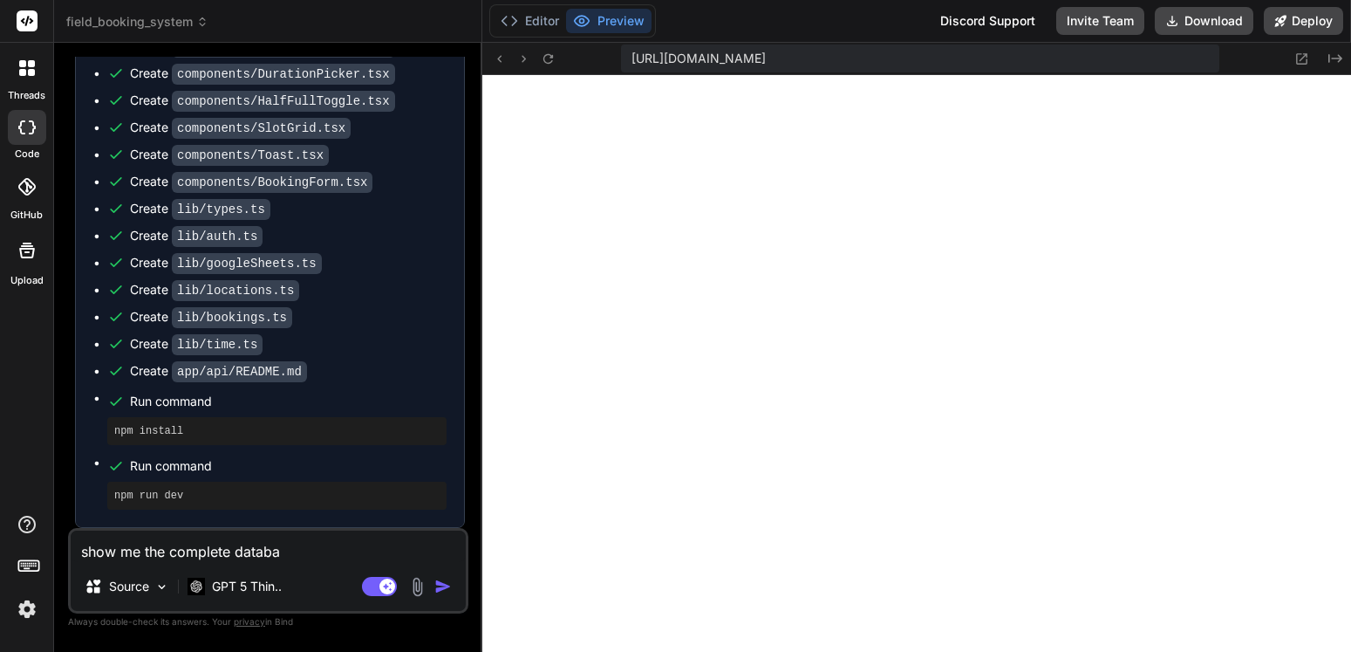
type textarea "x"
type textarea "show me the complete databas"
type textarea "x"
type textarea "show me the complete database"
type textarea "x"
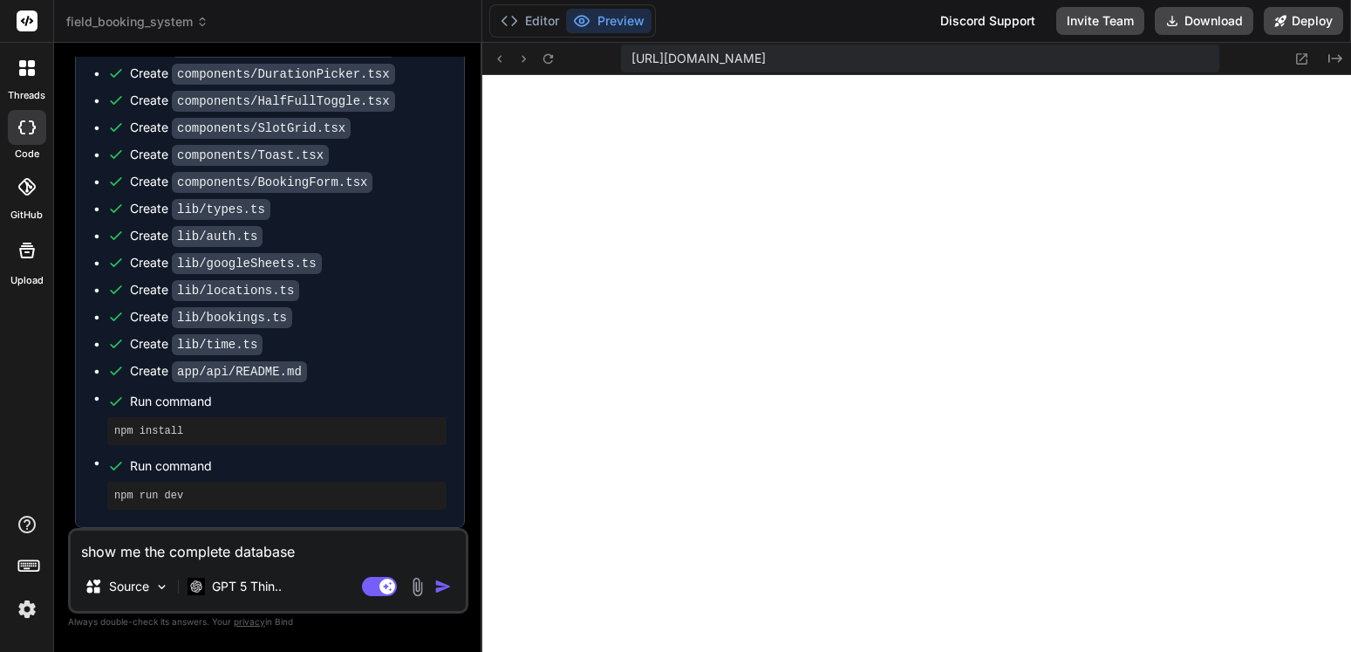
type textarea "show me the complete database"
type textarea "x"
type textarea "show me the complete database b"
type textarea "x"
type textarea "show me the complete database ba"
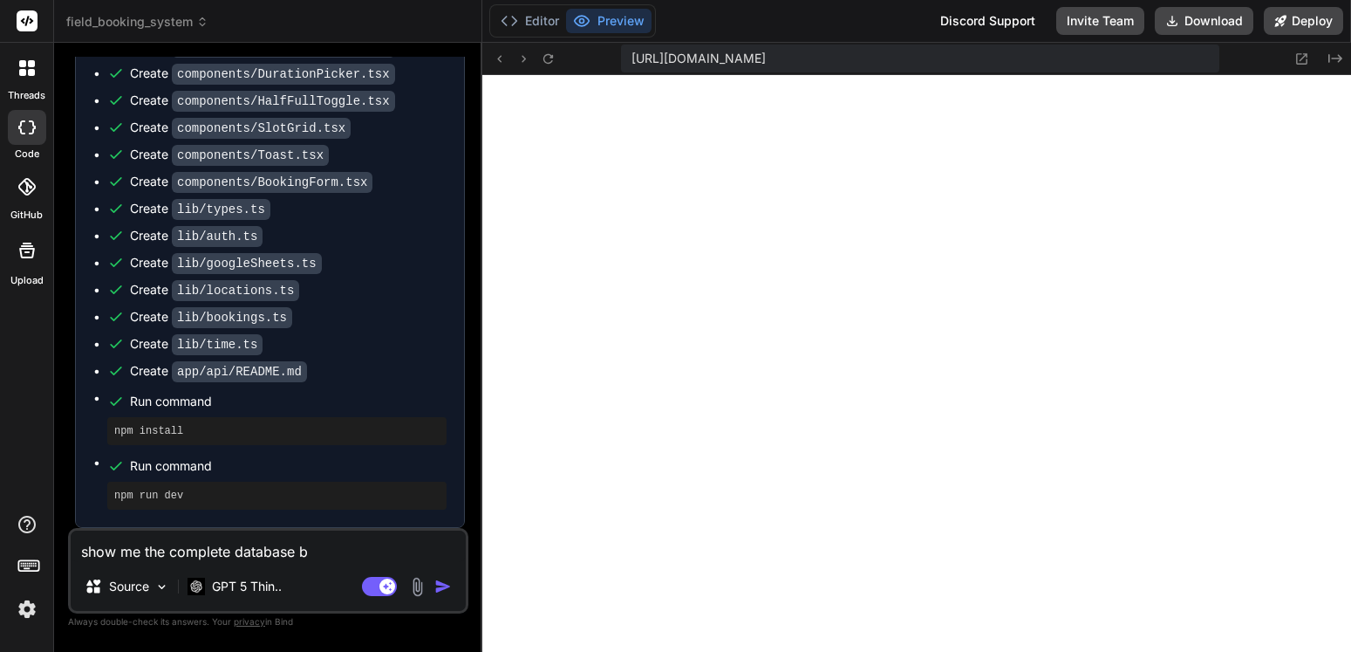
type textarea "x"
type textarea "show me the complete database bac"
type textarea "x"
type textarea "show me the complete database back"
type textarea "x"
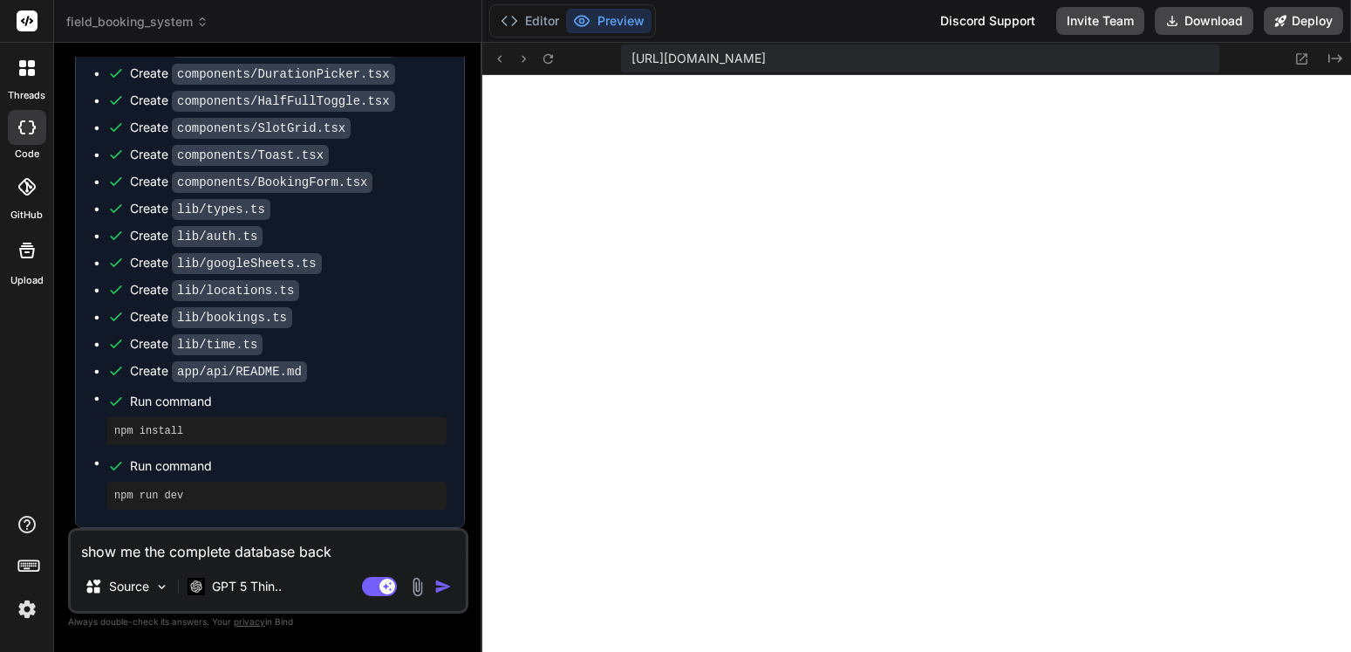
type textarea "show me the complete database backe"
type textarea "x"
type textarea "show me the complete database backen"
type textarea "x"
type textarea "show me the complete database backend"
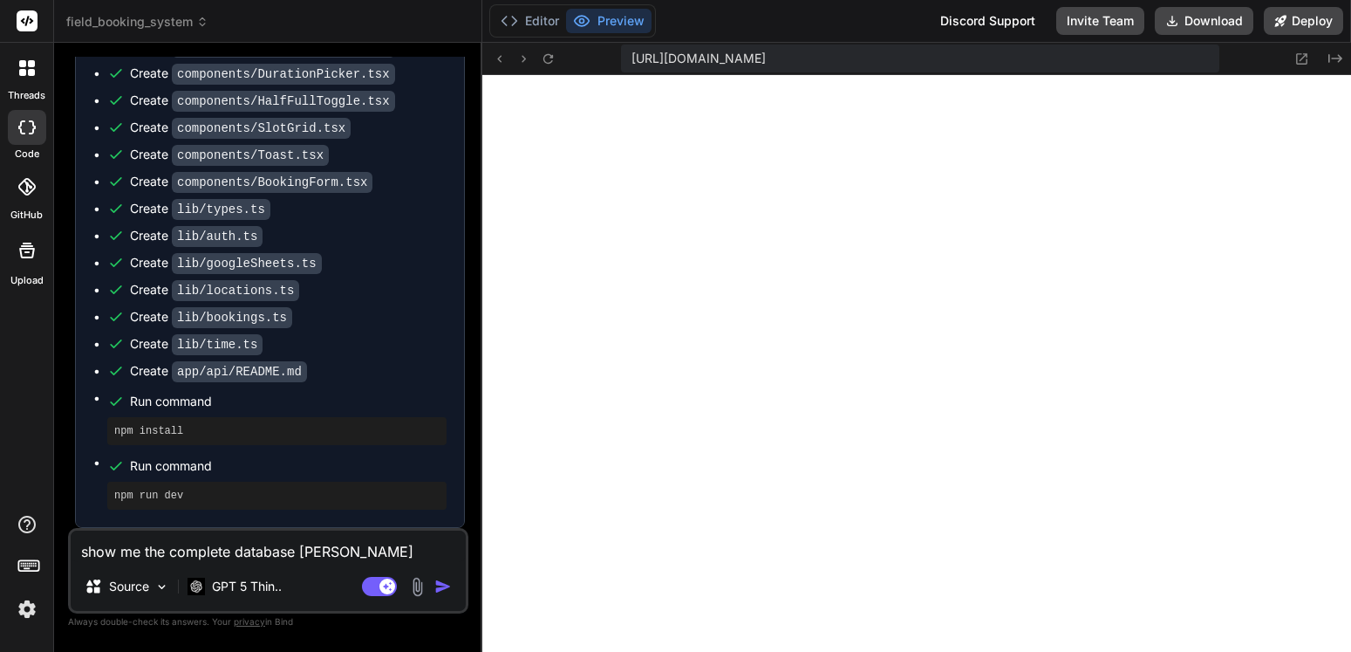
type textarea "x"
type textarea "show me the complete database backend"
type textarea "x"
type textarea "show me the complete database backend t"
type textarea "x"
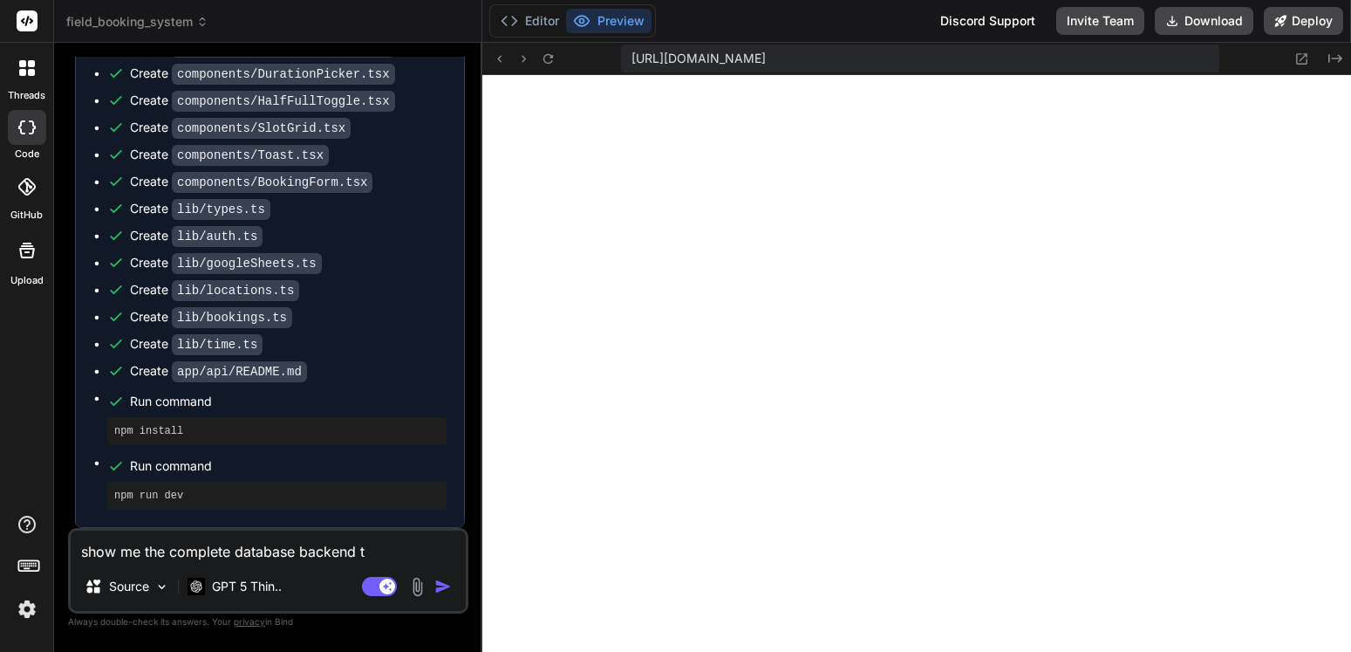
type textarea "show me the complete database backend th"
type textarea "x"
type textarea "show me the complete database backend tha"
type textarea "x"
type textarea "show me the complete database backend that"
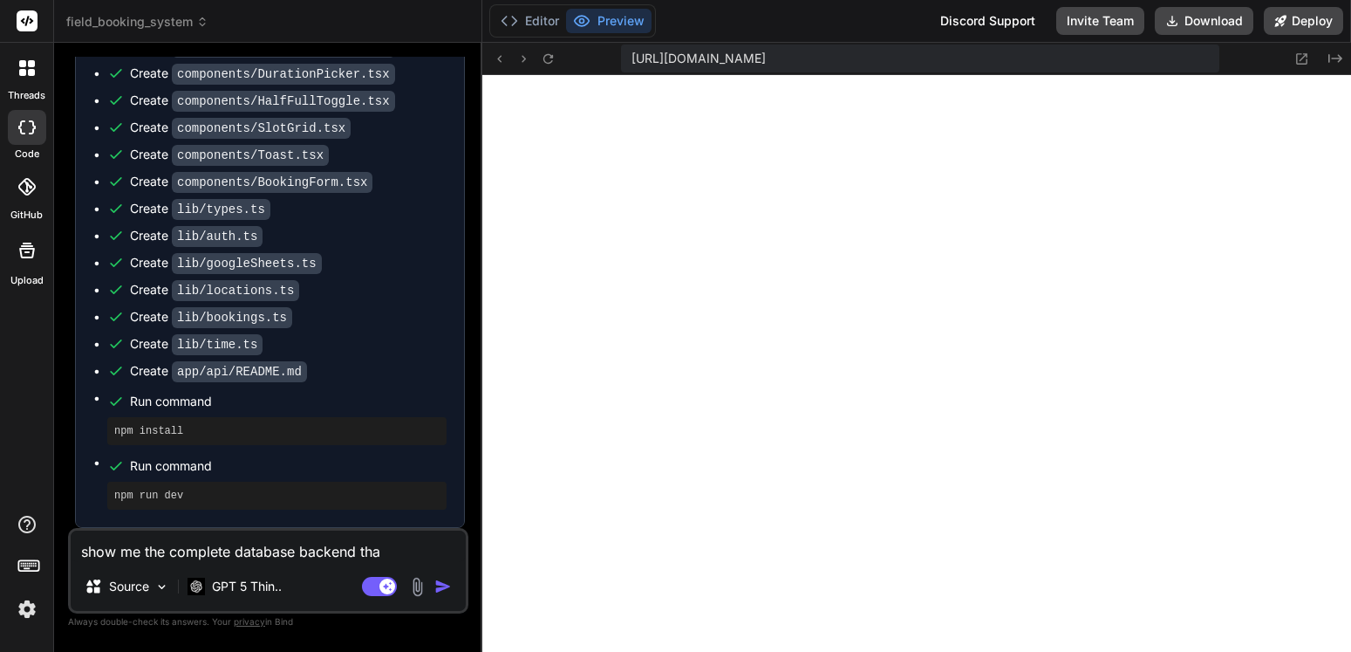
type textarea "x"
type textarea "show me the complete database backend that"
type textarea "x"
type textarea "show me the complete database backend that I"
type textarea "x"
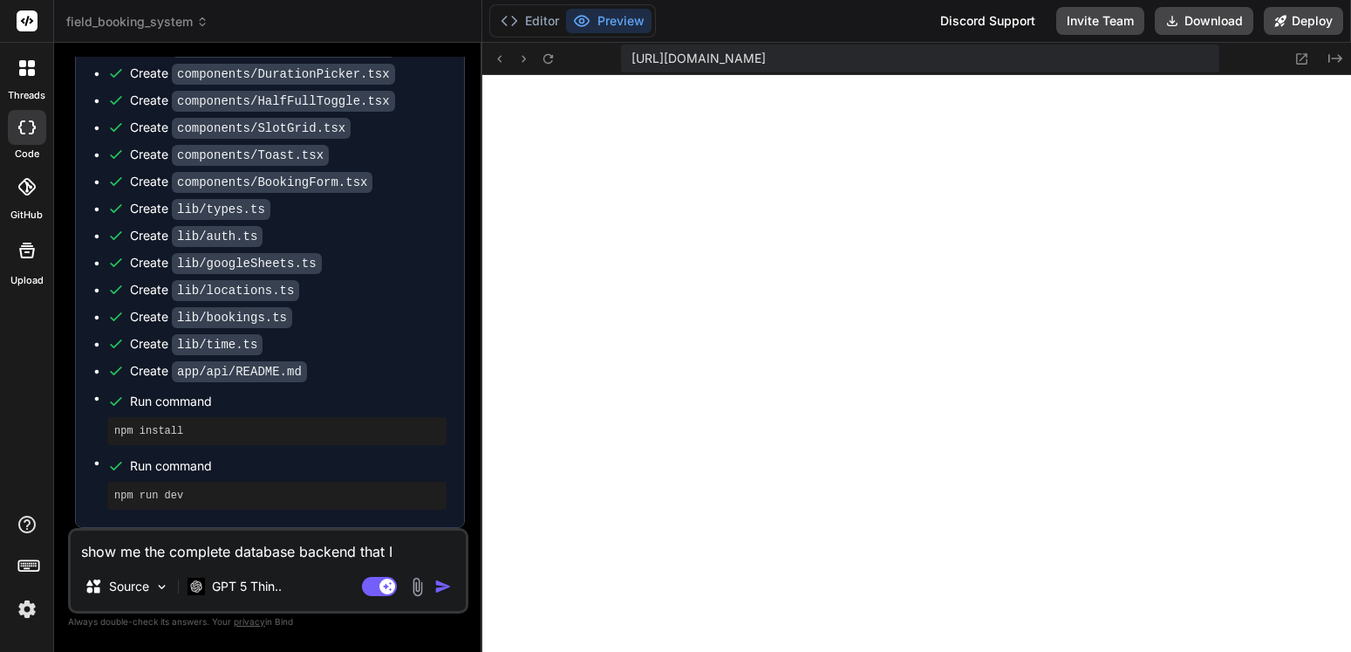
type textarea "show me the complete database backend that I"
type textarea "x"
type textarea "show me the complete database backend that I c"
type textarea "x"
type textarea "show me the complete database backend that I co"
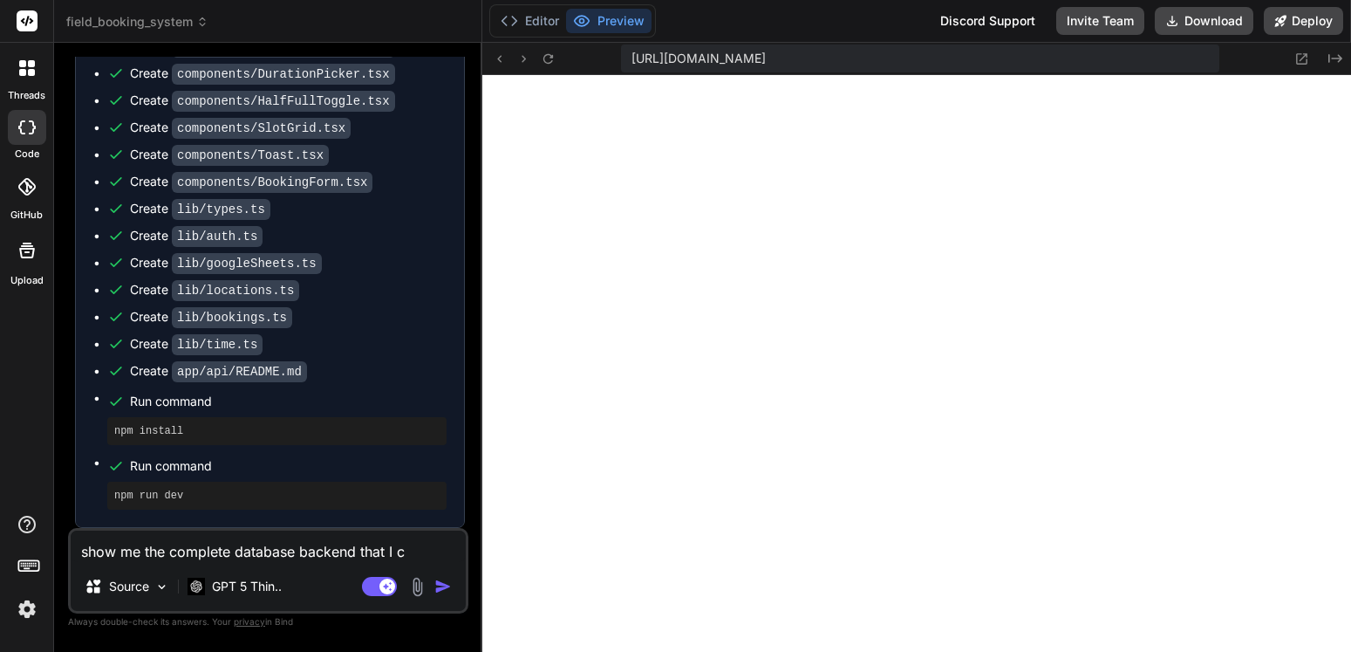
type textarea "x"
type textarea "show me the complete database backend that I cou"
type textarea "x"
type textarea "show me the complete database backend that I coul"
type textarea "x"
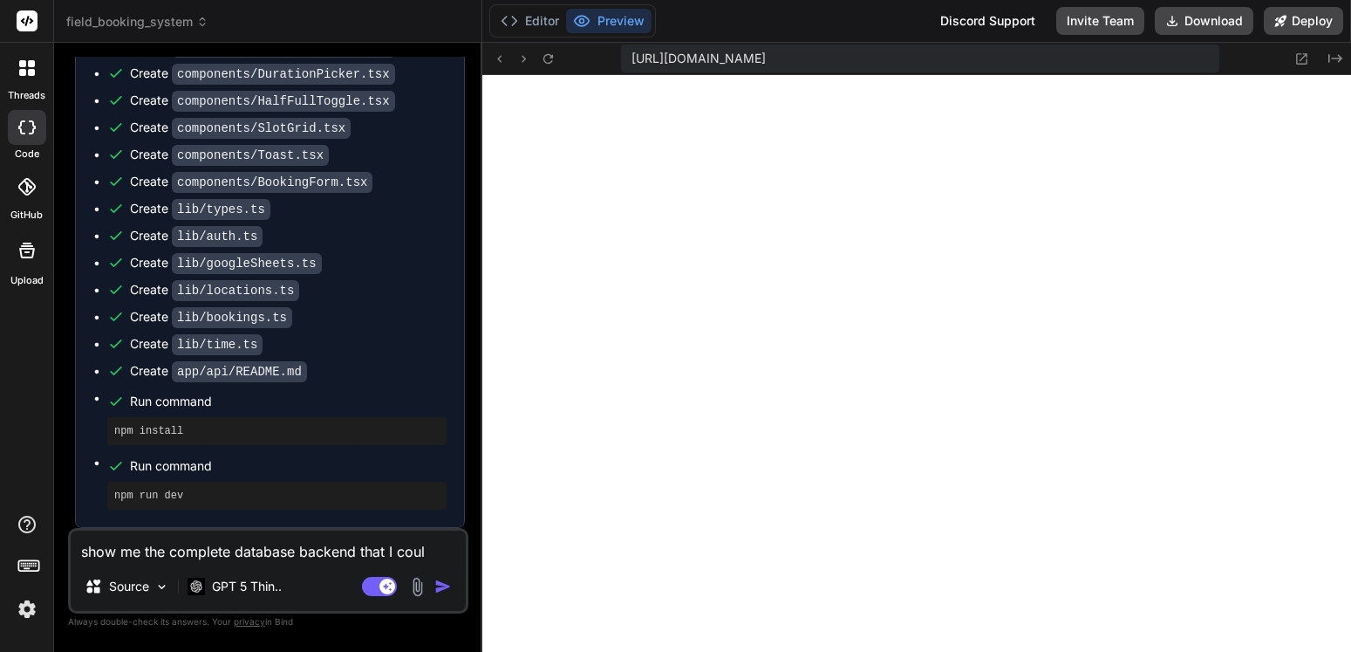
type textarea "show me the complete database backend that I could"
type textarea "x"
type textarea "show me the complete database backend that I could"
type textarea "x"
type textarea "show me the complete database backend that I could b"
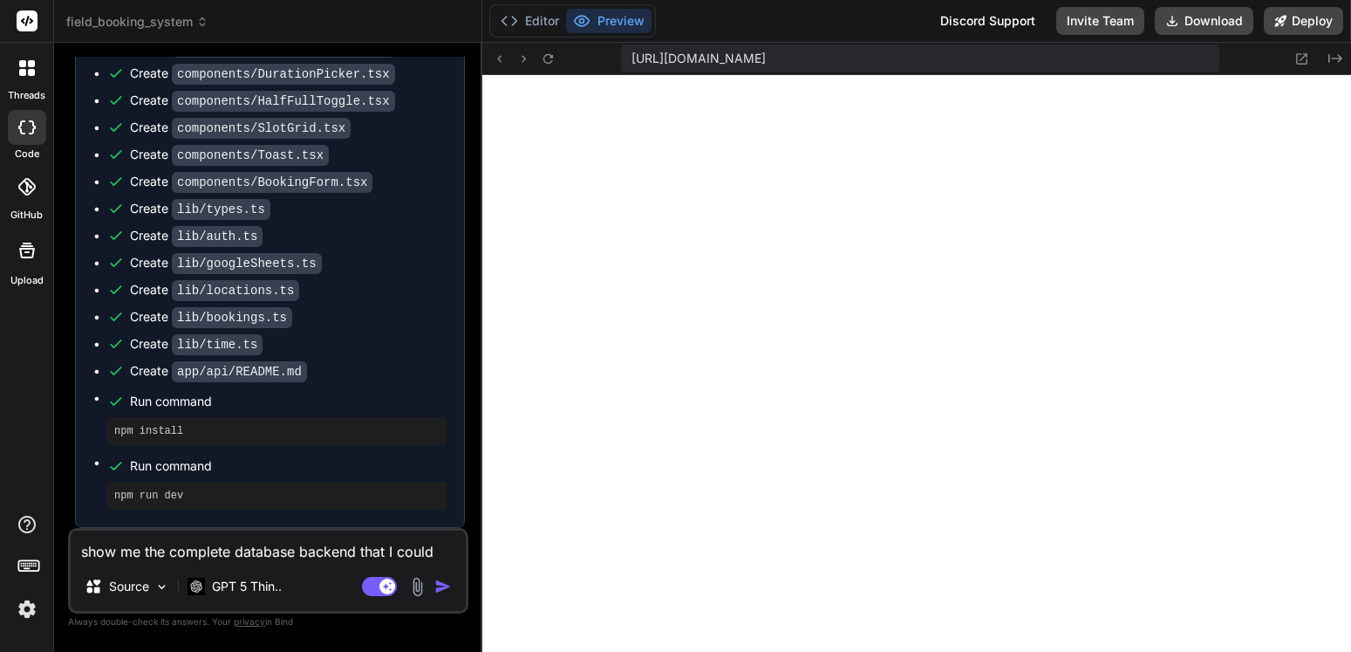
type textarea "x"
type textarea "show me the complete database backend that I could bu"
type textarea "x"
type textarea "show me the complete database backend that I could bui"
type textarea "x"
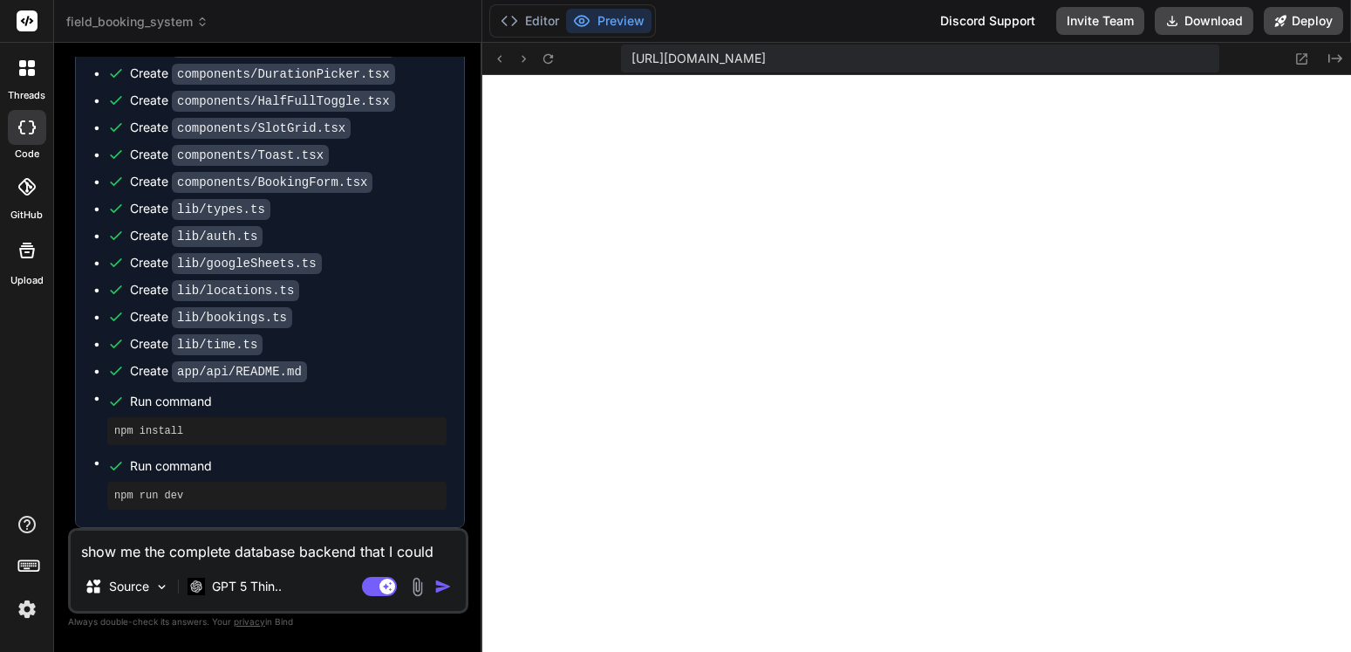
type textarea "show me the complete database backend that I could buil"
type textarea "x"
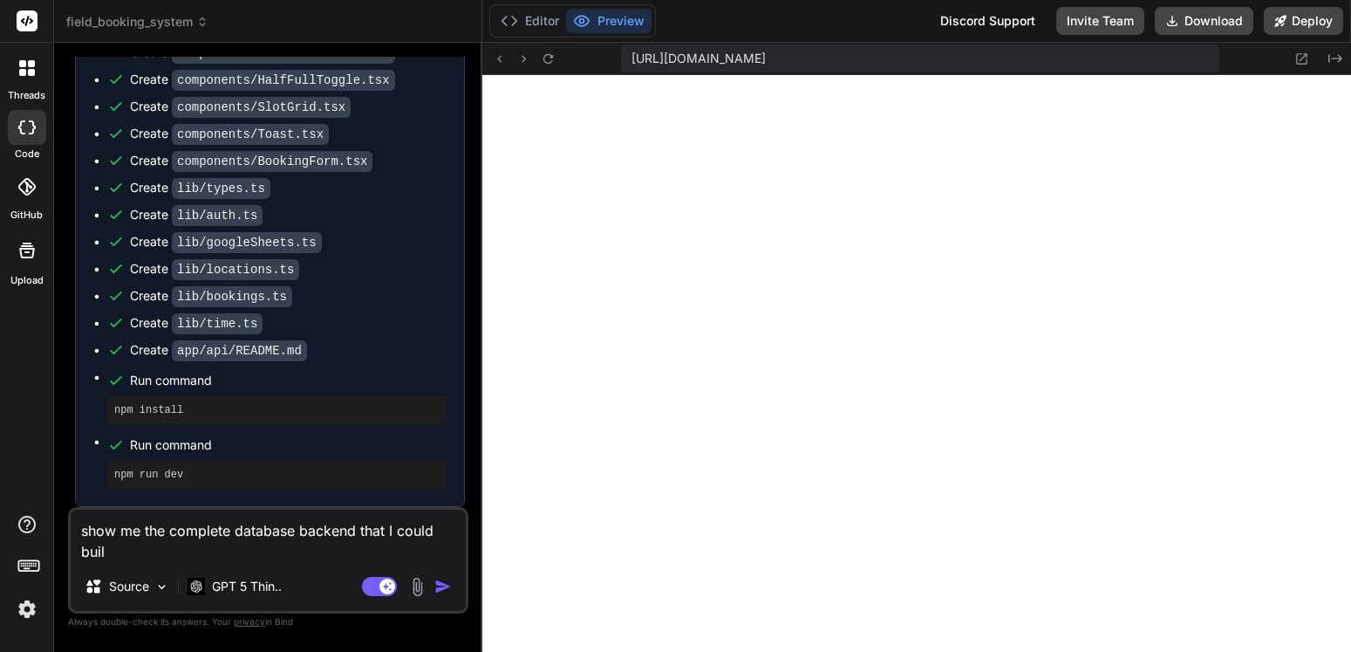
type textarea "show me the complete database backend that I could build"
type textarea "x"
type textarea "show me the complete database backend that I could build,"
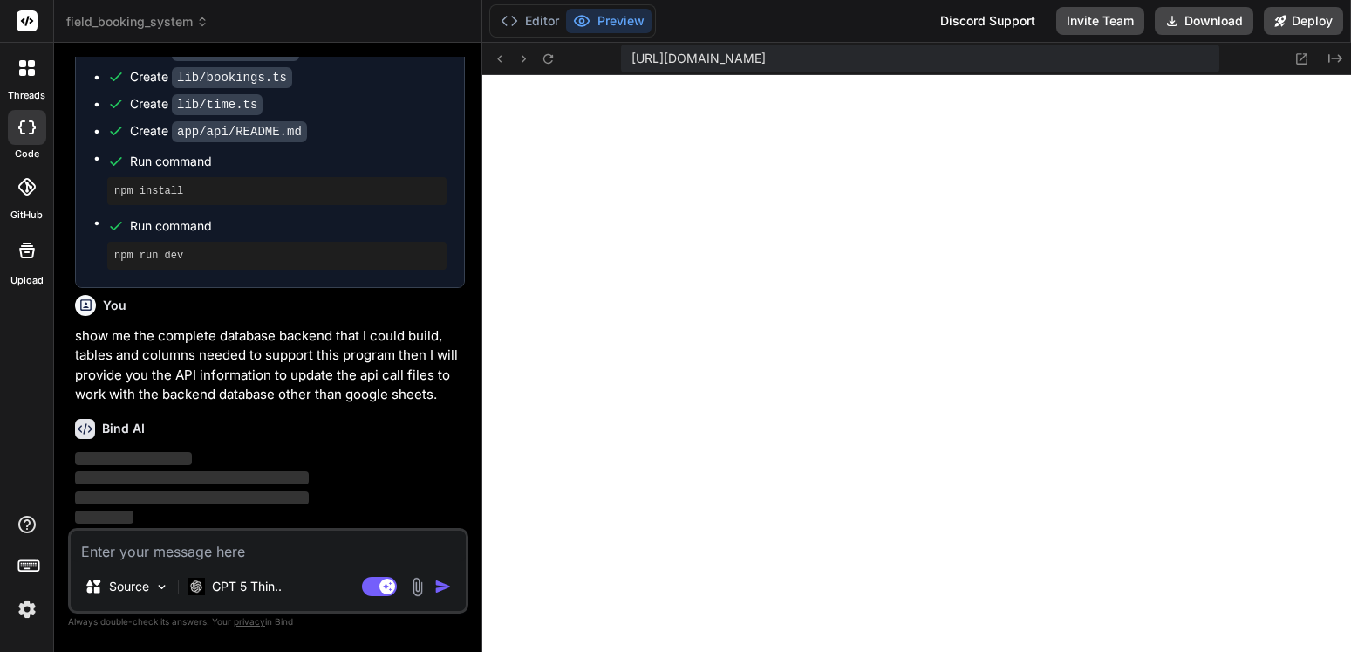
scroll to position [2945, 0]
click at [805, 401] on div at bounding box center [916, 363] width 869 height 577
click at [886, 359] on div at bounding box center [916, 363] width 869 height 577
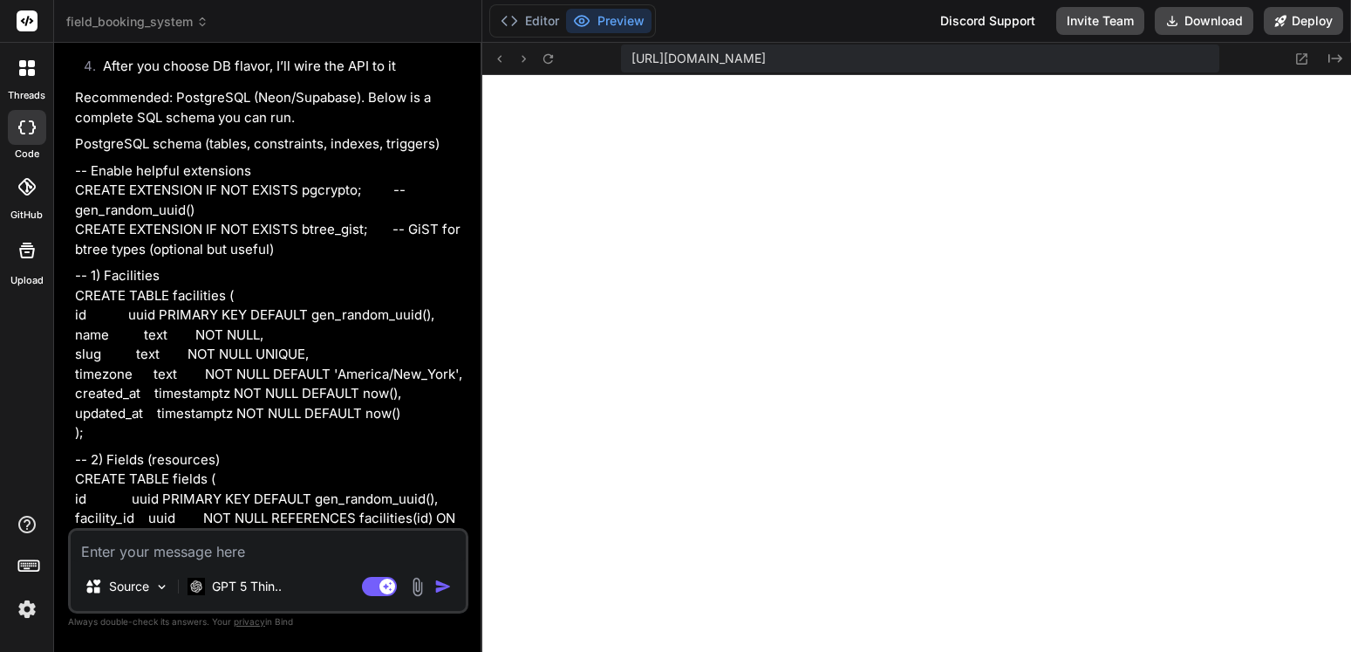
scroll to position [3469, 0]
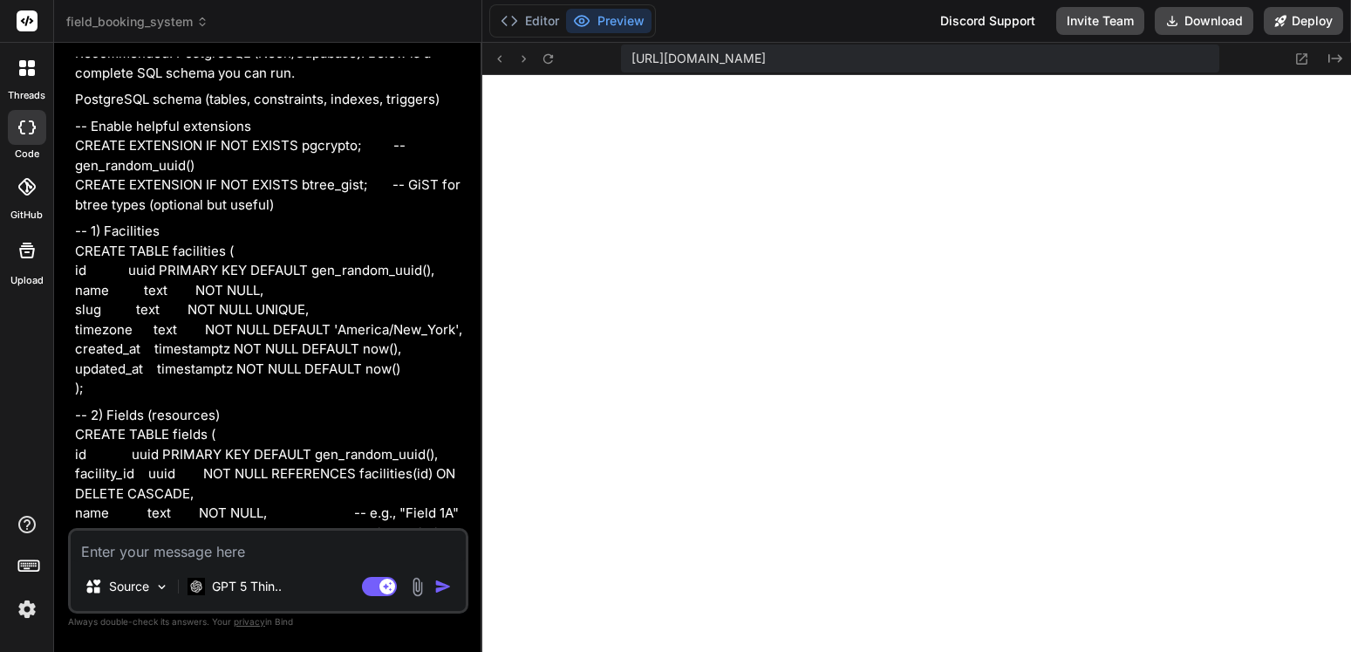
click at [74, 269] on div "You A next.js, powered booking system hosted on vercel that will use a google s…" at bounding box center [270, 292] width 397 height 471
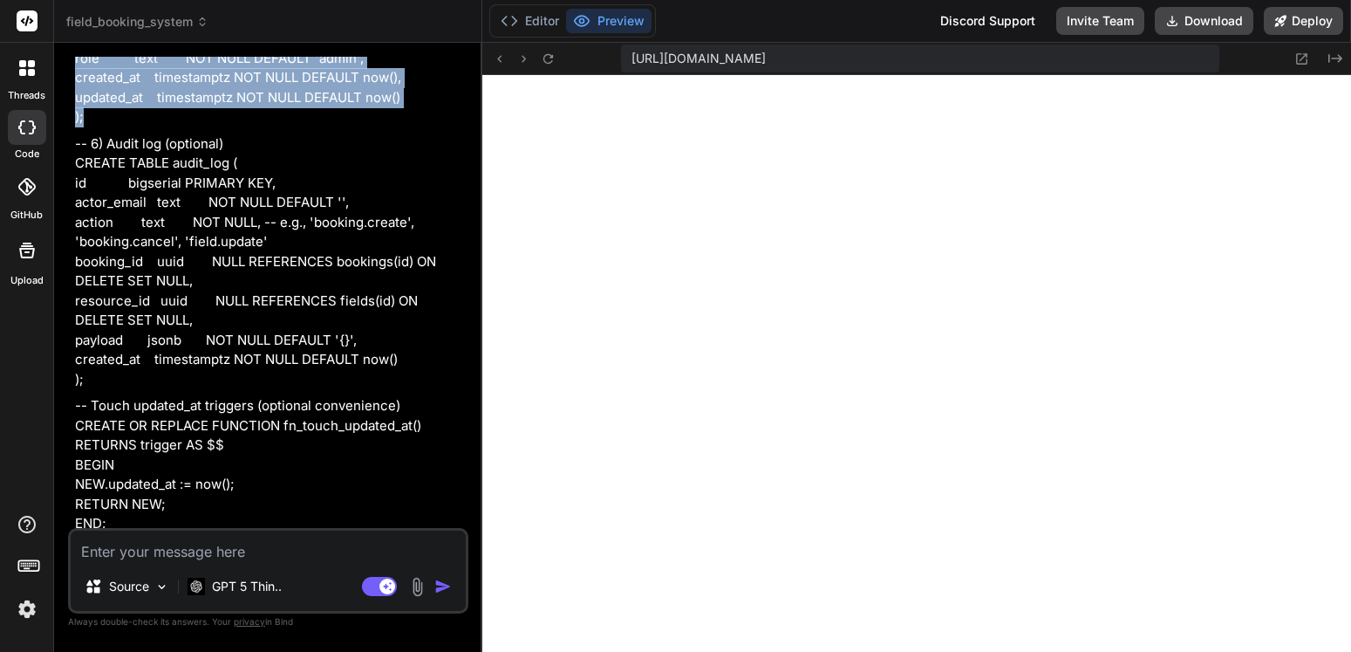
scroll to position [5667, 0]
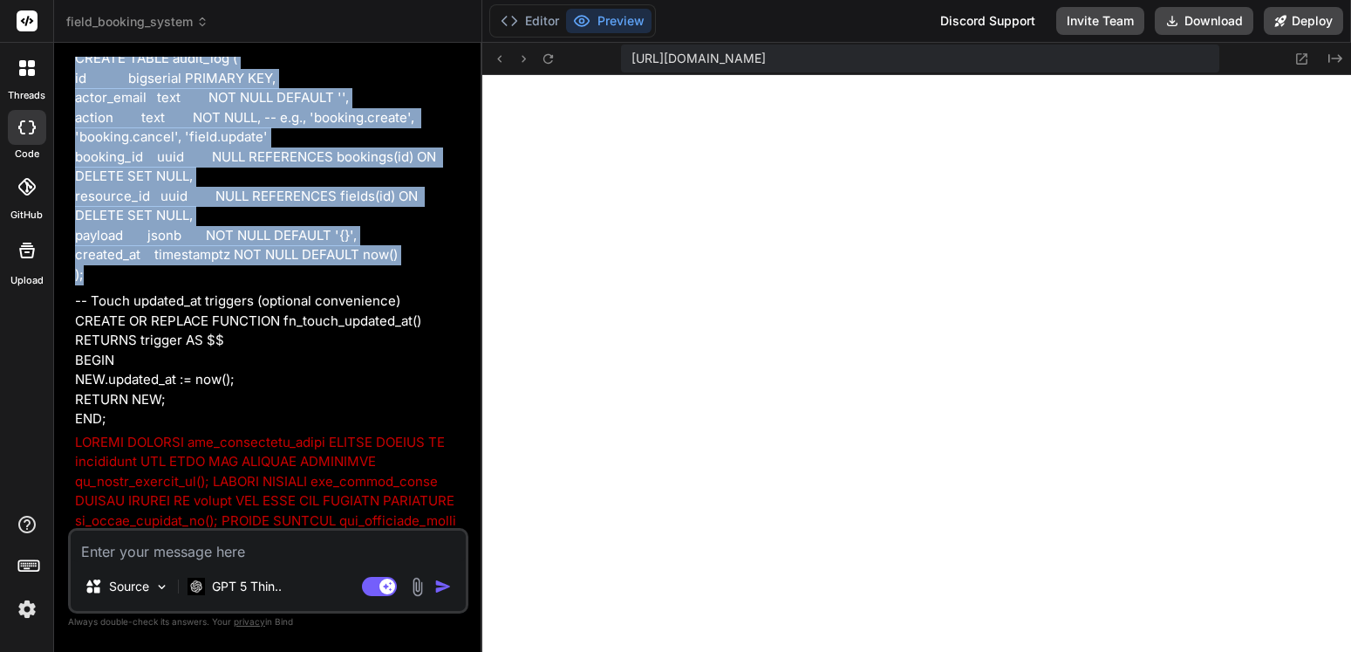
drag, startPoint x: 74, startPoint y: 269, endPoint x: 297, endPoint y: 327, distance: 230.0
click at [298, 329] on div "You A next.js, powered booking system hosted on vercel that will use a google s…" at bounding box center [270, 292] width 397 height 471
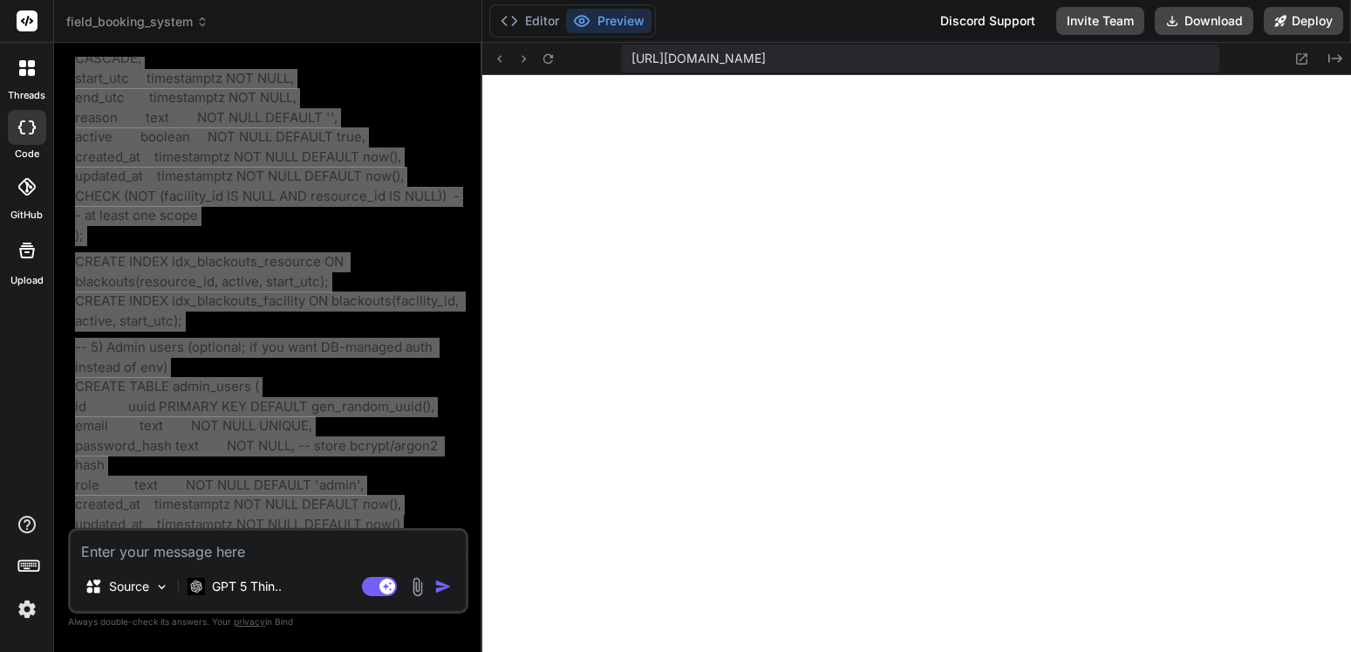
scroll to position [5258, 0]
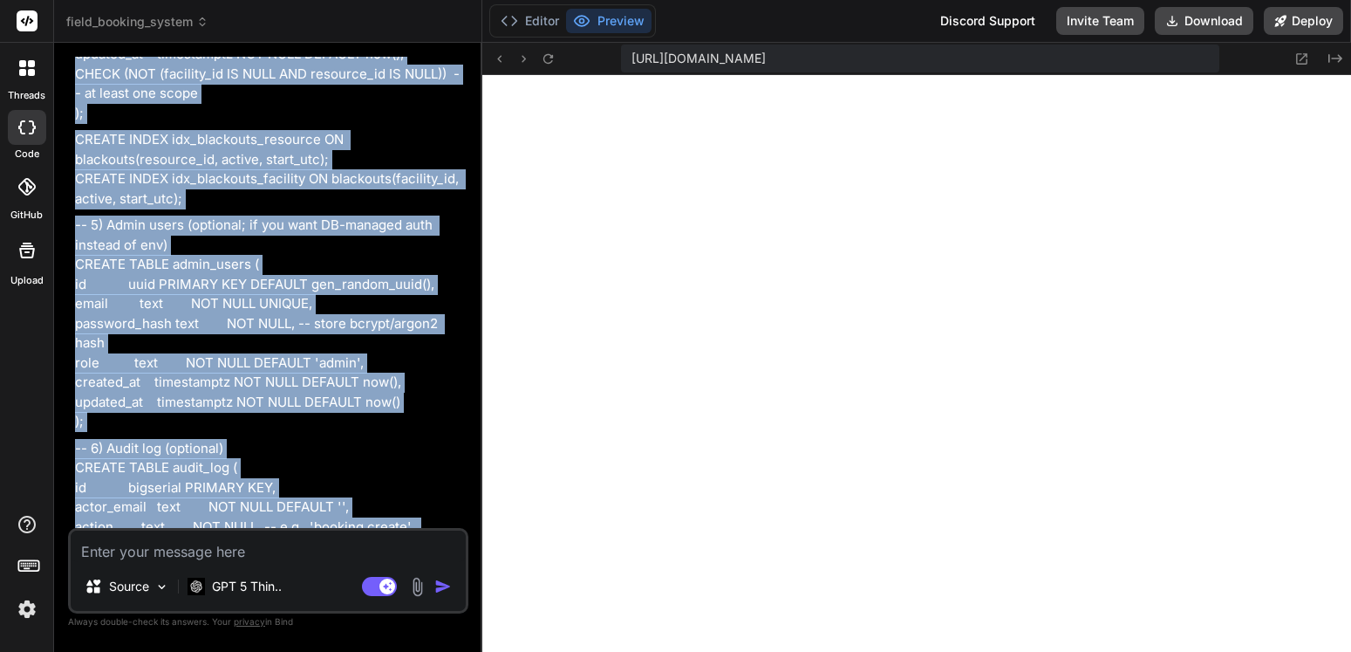
copy div "-- 1) Facilities CREATE TABLE facilities ( id uuid PRIMARY KEY DEFAULT gen_rand…"
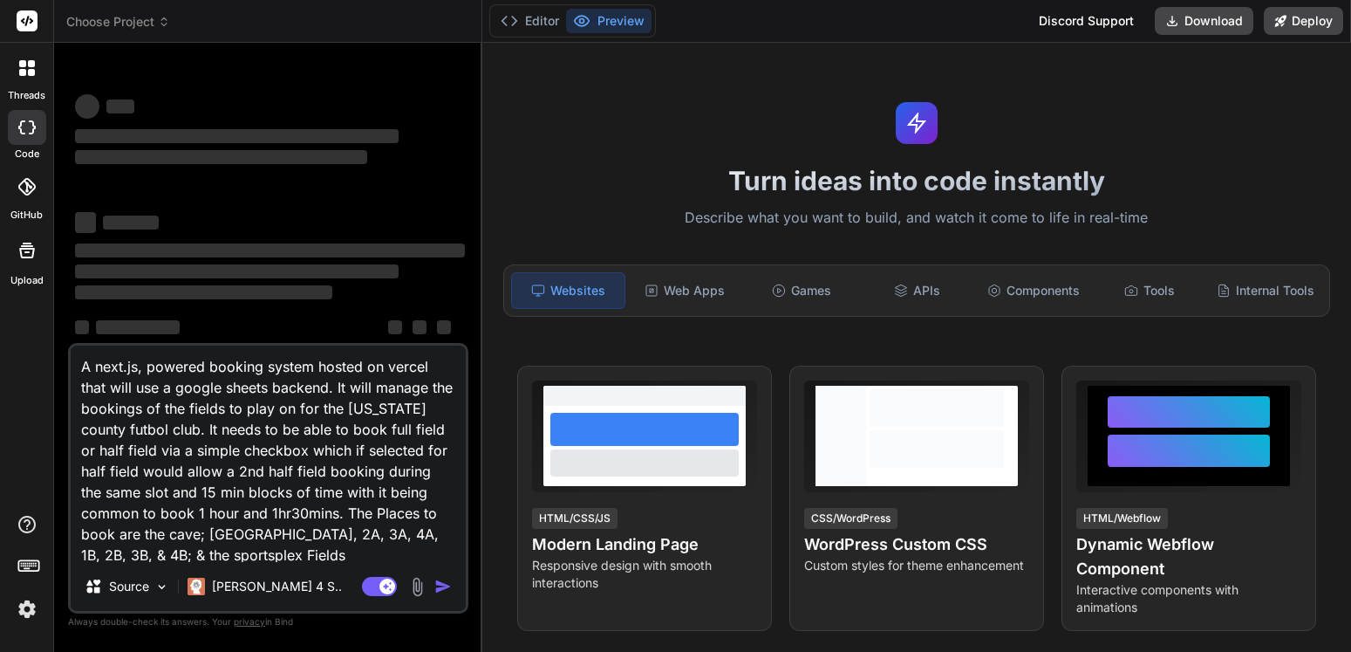
type textarea "x"
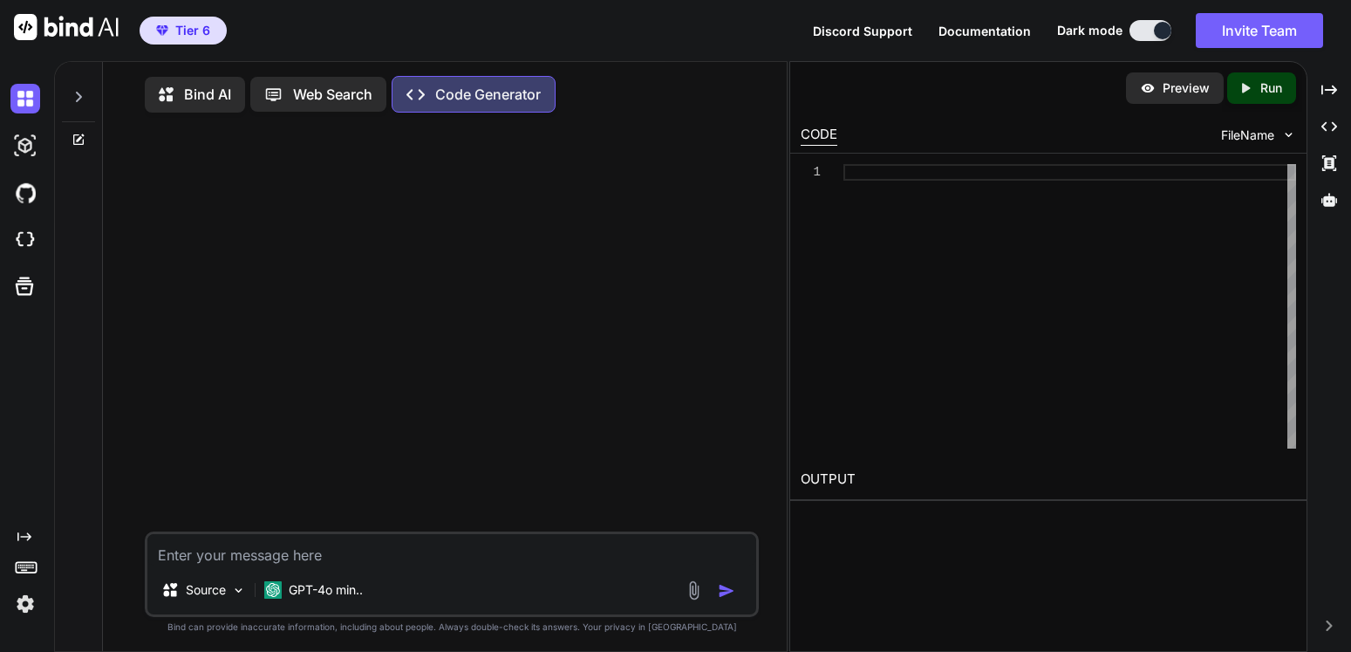
type textarea "x"
click at [21, 240] on img at bounding box center [25, 240] width 30 height 30
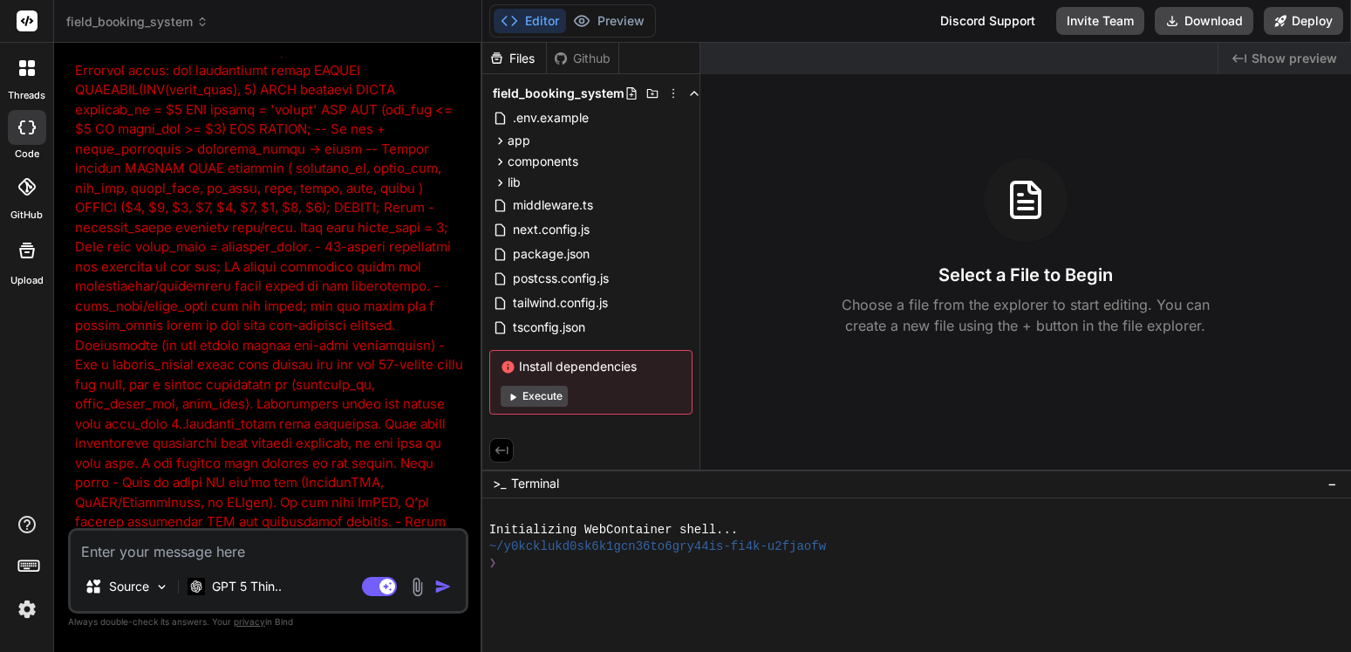
scroll to position [6332, 0]
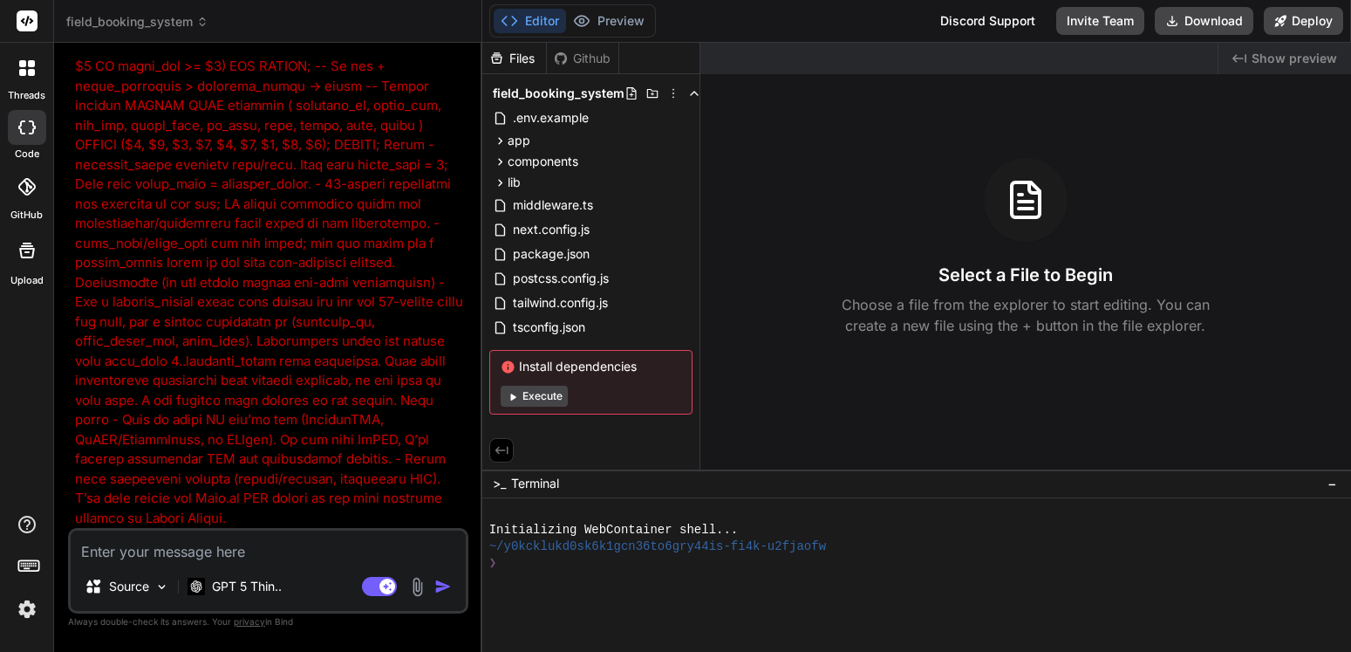
click at [541, 392] on button "Execute" at bounding box center [534, 396] width 67 height 21
click at [541, 392] on div "Files Github field_booking_system .env.example app admin bookings page.tsx layo…" at bounding box center [916, 347] width 869 height 609
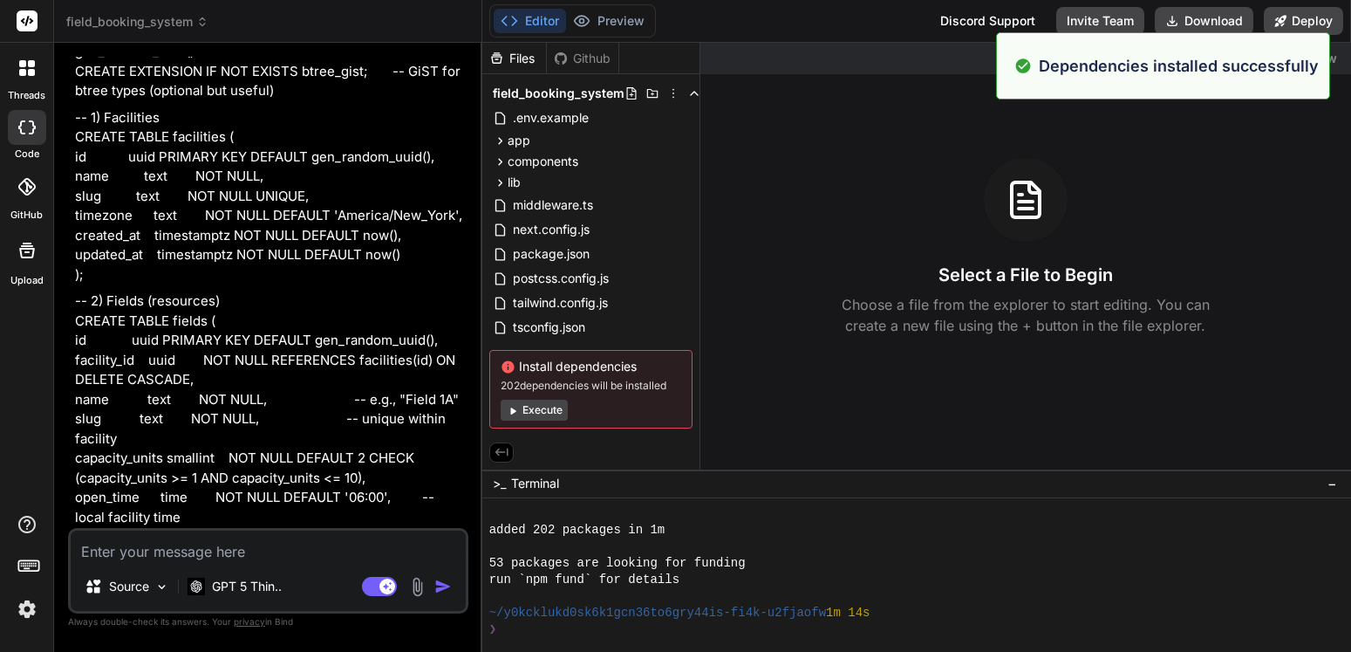
scroll to position [199, 0]
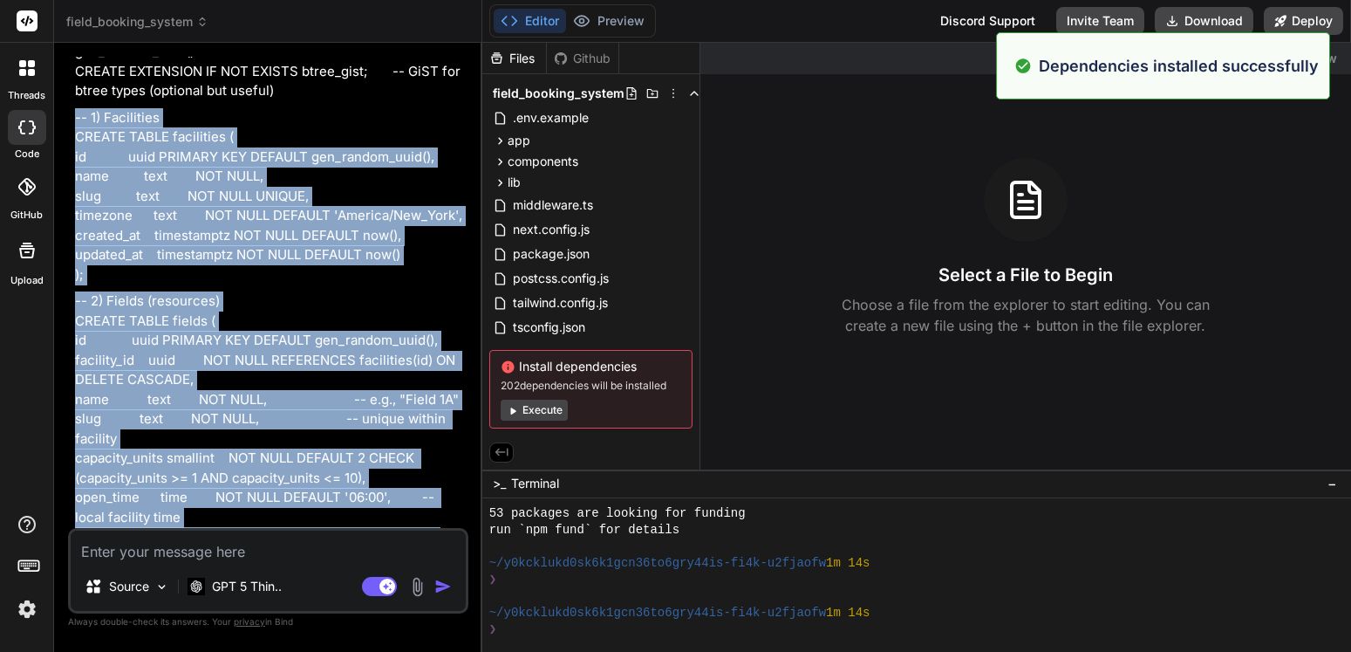
drag, startPoint x: 131, startPoint y: 324, endPoint x: 77, endPoint y: 152, distance: 180.2
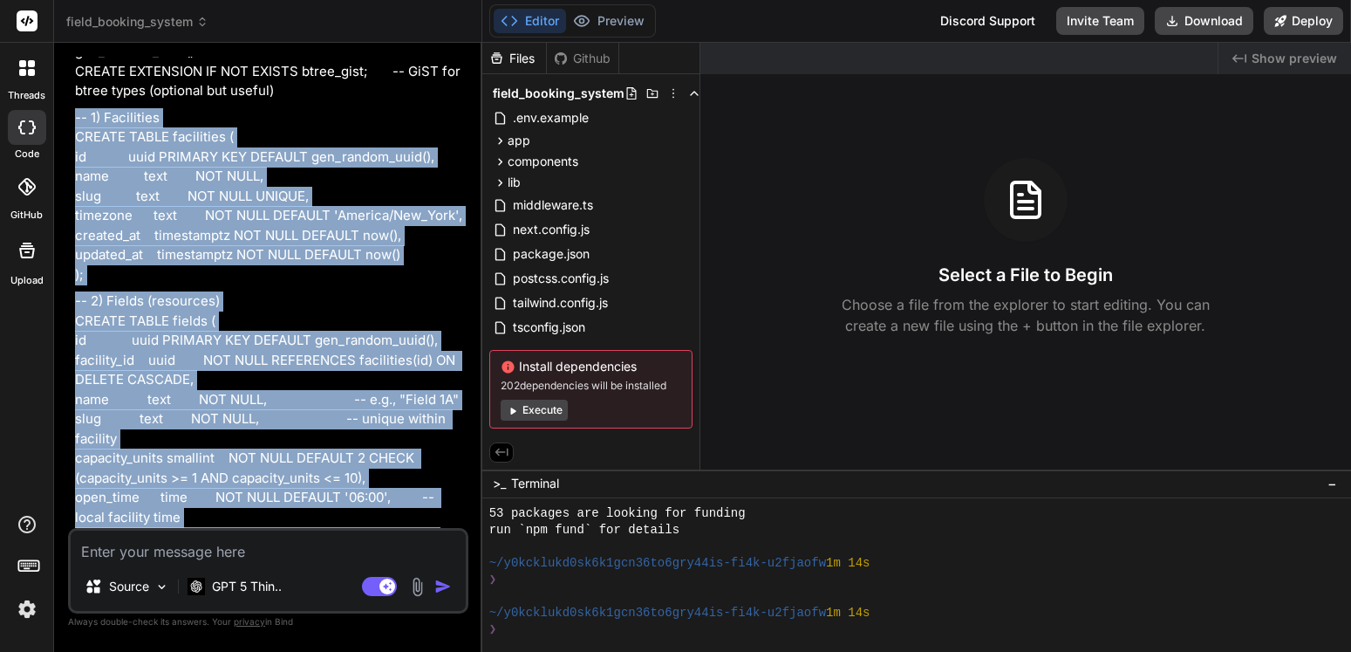
copy div "-- 1) Facilities CREATE TABLE facilities ( id uuid PRIMARY KEY DEFAULT gen_rand…"
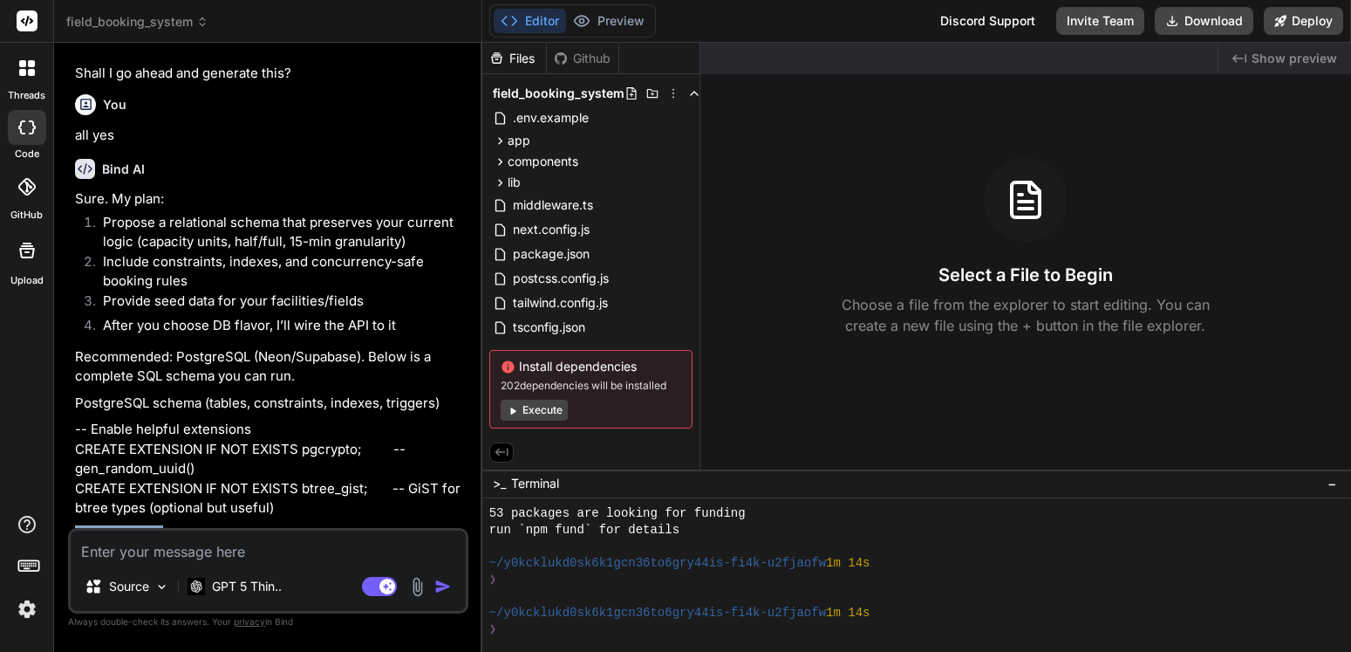
scroll to position [1412, 0]
click at [556, 409] on button "Execute" at bounding box center [534, 410] width 67 height 21
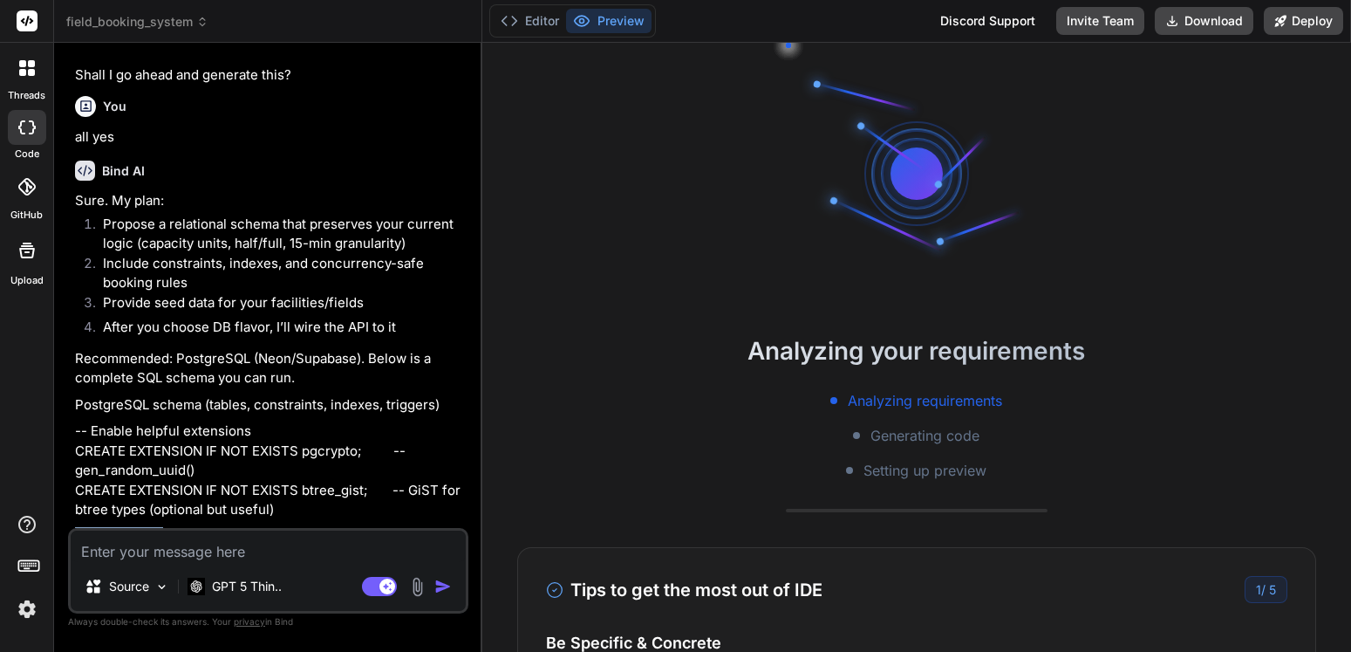
scroll to position [282, 0]
click at [612, 25] on button "Preview" at bounding box center [608, 21] width 85 height 24
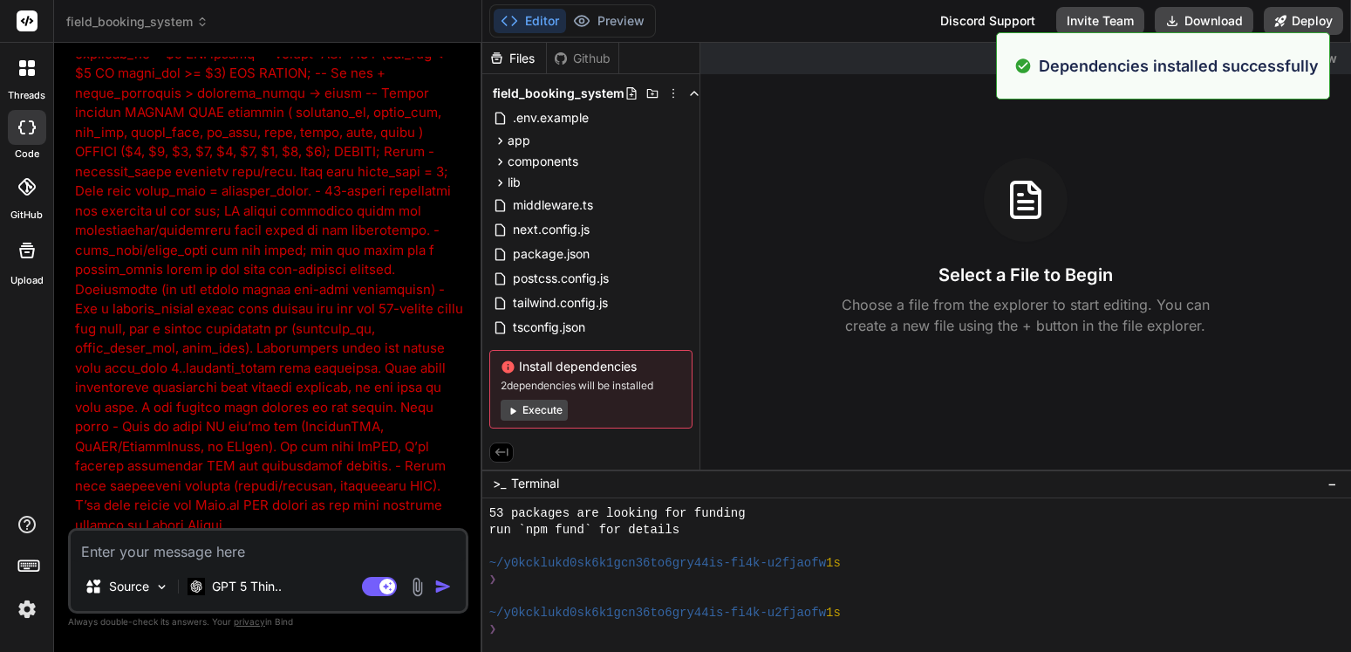
scroll to position [6332, 0]
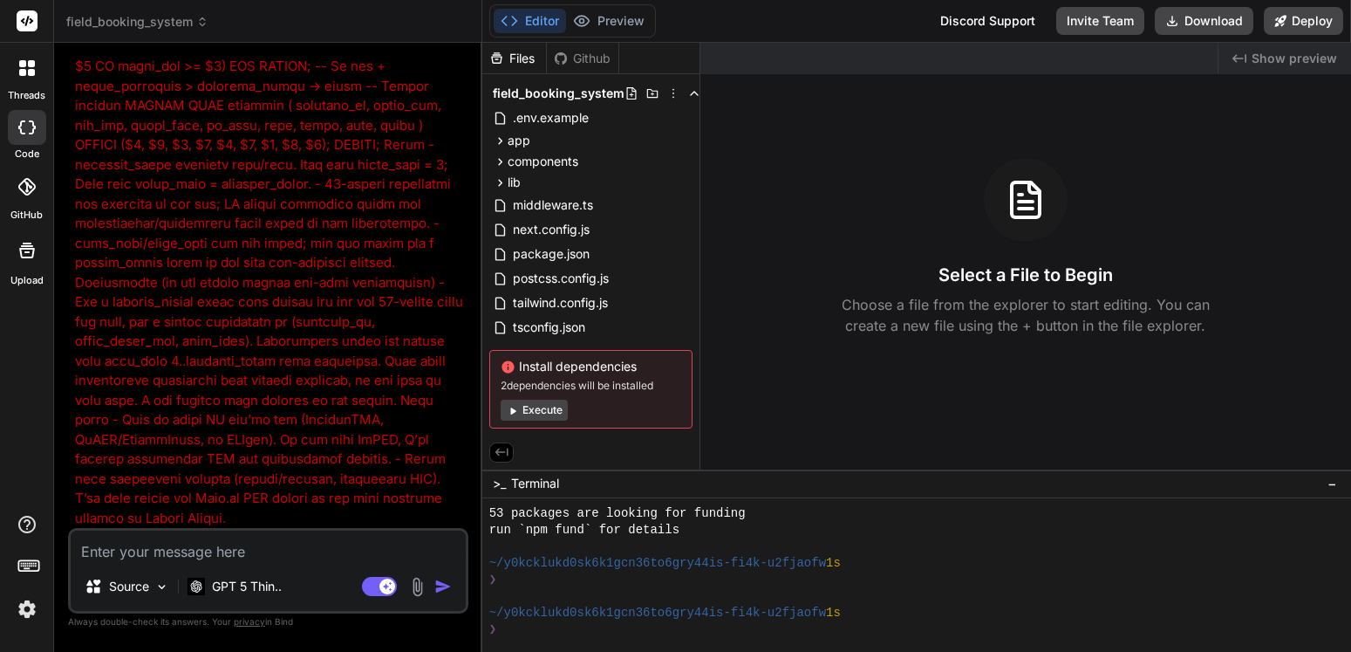
click at [548, 407] on button "Execute" at bounding box center [534, 410] width 67 height 21
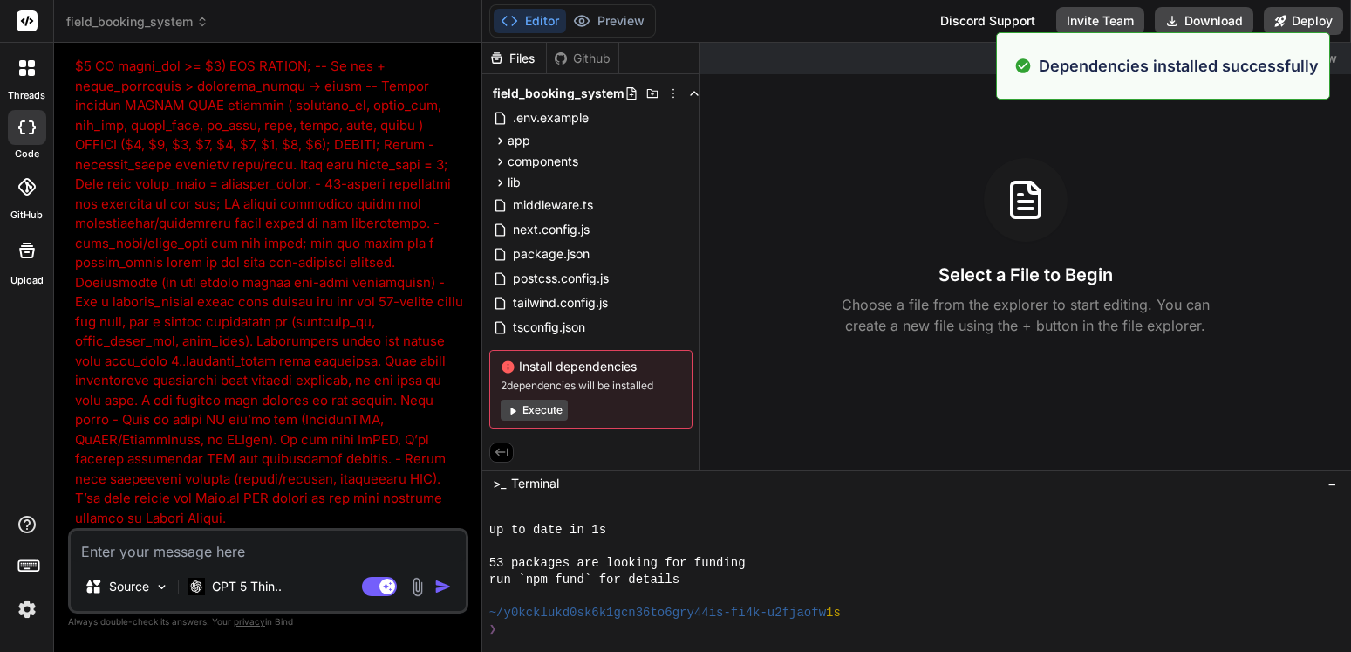
scroll to position [696, 0]
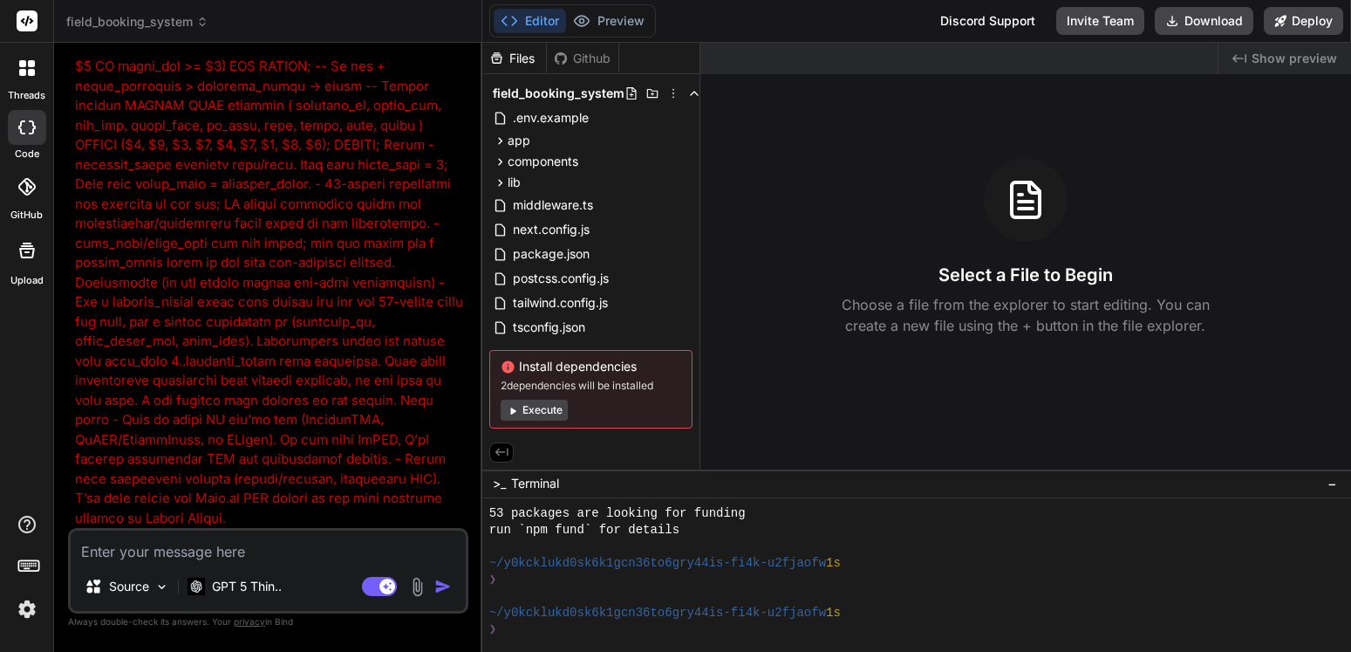
click at [549, 411] on button "Execute" at bounding box center [534, 410] width 67 height 21
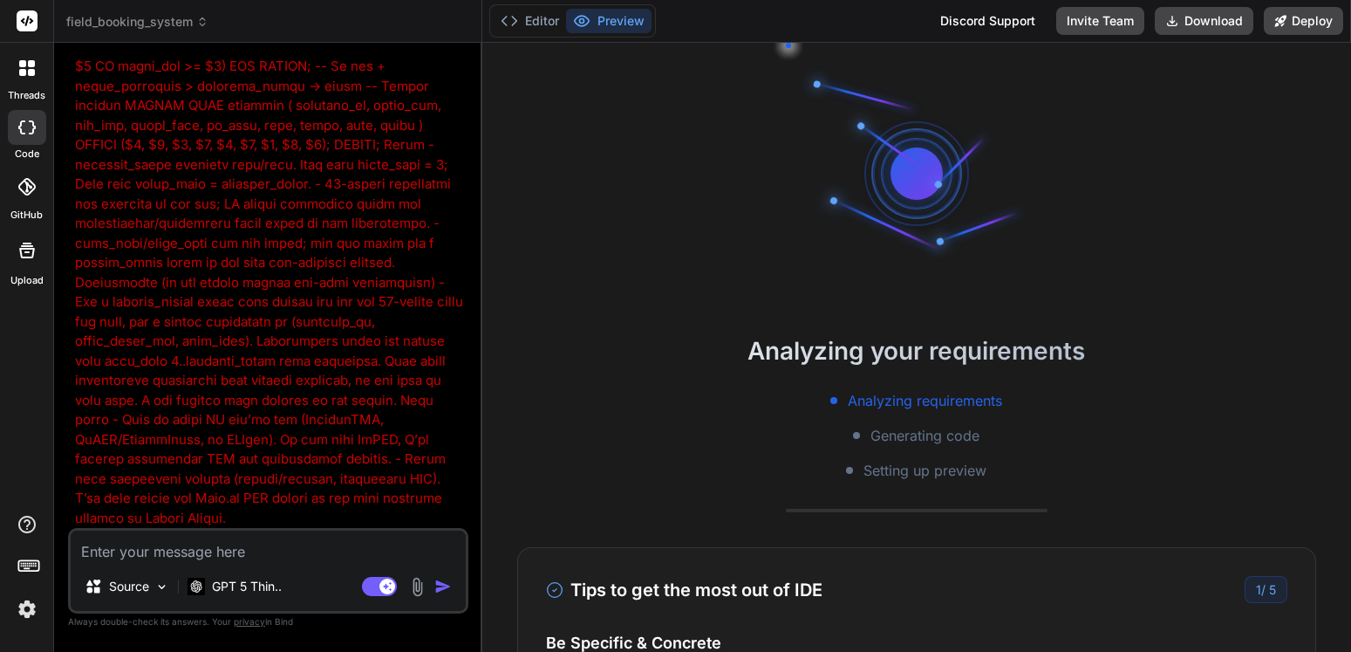
type textarea "x"
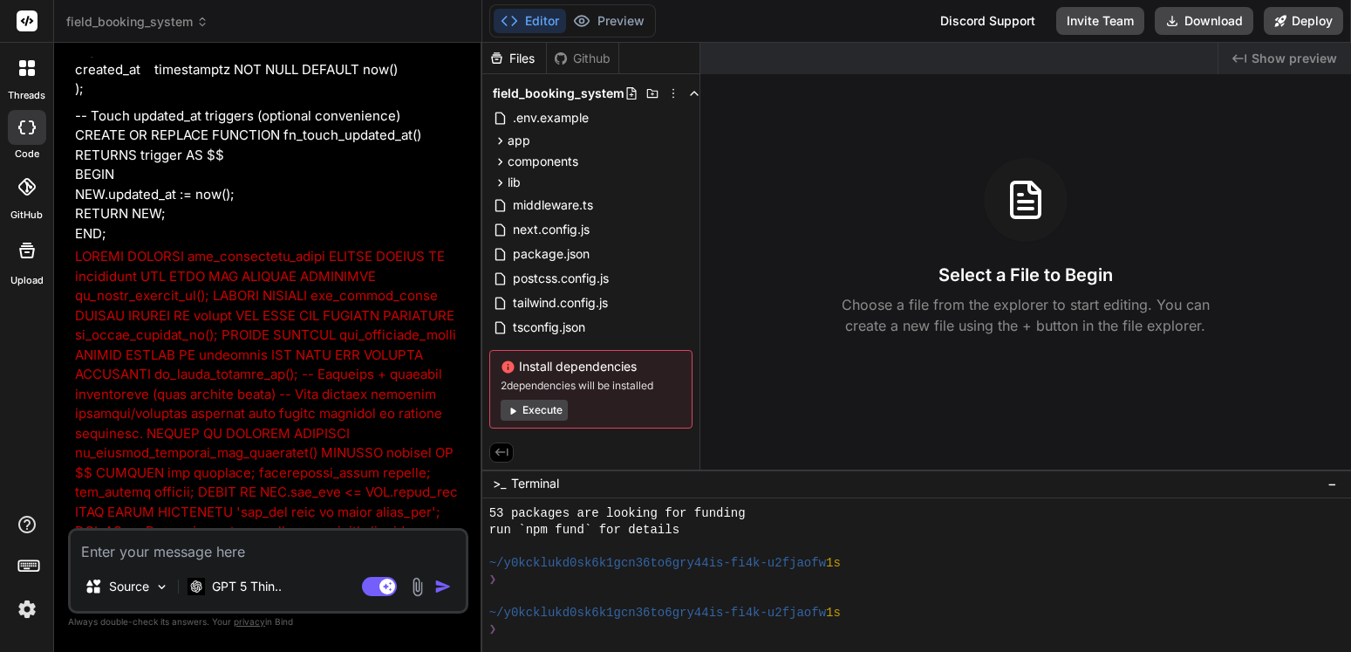
scroll to position [3924, 0]
